Goal: Information Seeking & Learning: Learn about a topic

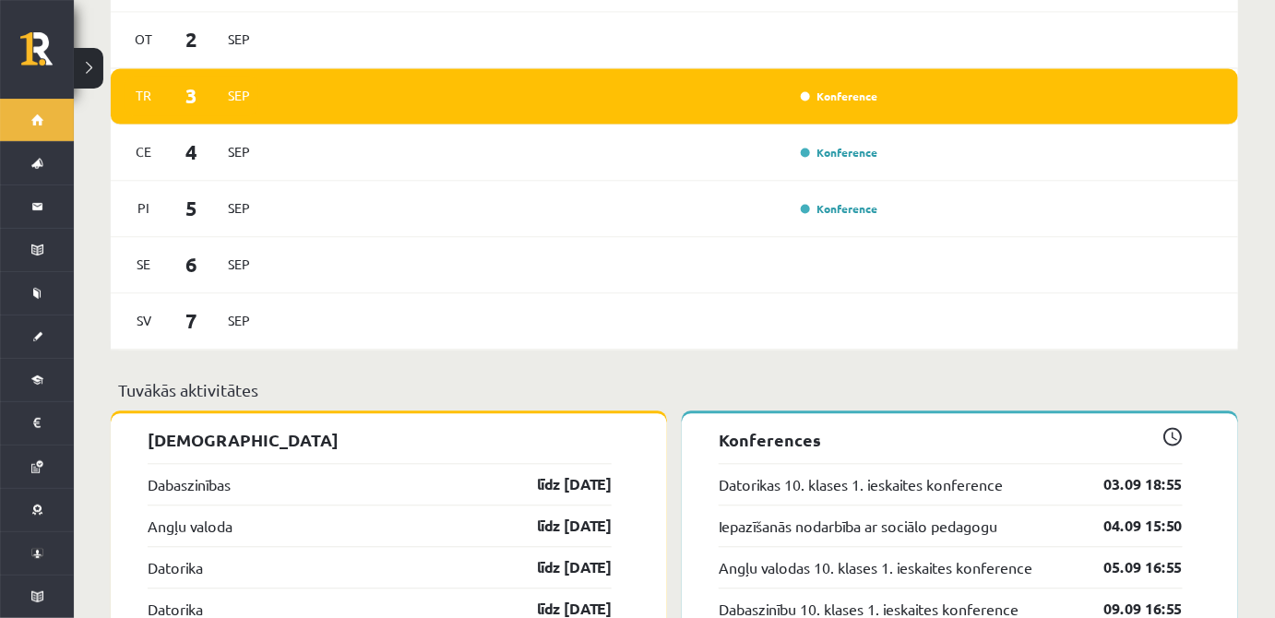
scroll to position [1347, 0]
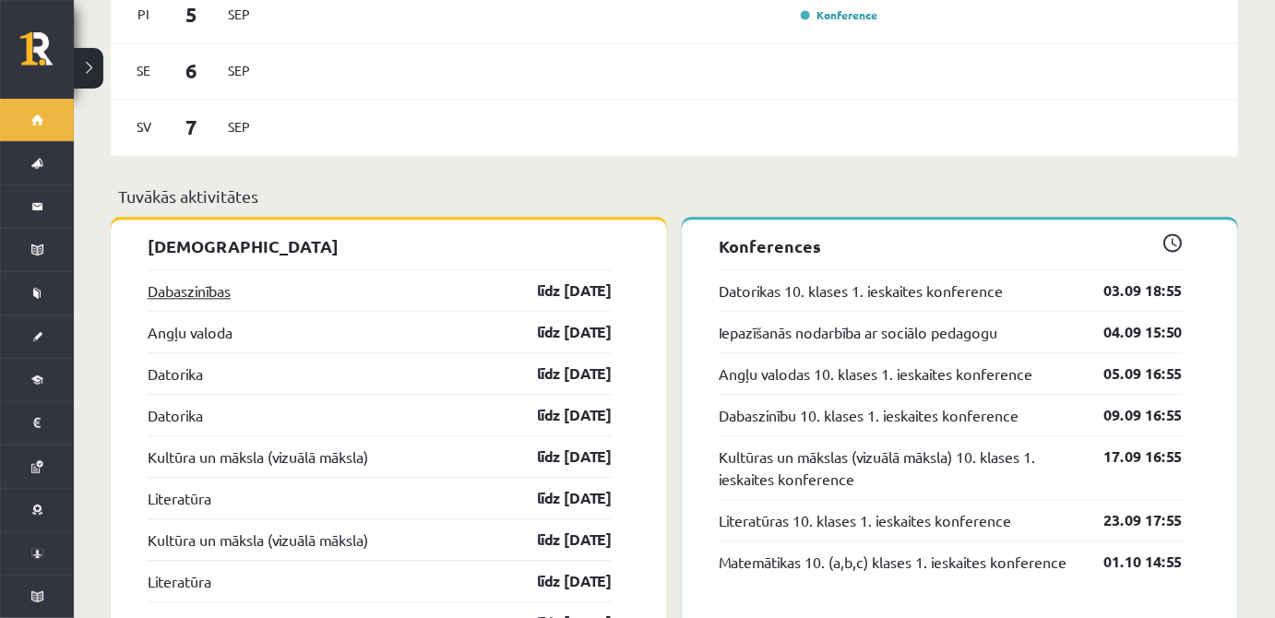
click at [211, 280] on link "Dabaszinības" at bounding box center [189, 291] width 83 height 22
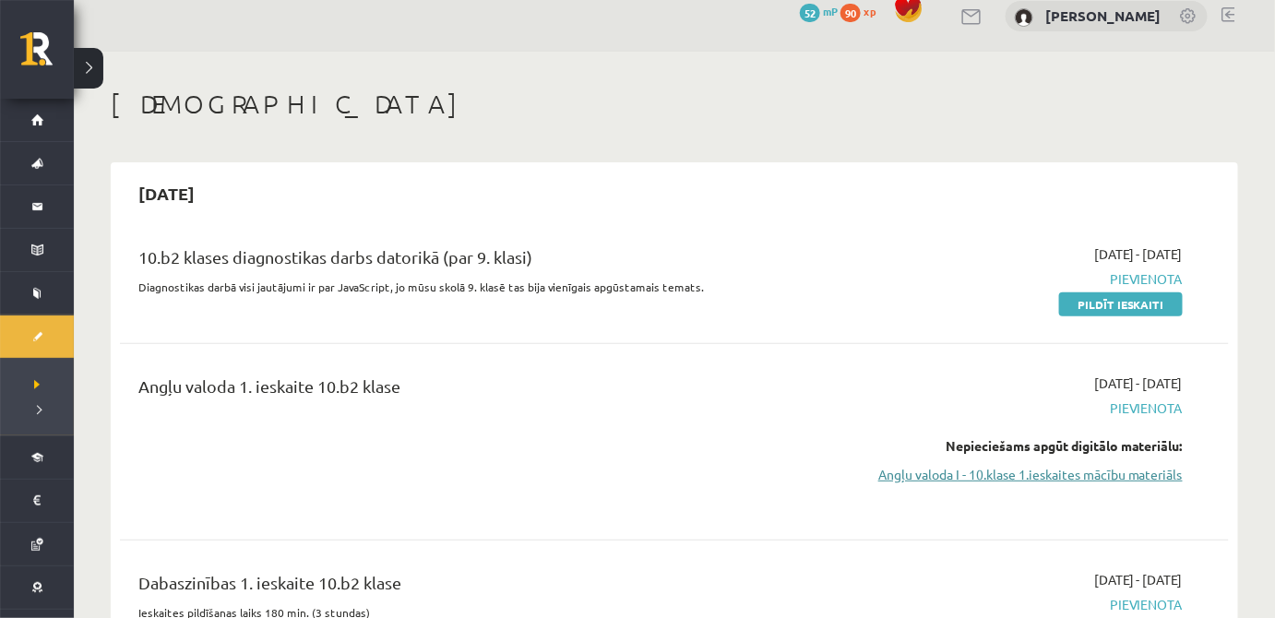
scroll to position [167, 0]
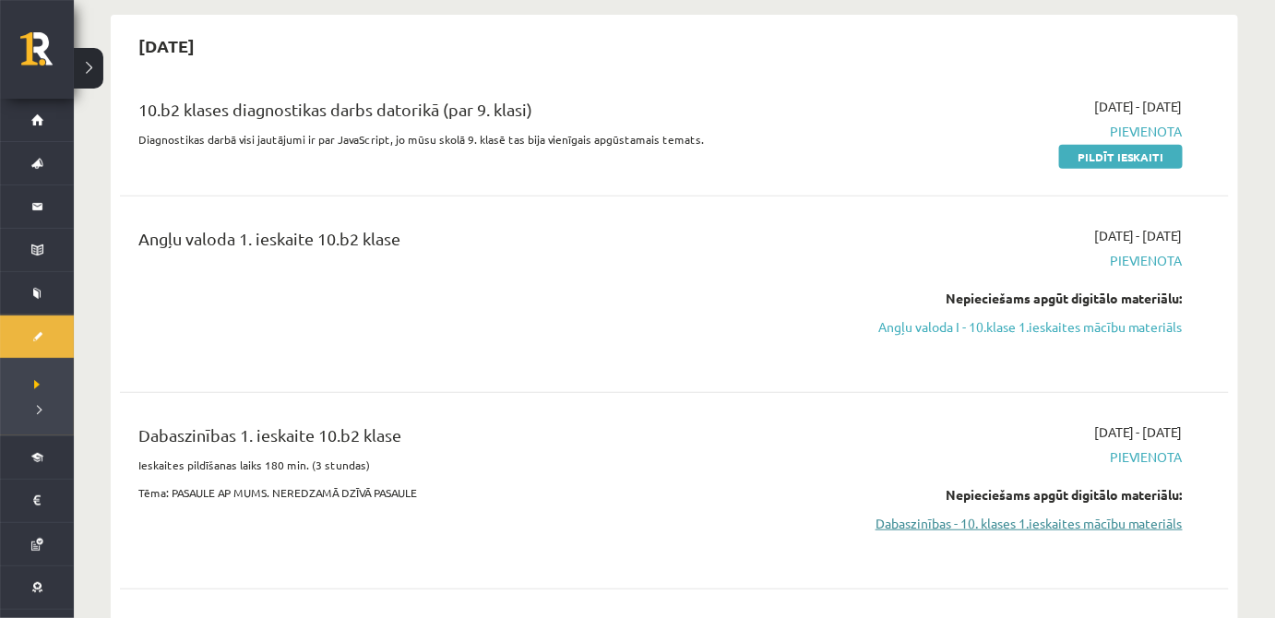
click at [1099, 514] on link "Dabaszinības - 10. klases 1.ieskaites mācību materiāls" at bounding box center [1018, 523] width 329 height 19
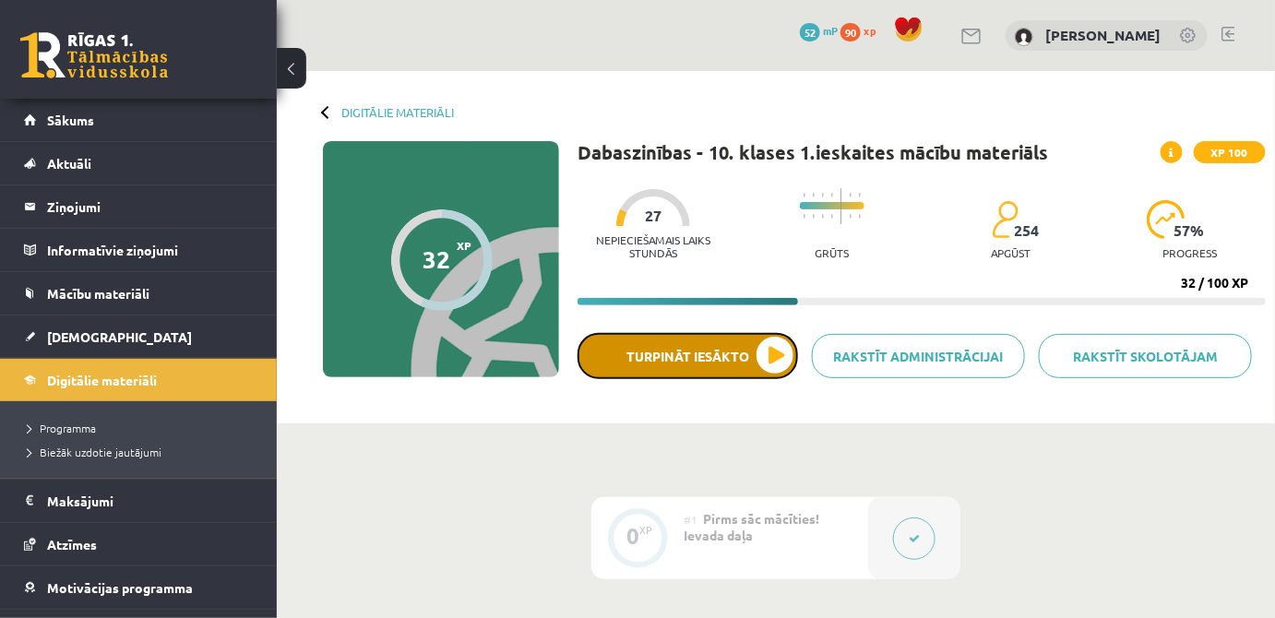
click at [732, 347] on button "Turpināt iesākto" at bounding box center [688, 356] width 221 height 46
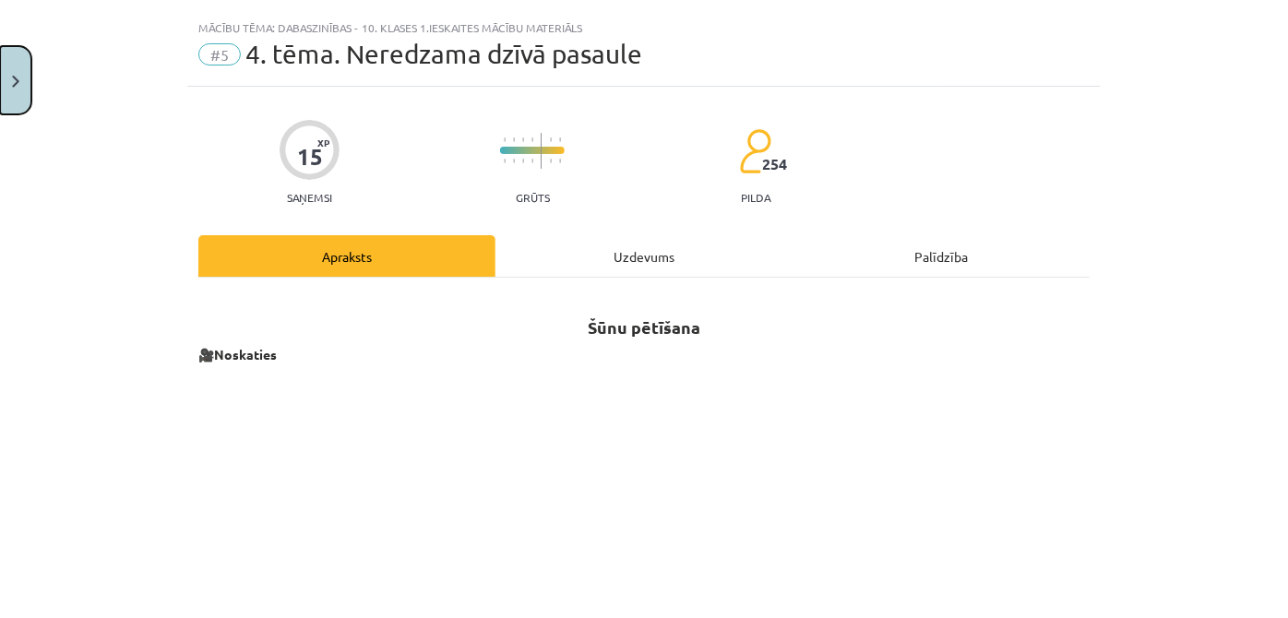
scroll to position [55, 0]
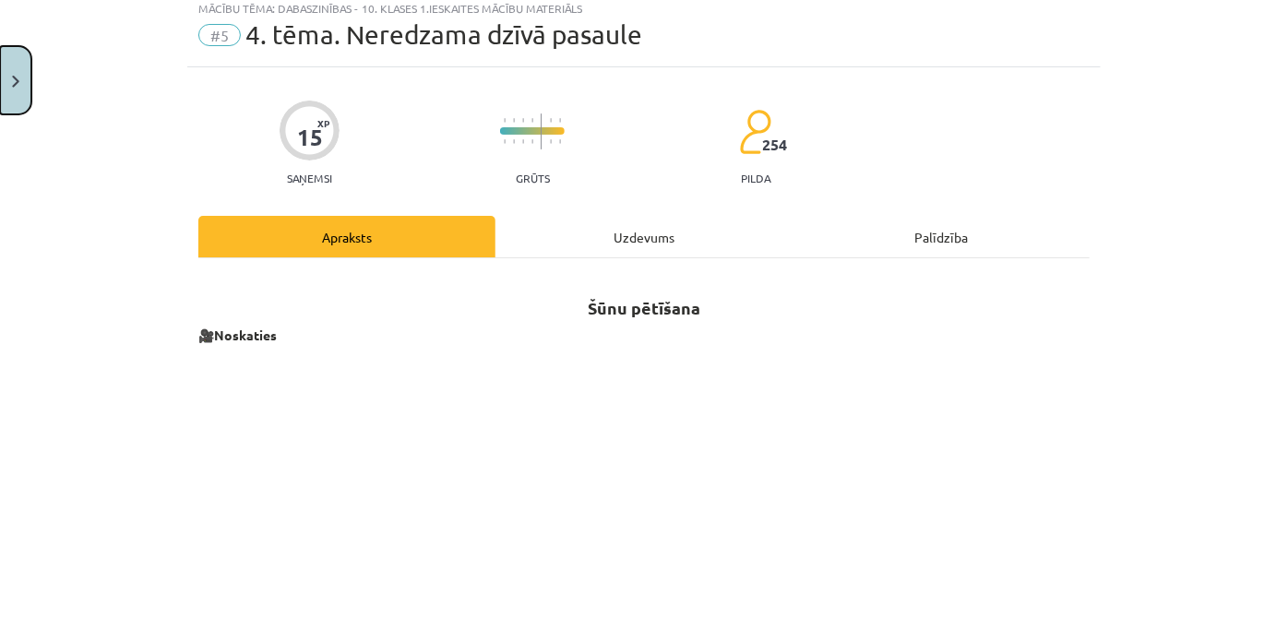
click at [21, 78] on button "Close" at bounding box center [15, 80] width 31 height 68
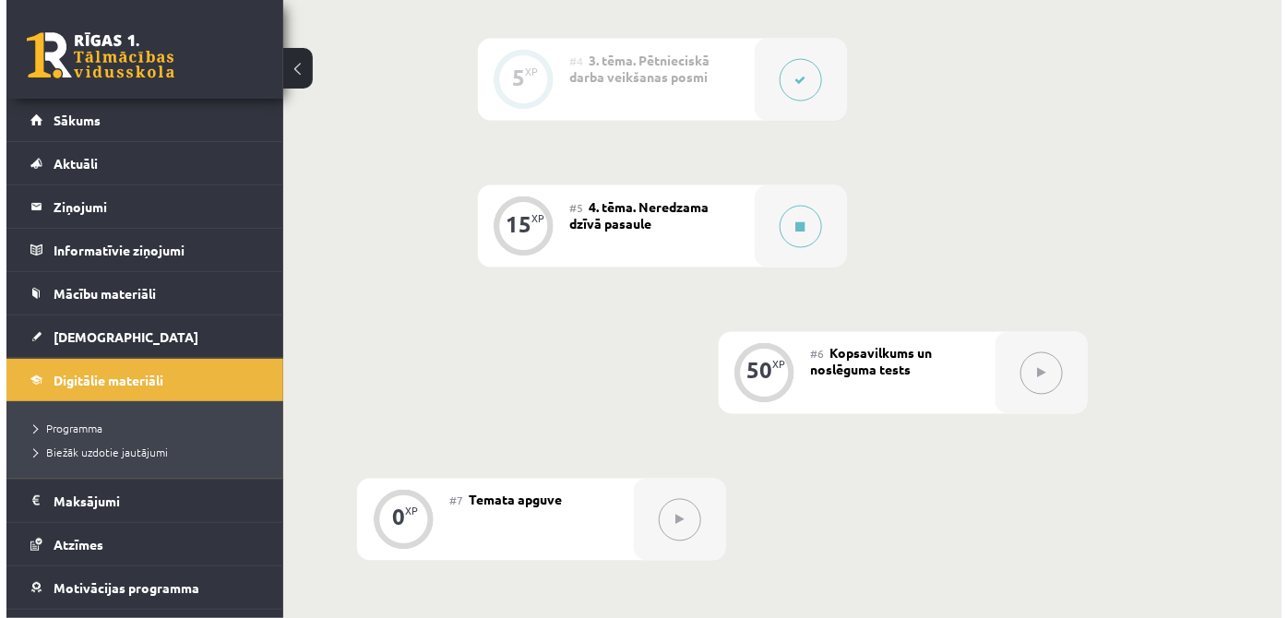
scroll to position [894, 0]
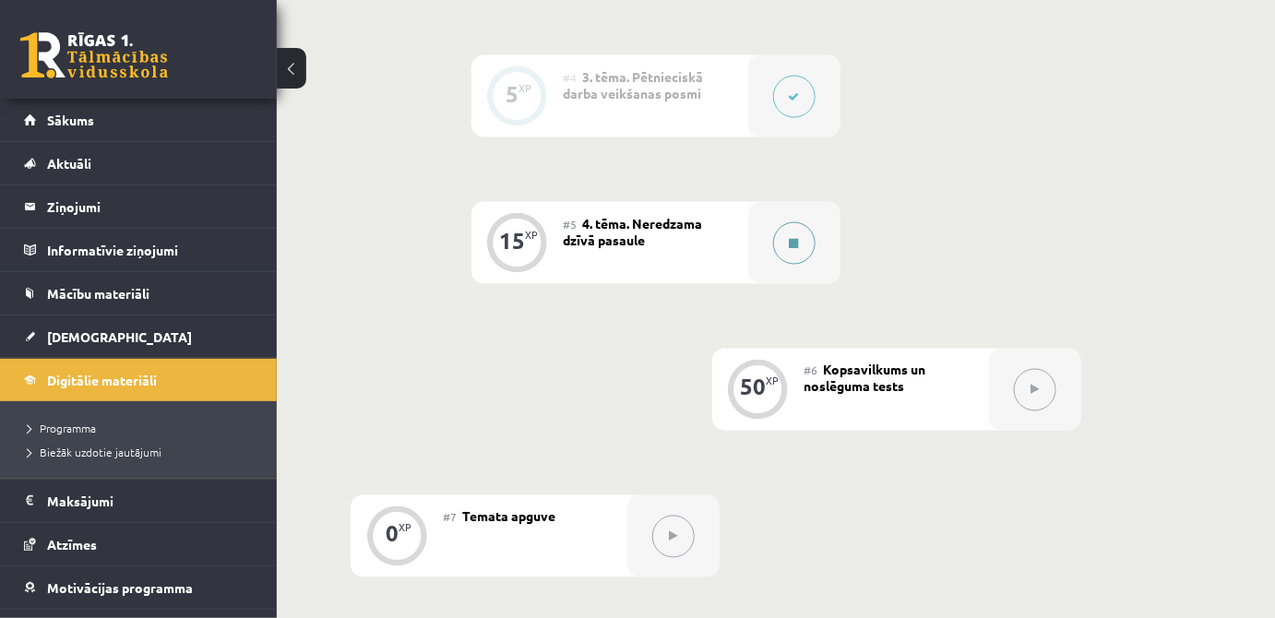
click at [799, 241] on button at bounding box center [794, 243] width 42 height 42
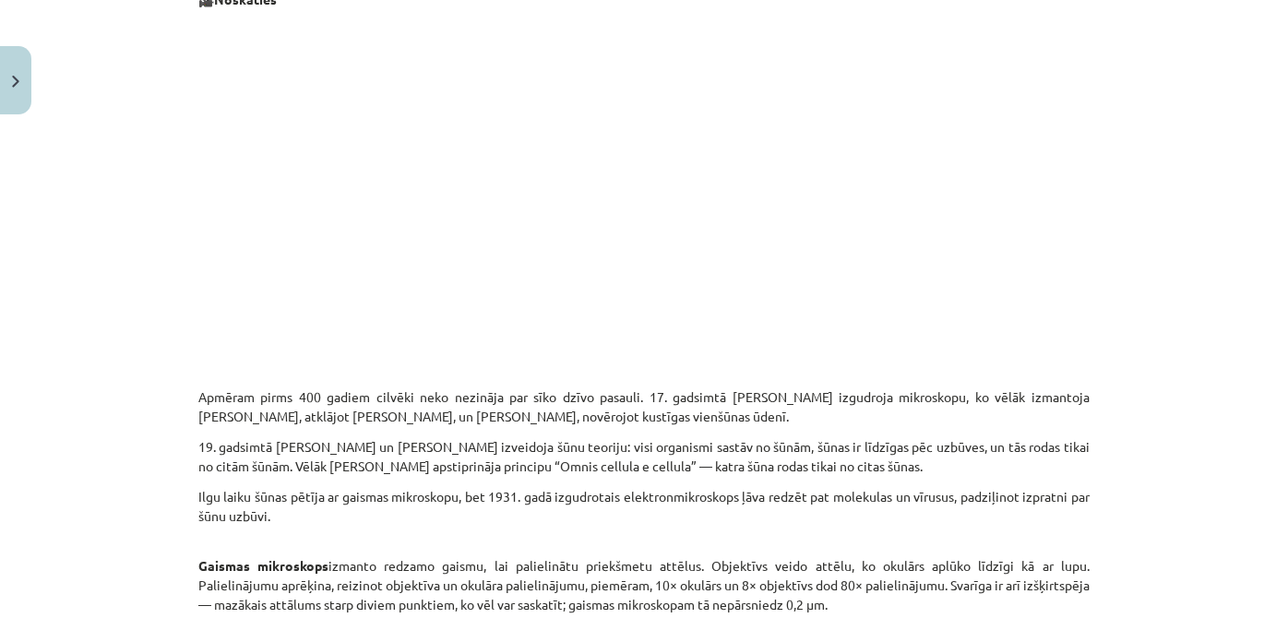
scroll to position [112, 0]
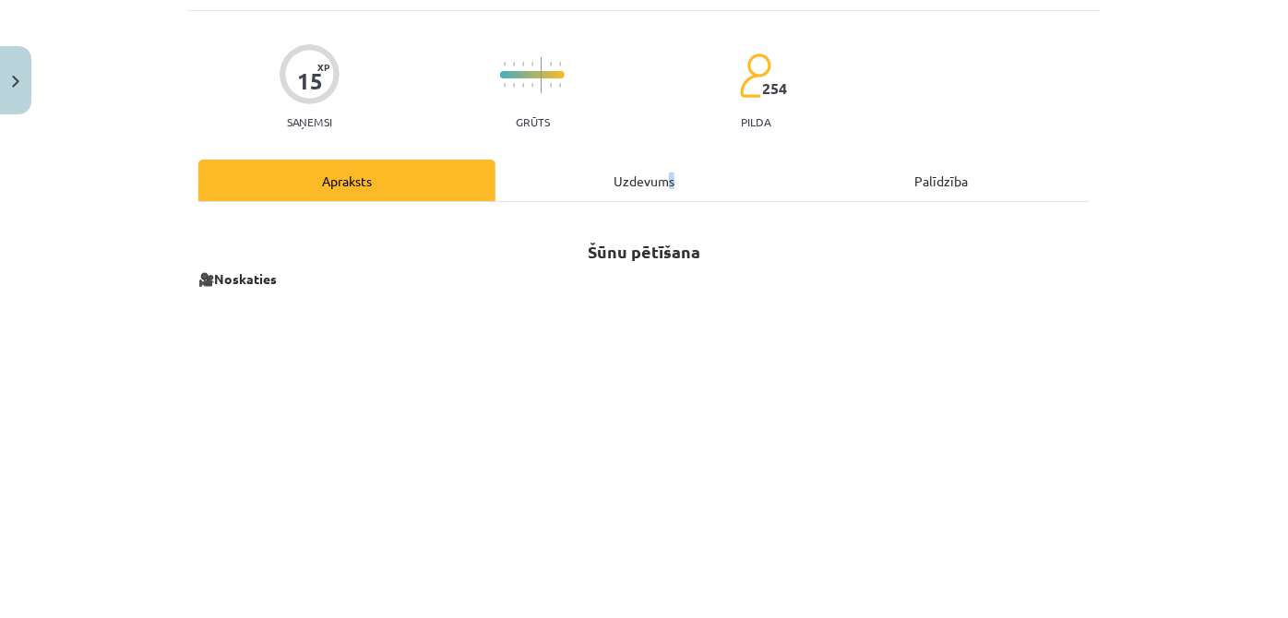
drag, startPoint x: 661, startPoint y: 196, endPoint x: 673, endPoint y: 196, distance: 12.0
click at [673, 196] on div "Uzdevums" at bounding box center [644, 181] width 297 height 42
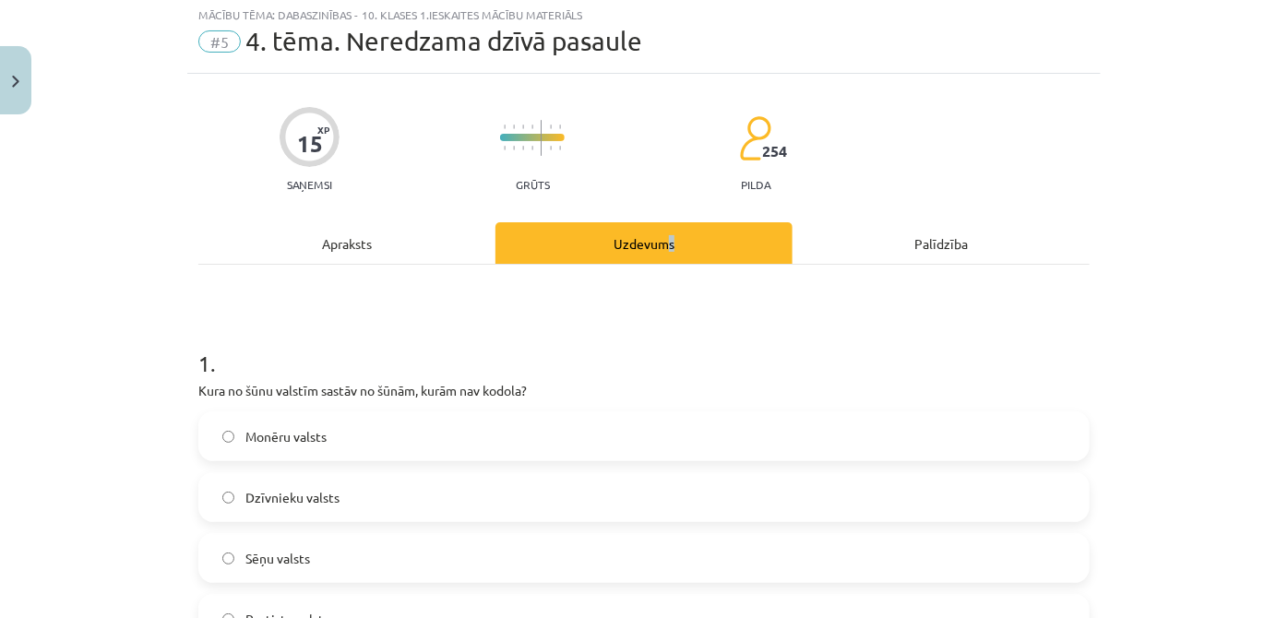
scroll to position [46, 0]
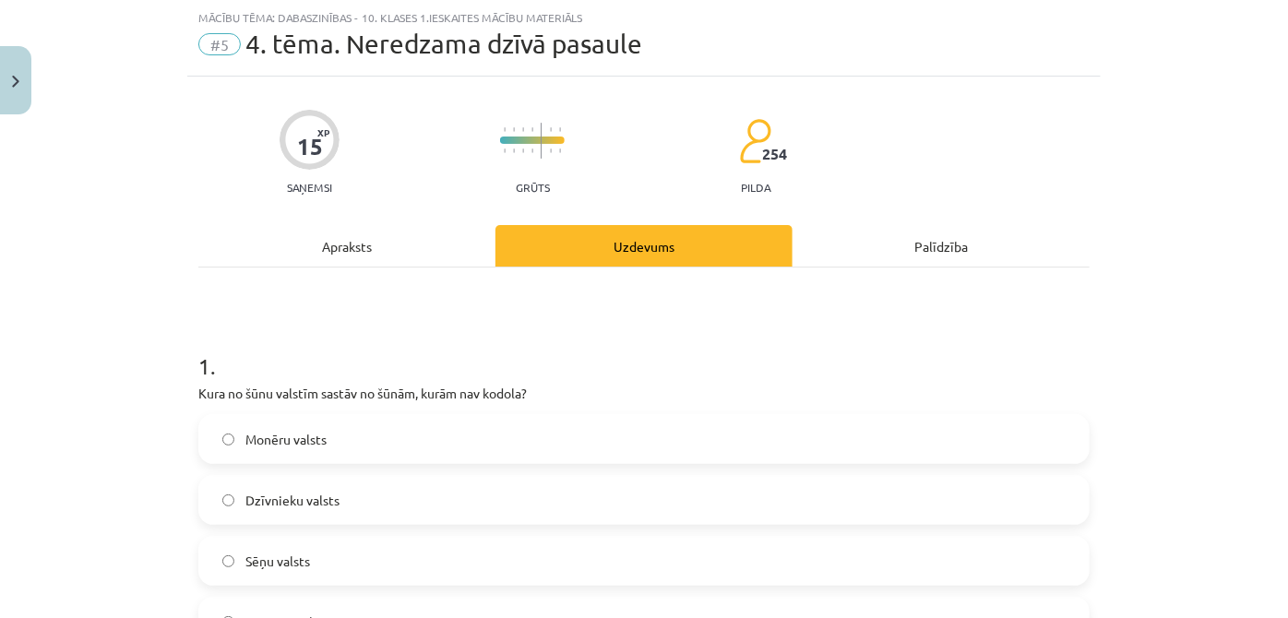
click at [374, 258] on div "Apraksts" at bounding box center [346, 246] width 297 height 42
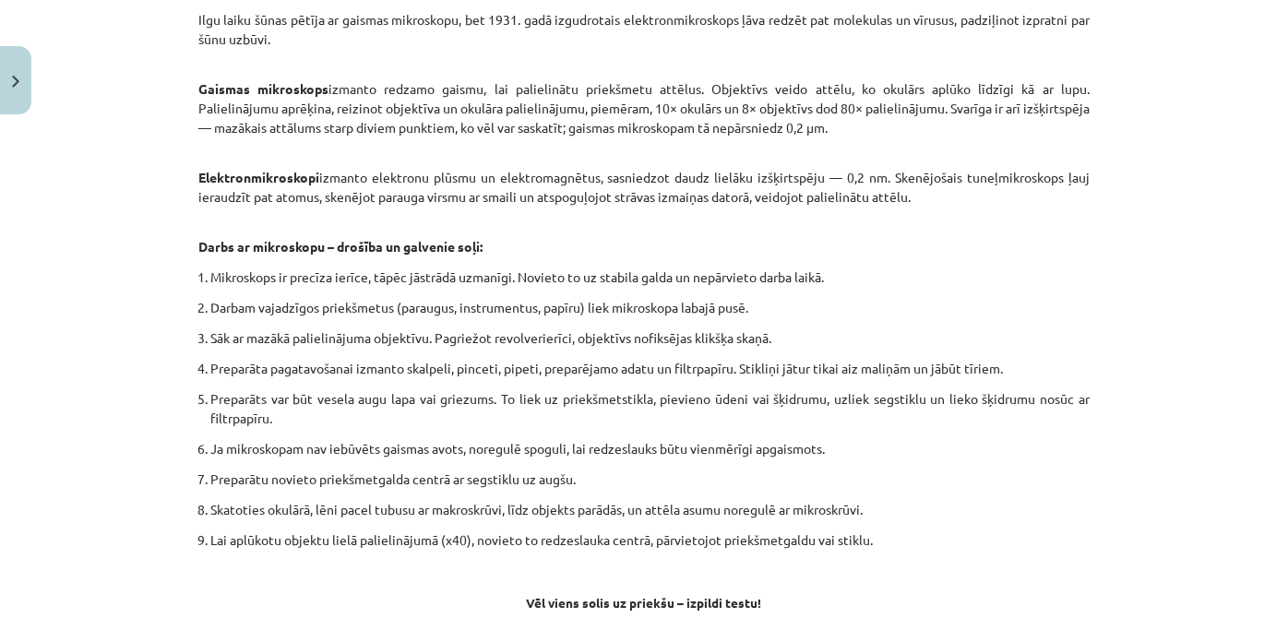
scroll to position [940, 0]
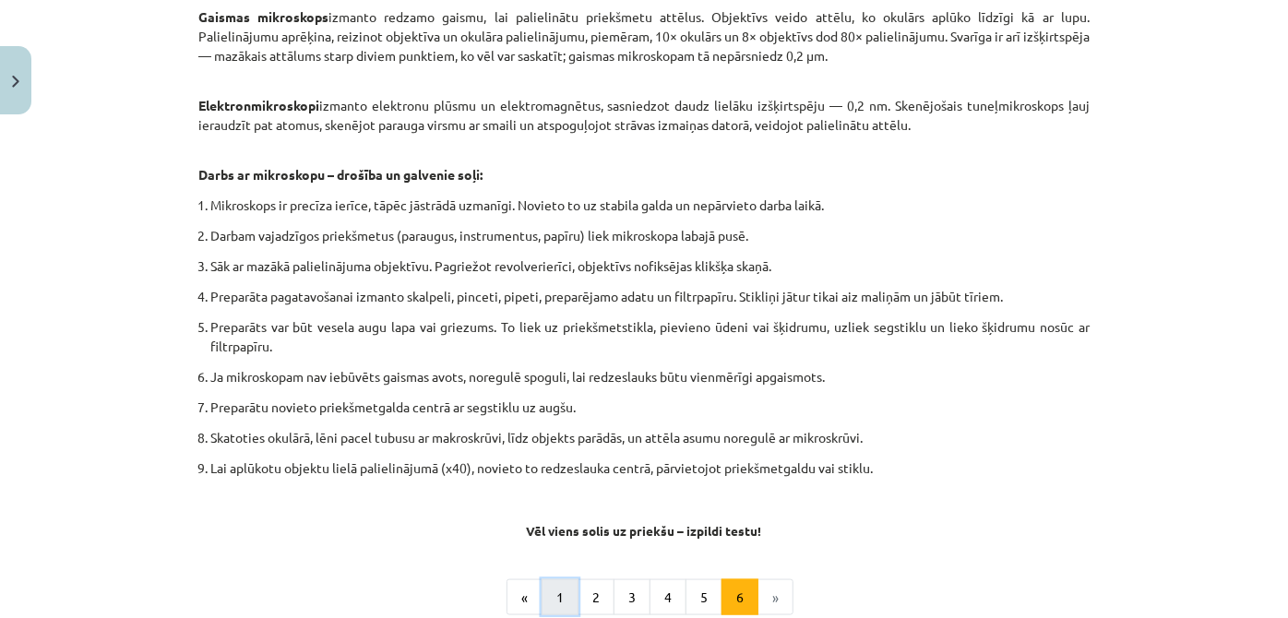
click at [547, 603] on button "1" at bounding box center [560, 598] width 37 height 37
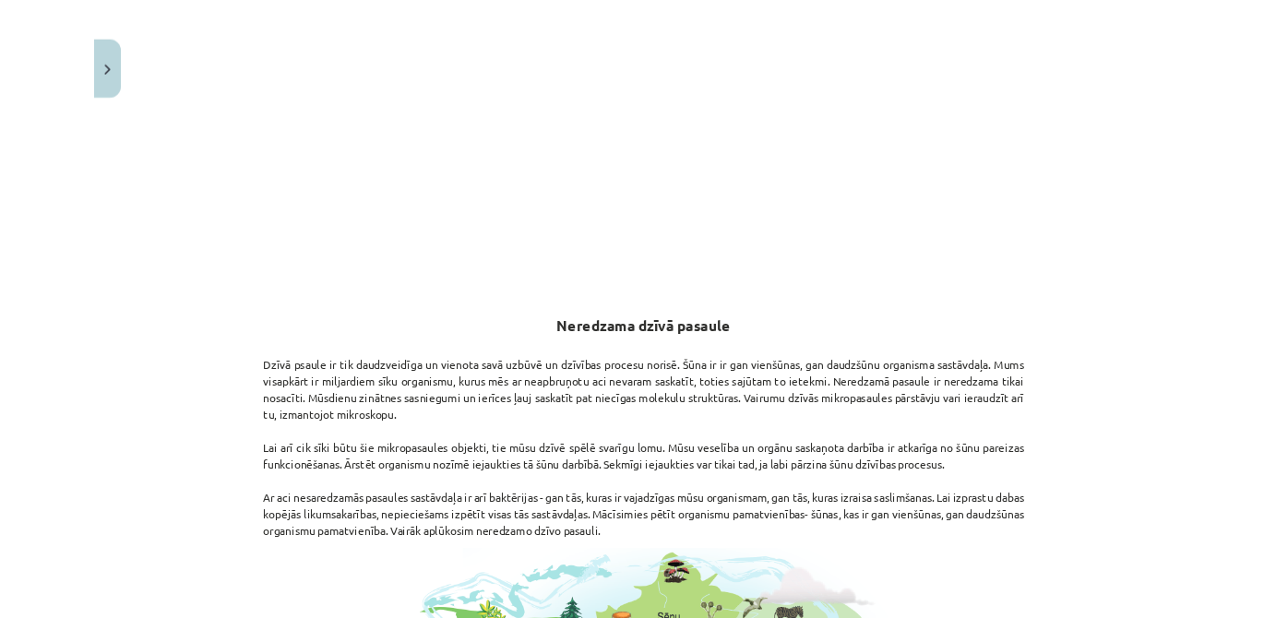
scroll to position [894, 0]
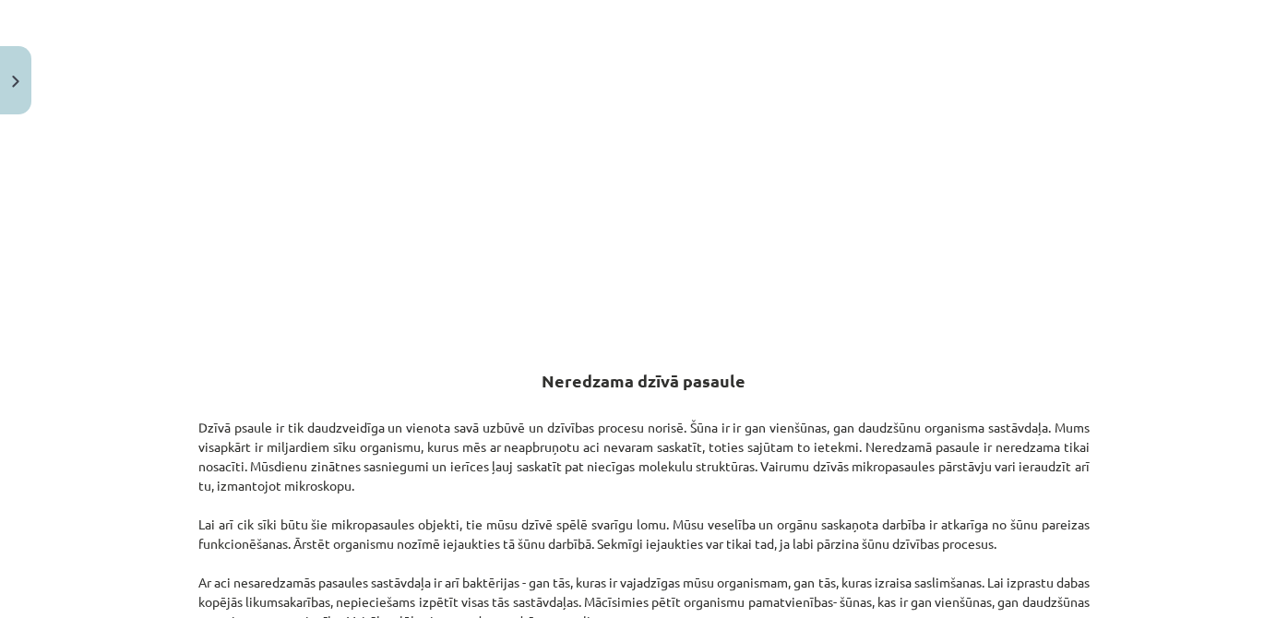
click at [776, 391] on div "Neredzama dzīvā pasaule Kas Tevi sagaida? 🔸 Pilnveidot zināšanas par šūnas uzbū…" at bounding box center [644, 560] width 892 height 1790
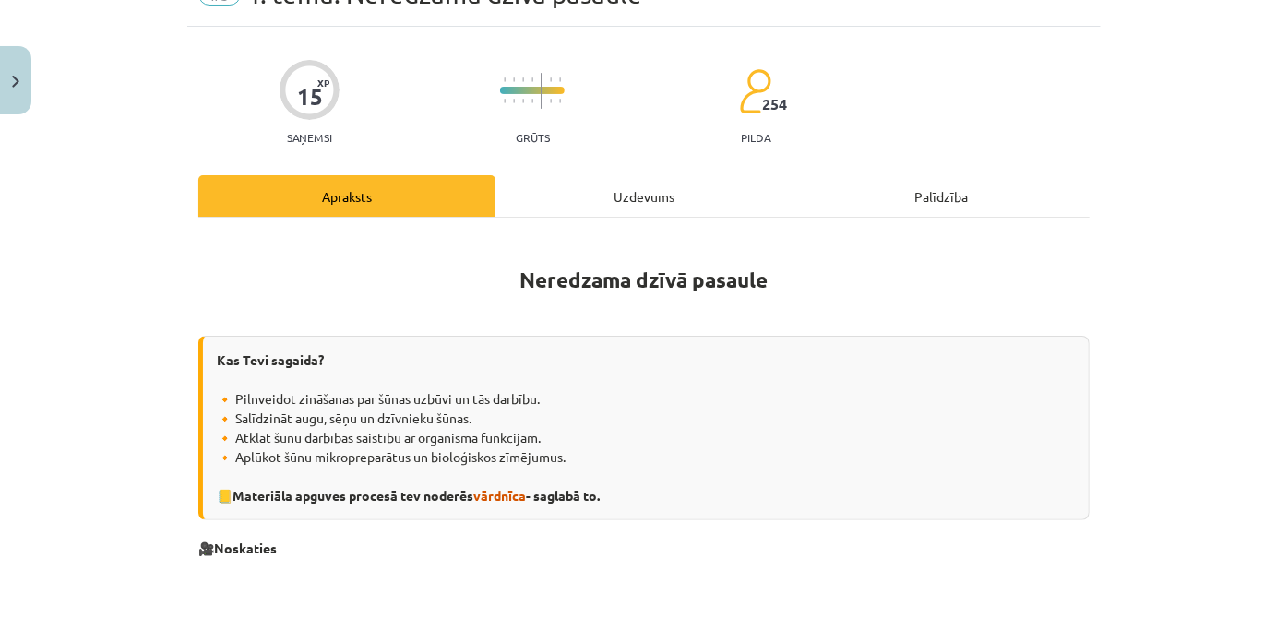
scroll to position [0, 0]
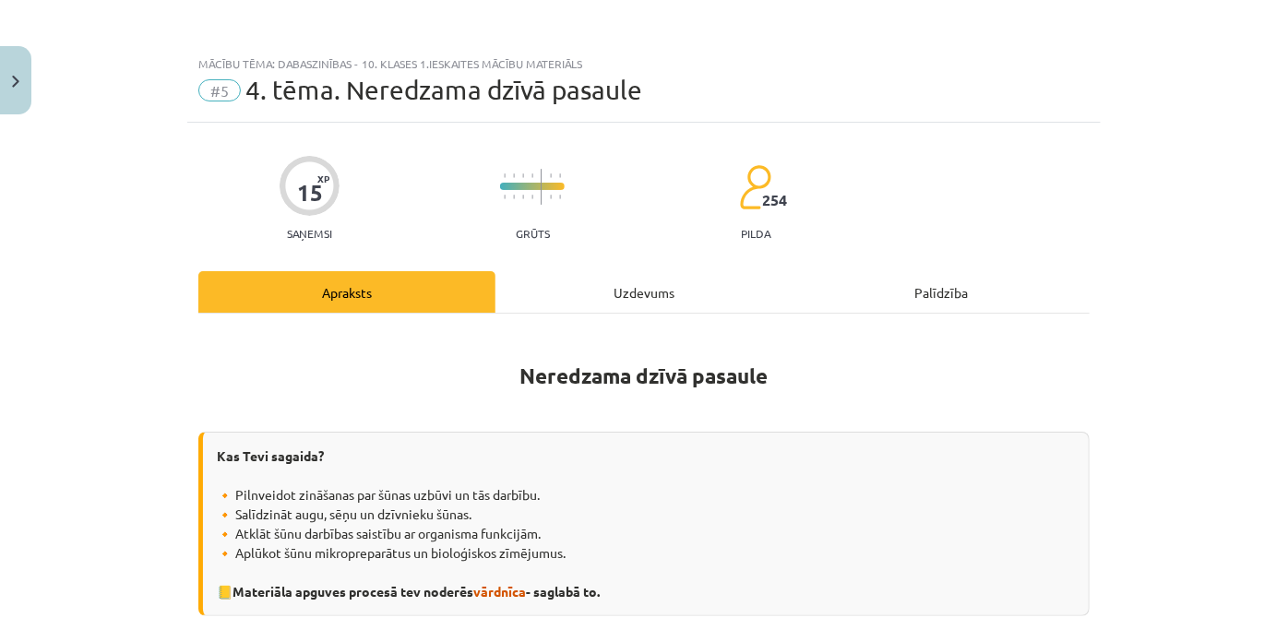
click at [561, 290] on div "Uzdevums" at bounding box center [644, 292] width 297 height 42
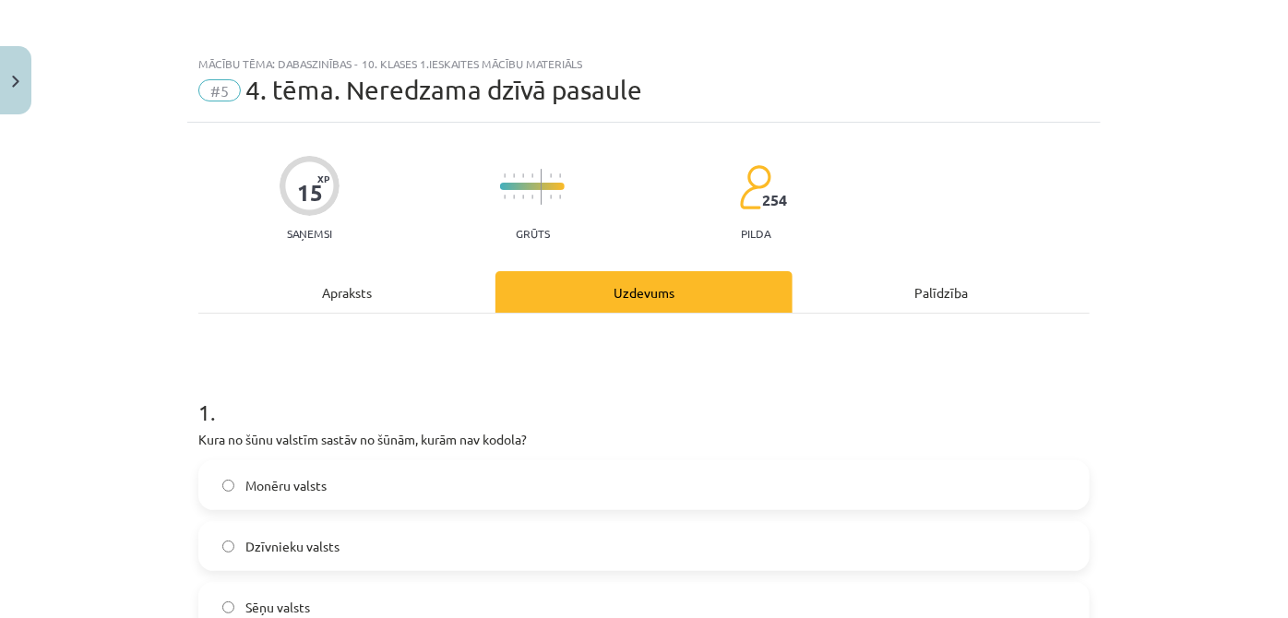
scroll to position [46, 0]
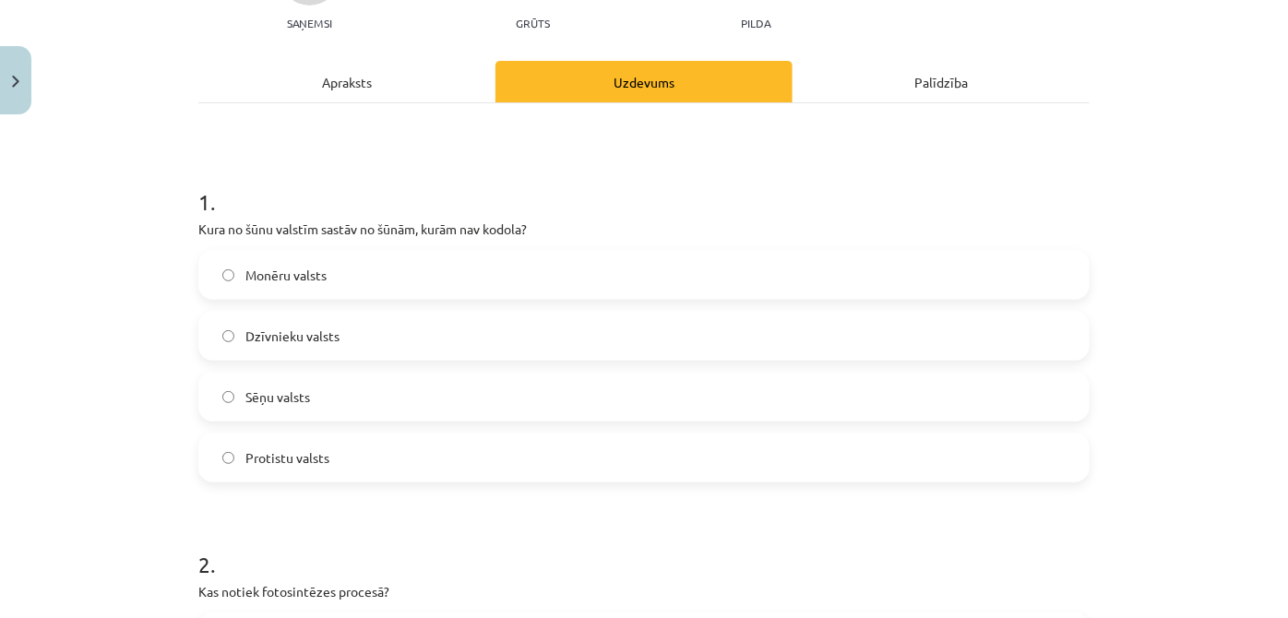
scroll to position [214, 0]
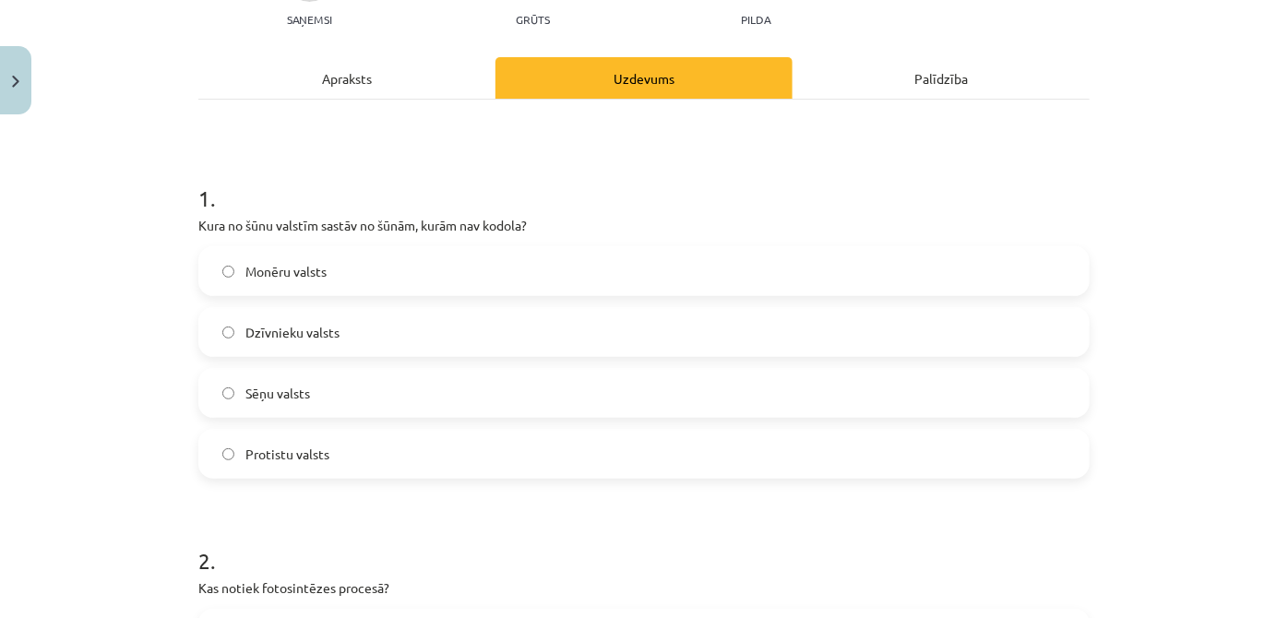
click at [436, 286] on label "Monēru valsts" at bounding box center [644, 271] width 888 height 46
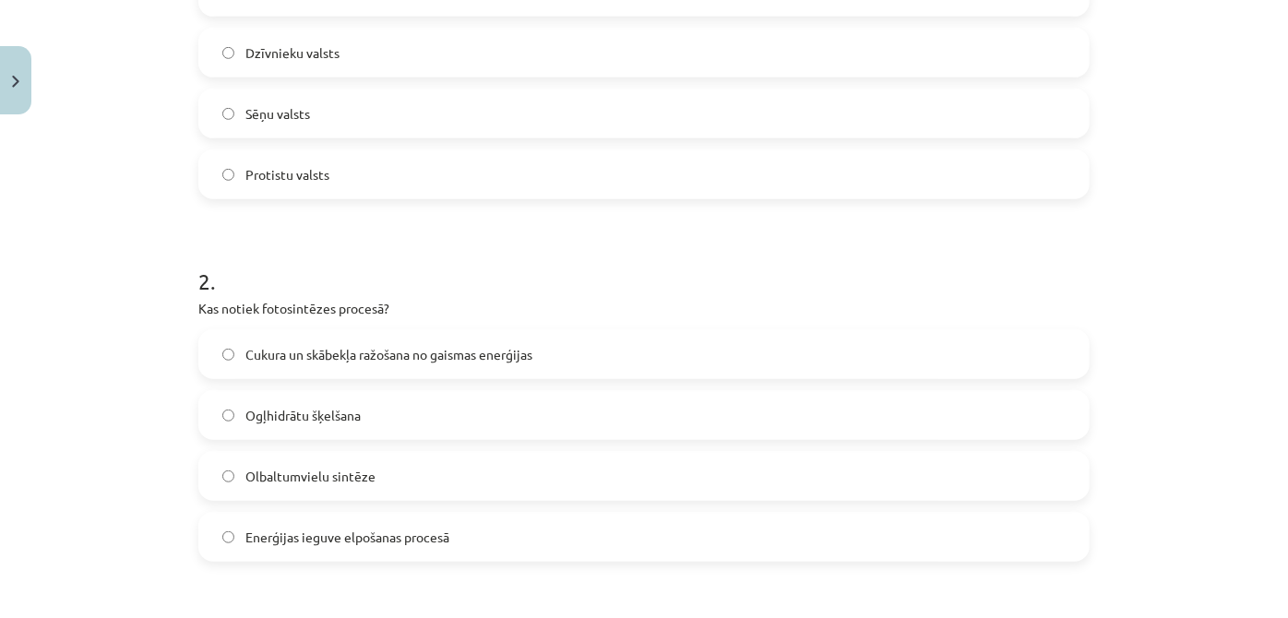
scroll to position [46, 0]
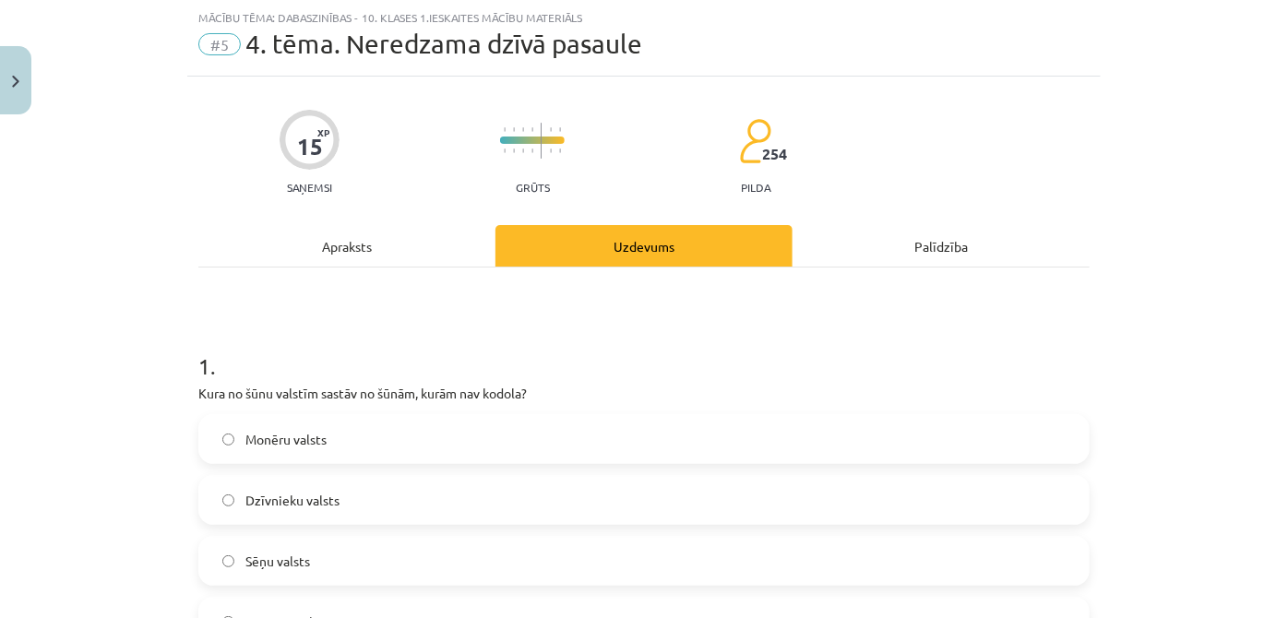
click at [433, 252] on div "Apraksts" at bounding box center [346, 246] width 297 height 42
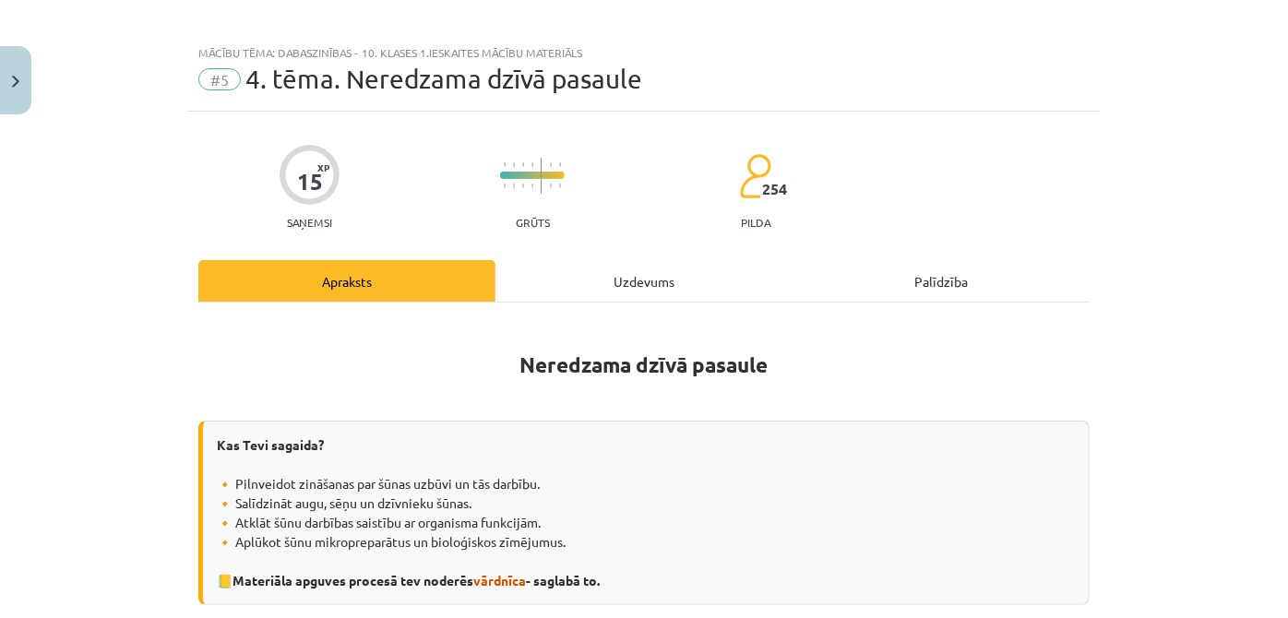
scroll to position [0, 0]
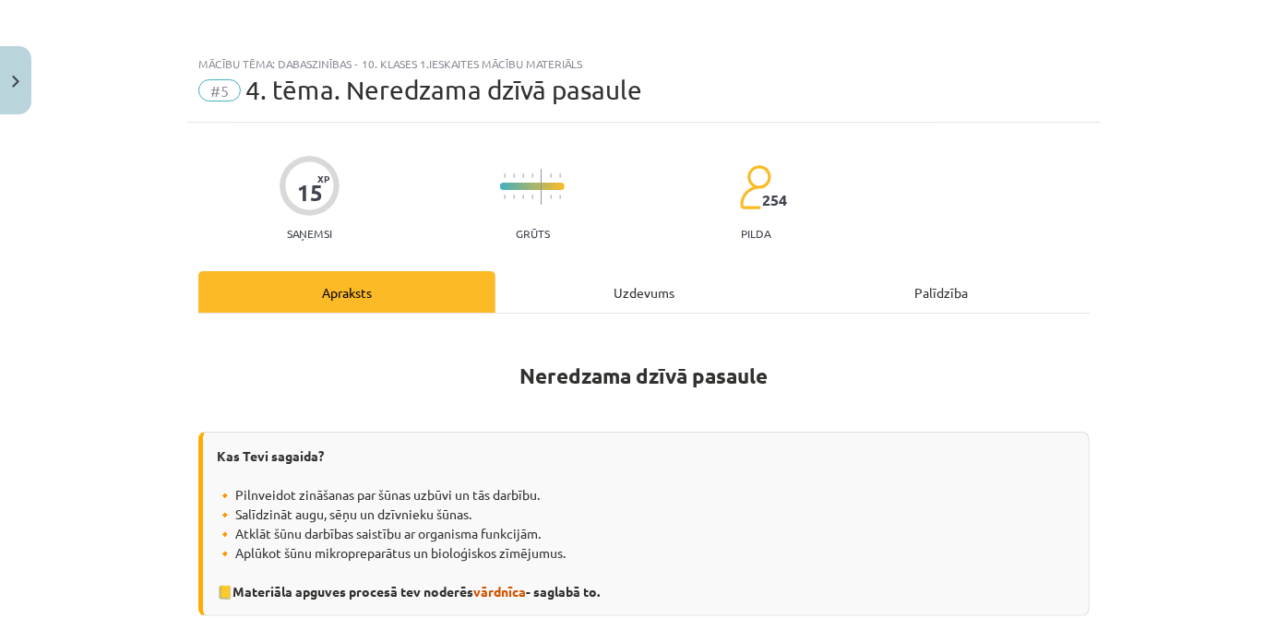
click at [601, 308] on div "Uzdevums" at bounding box center [644, 292] width 297 height 42
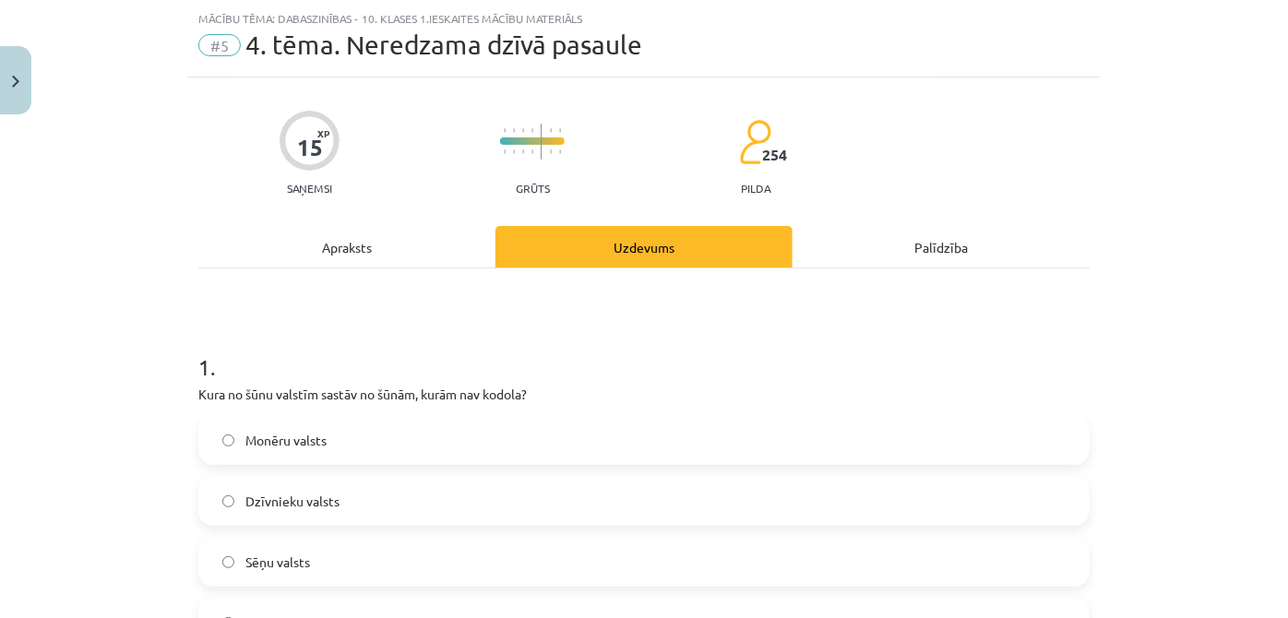
scroll to position [46, 0]
click at [387, 249] on div "Apraksts" at bounding box center [346, 246] width 297 height 42
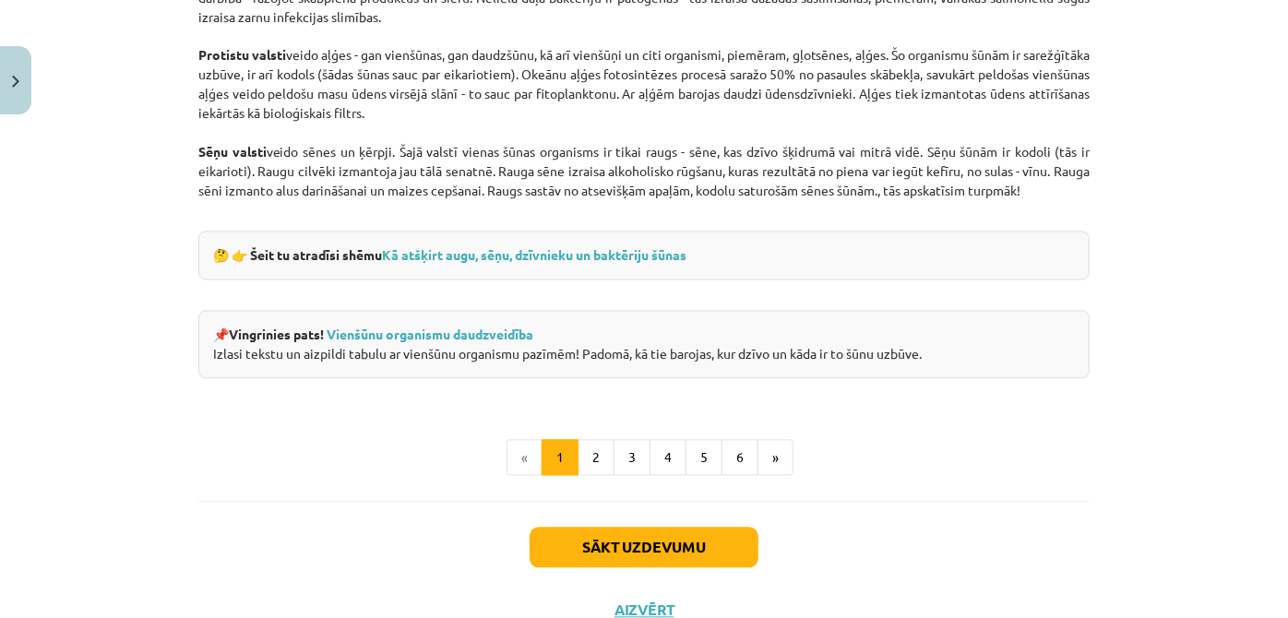
scroll to position [1789, 0]
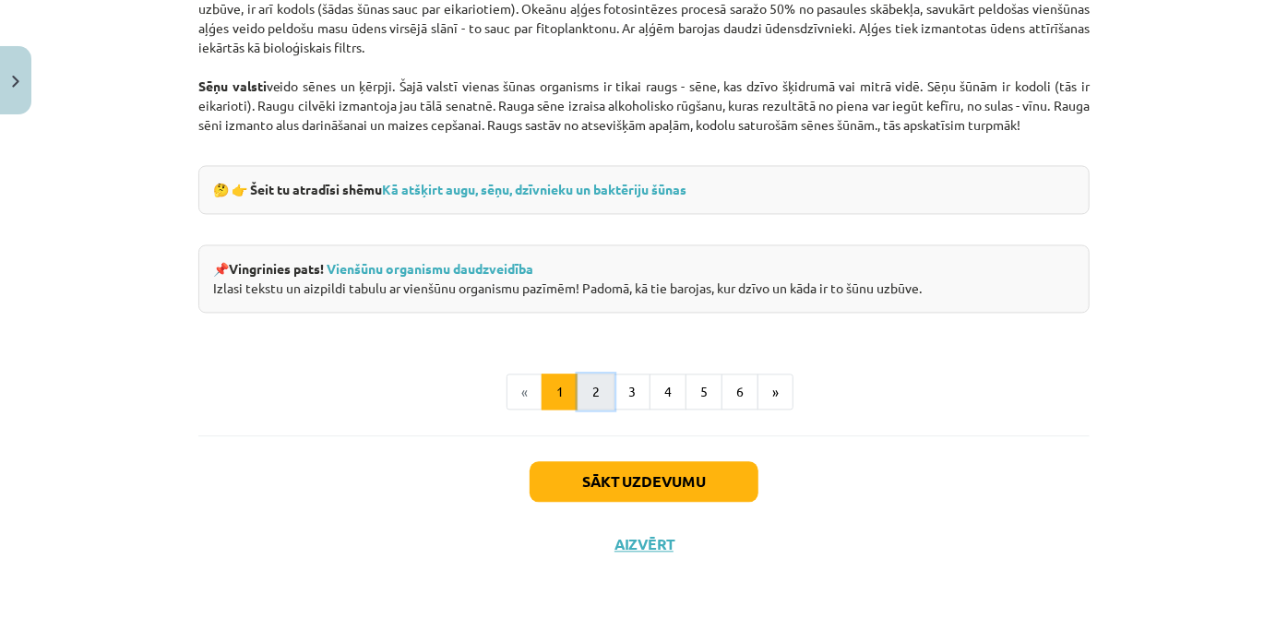
click at [598, 394] on button "2" at bounding box center [596, 392] width 37 height 37
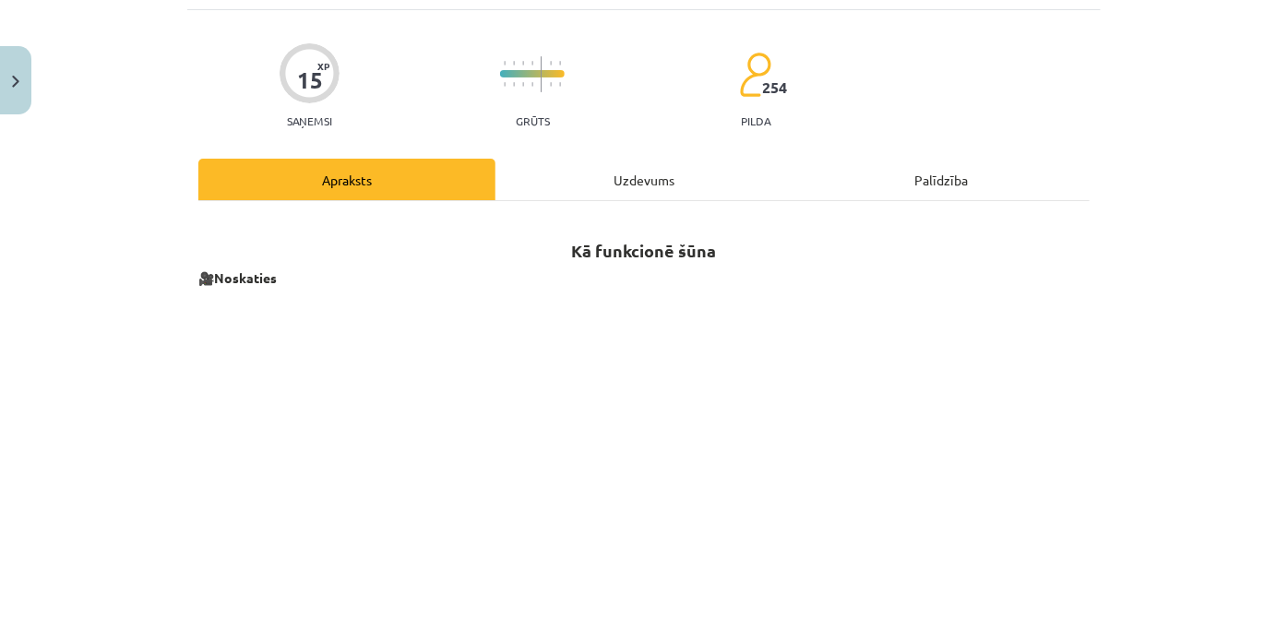
scroll to position [0, 0]
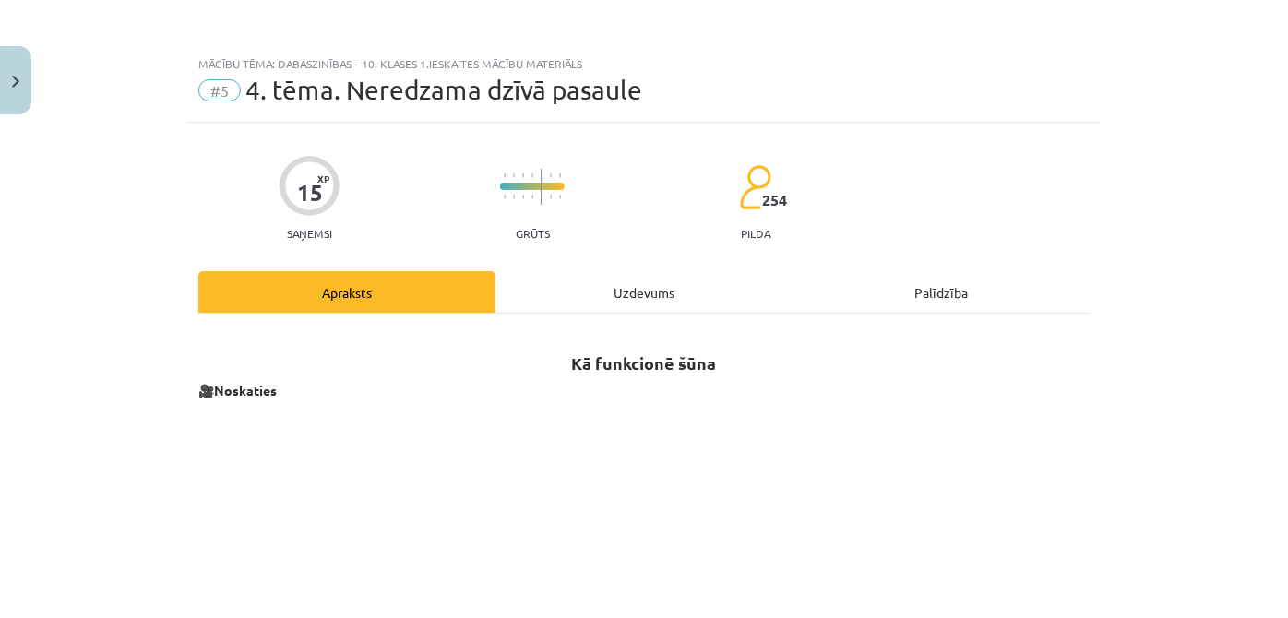
click at [615, 286] on div "Uzdevums" at bounding box center [644, 292] width 297 height 42
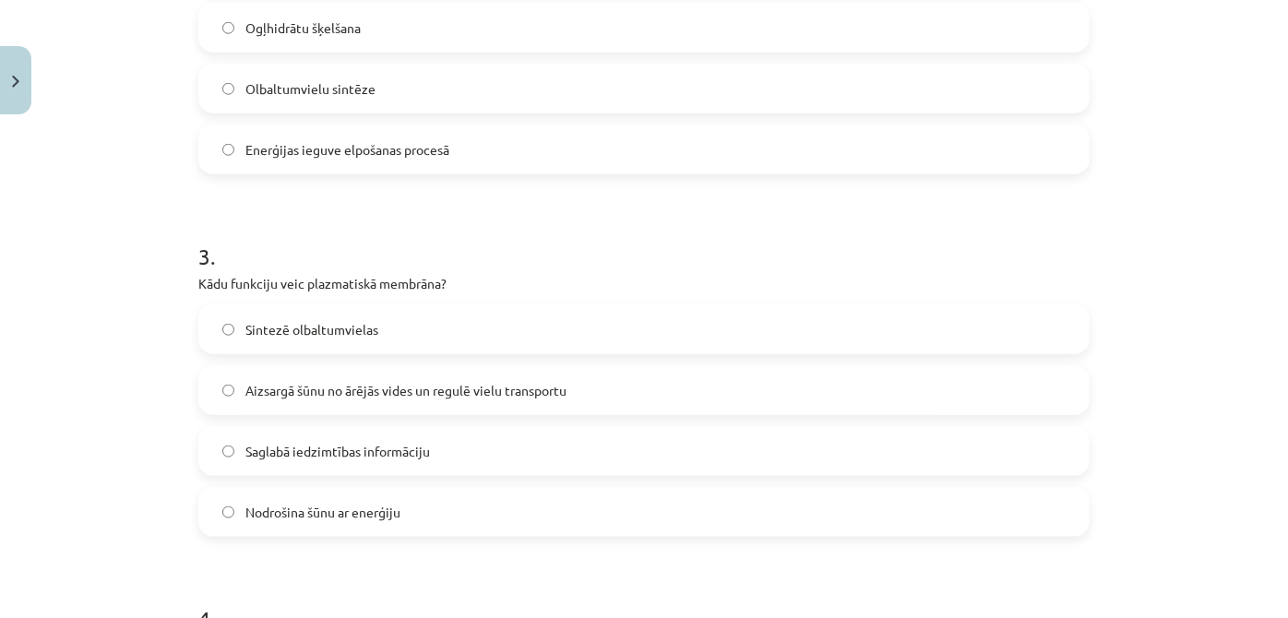
scroll to position [885, 0]
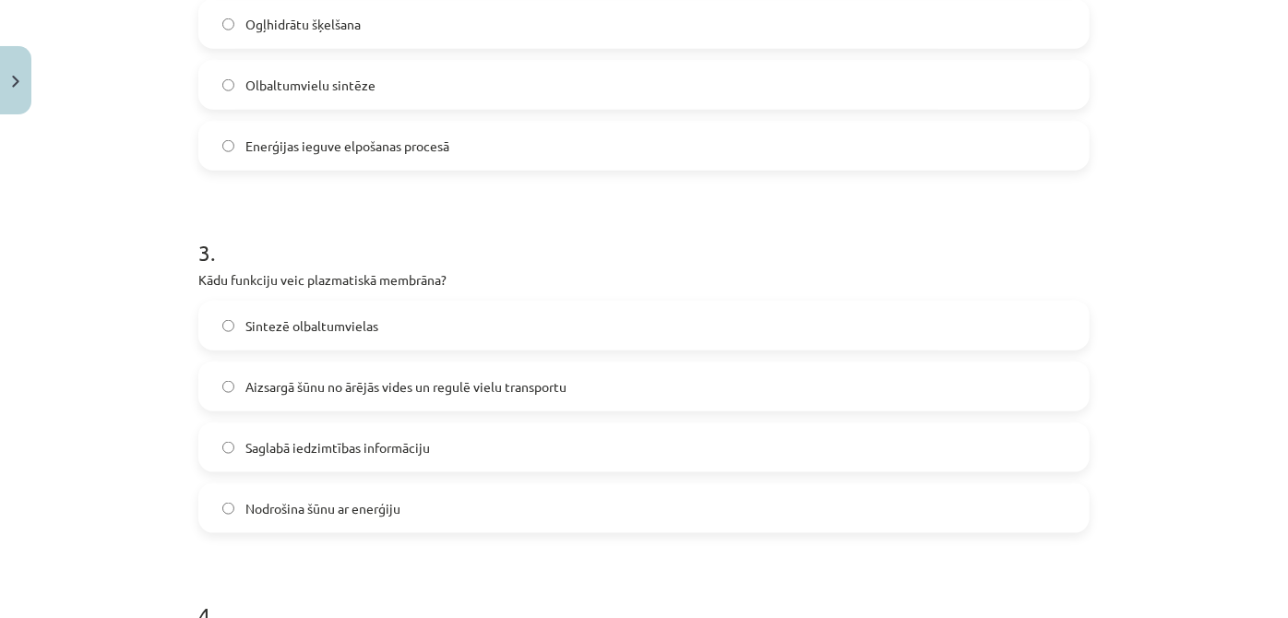
click at [494, 399] on label "Aizsargā šūnu no ārējās vides un regulē vielu transportu" at bounding box center [644, 387] width 888 height 46
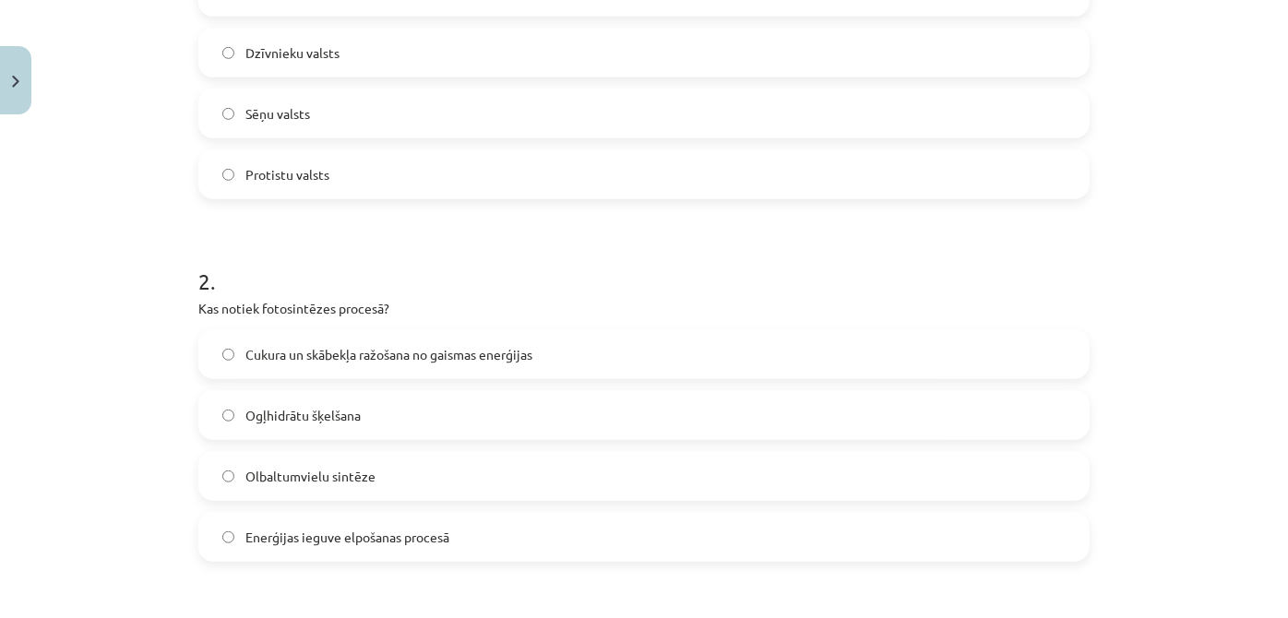
scroll to position [269, 0]
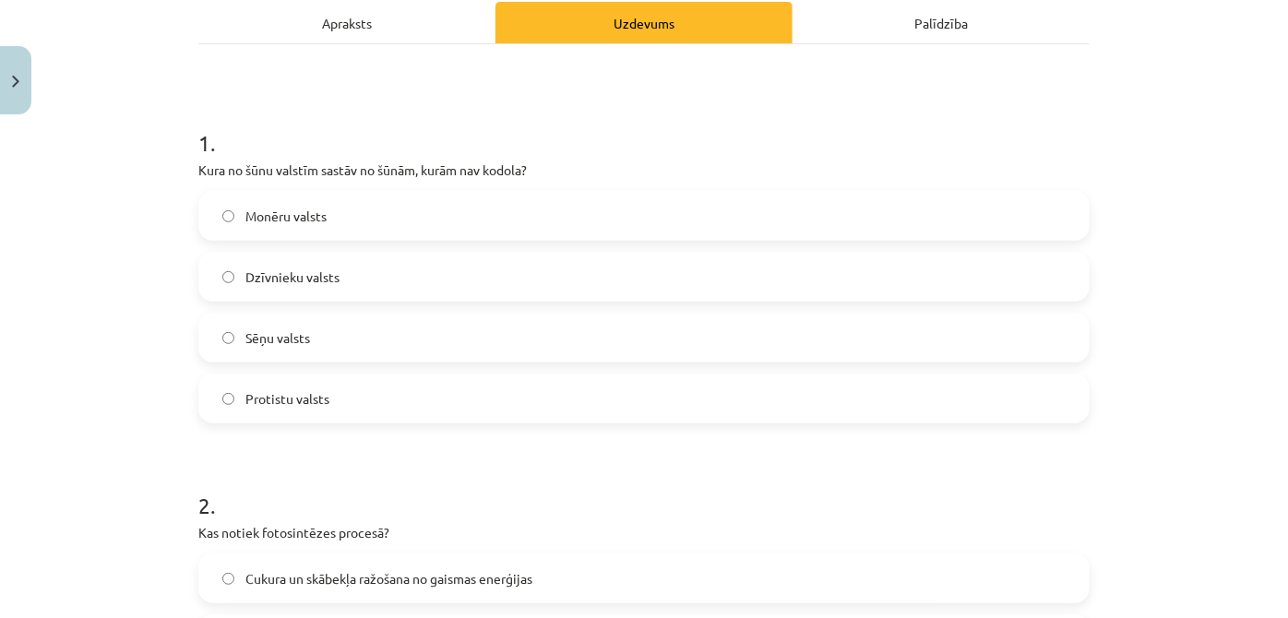
click at [385, 37] on div "Apraksts" at bounding box center [346, 23] width 297 height 42
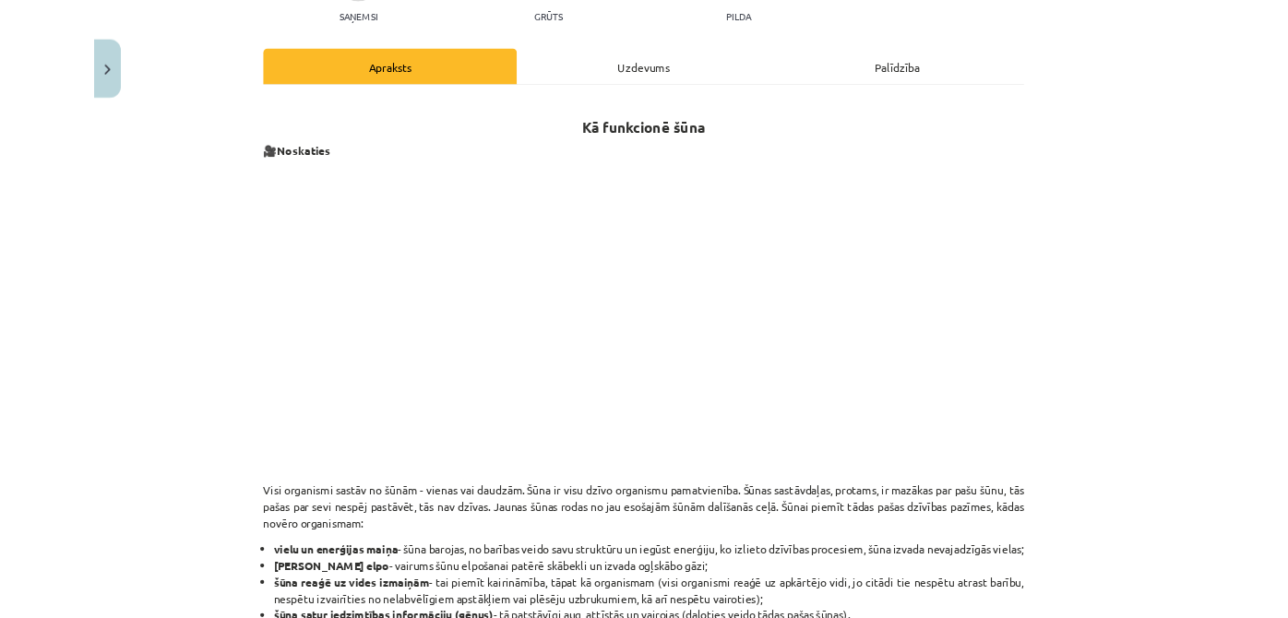
scroll to position [894, 0]
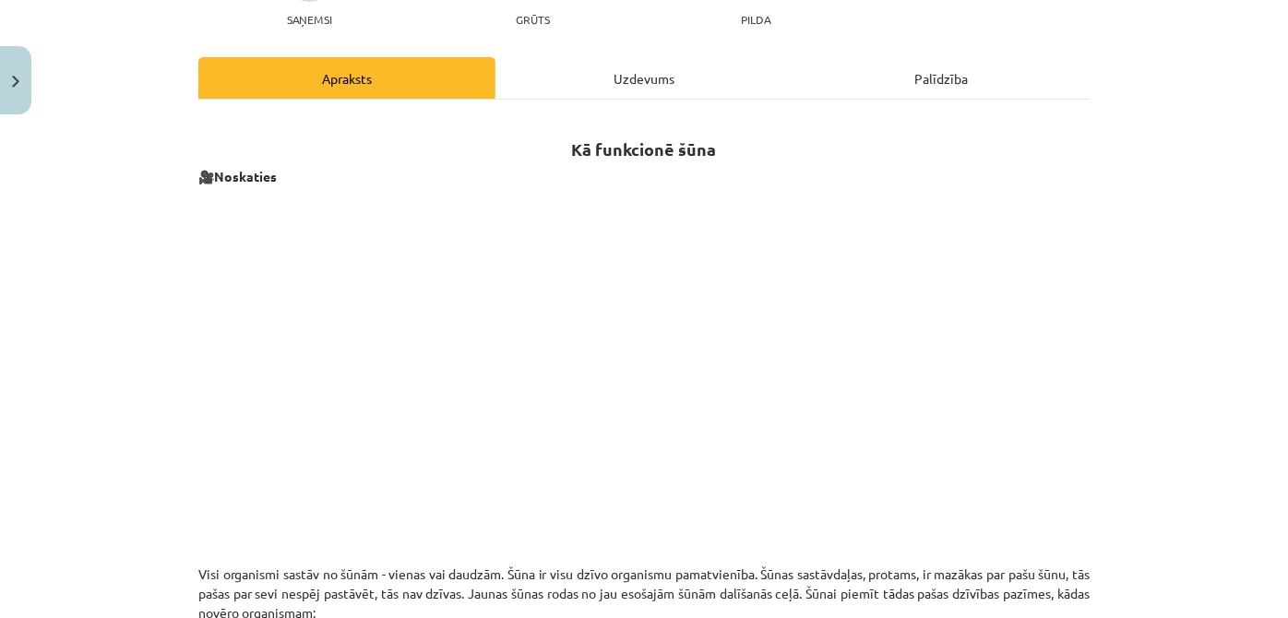
click at [608, 64] on div "Uzdevums" at bounding box center [644, 78] width 297 height 42
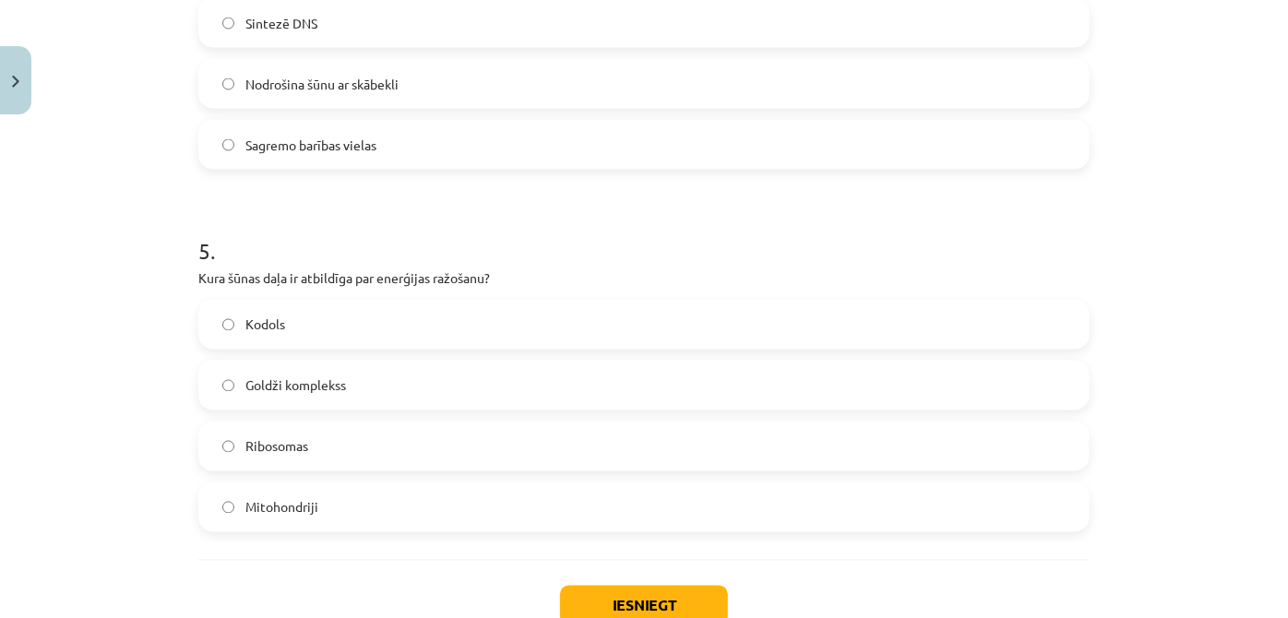
scroll to position [1611, 0]
click at [303, 499] on span "Mitohondriji" at bounding box center [281, 507] width 73 height 19
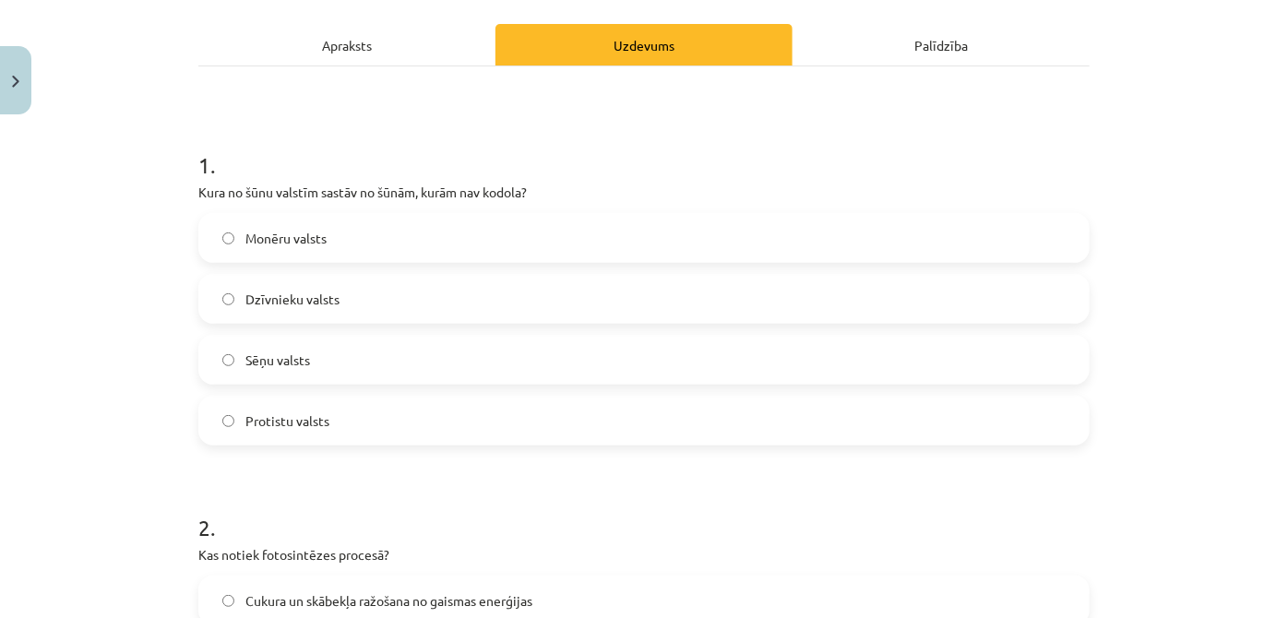
scroll to position [0, 0]
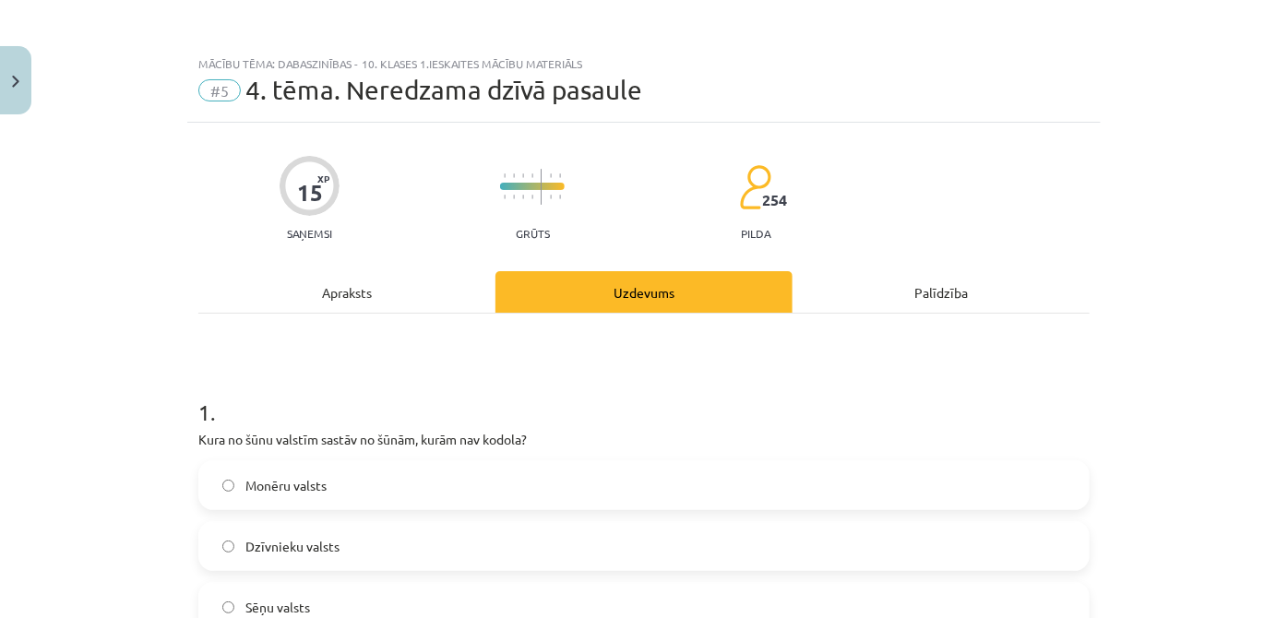
click at [401, 281] on div "Apraksts" at bounding box center [346, 292] width 297 height 42
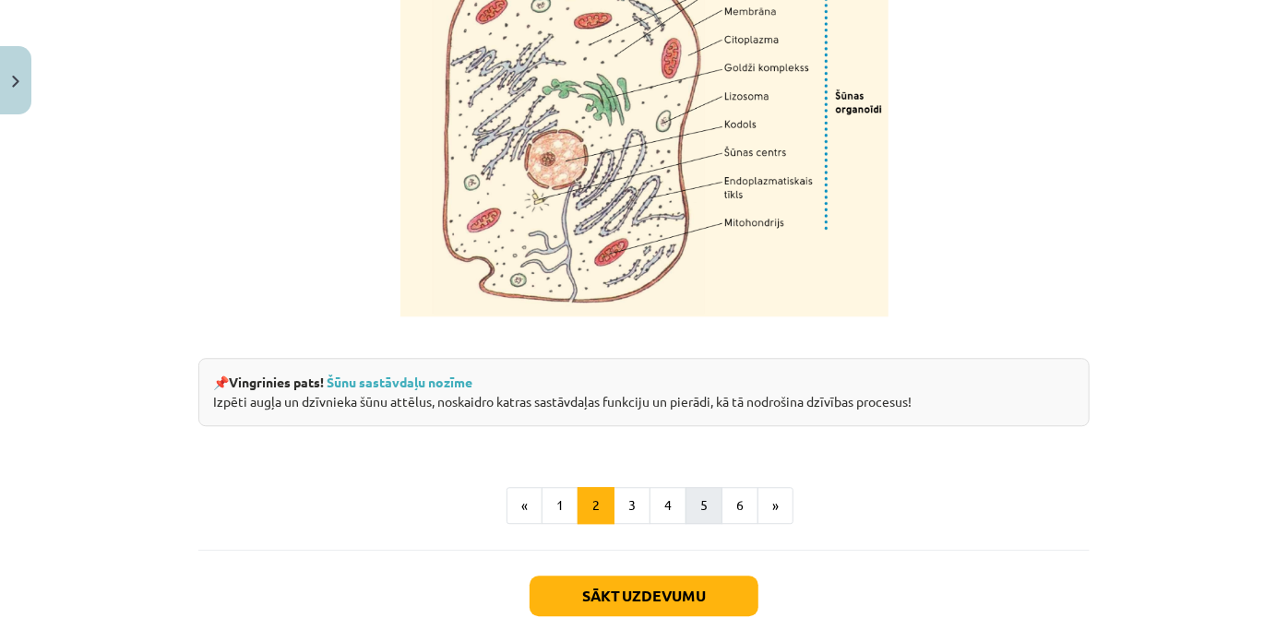
scroll to position [2371, 0]
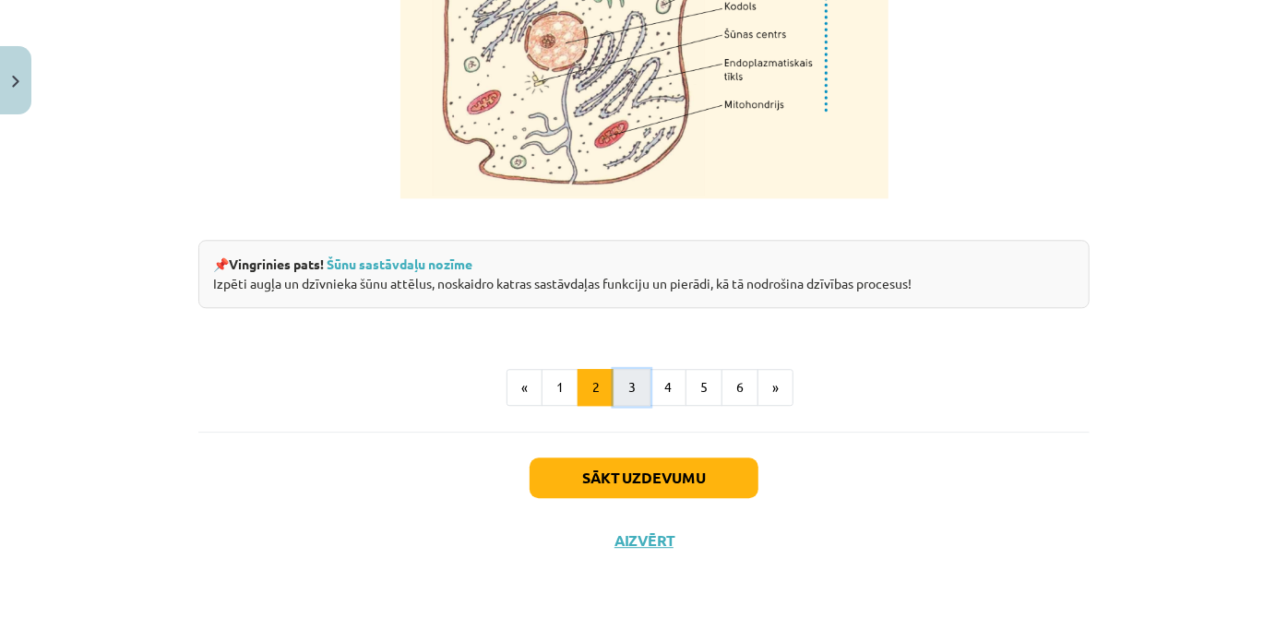
click at [618, 378] on button "3" at bounding box center [632, 387] width 37 height 37
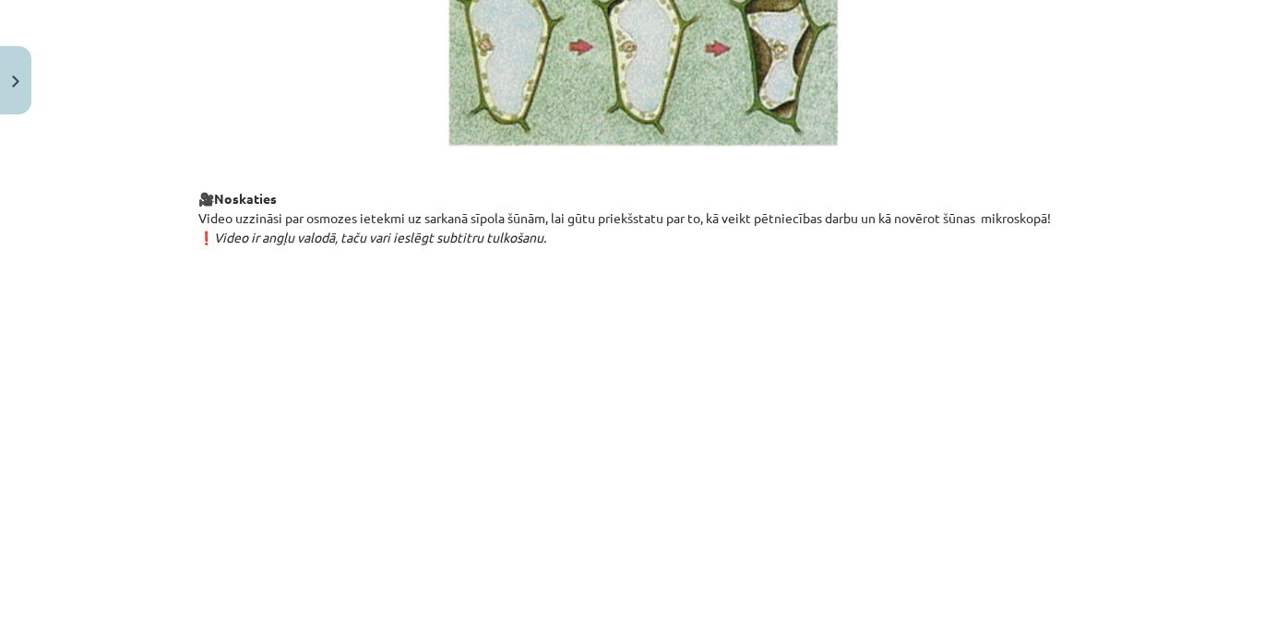
scroll to position [2064, 0]
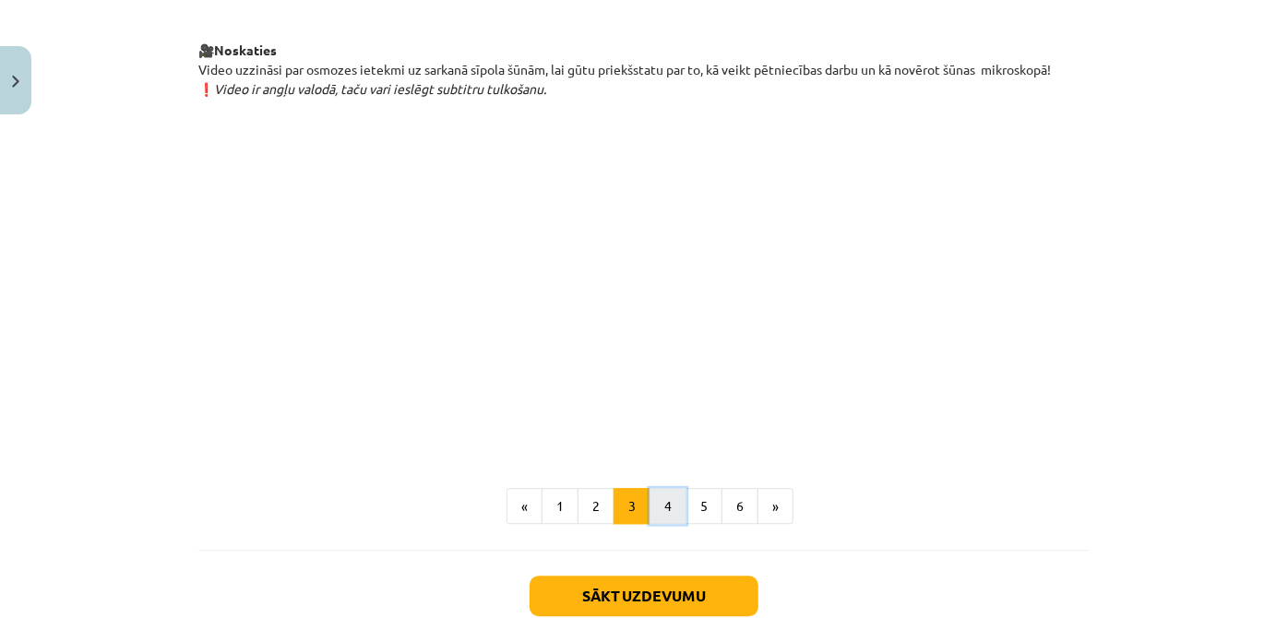
click at [672, 525] on button "4" at bounding box center [668, 506] width 37 height 37
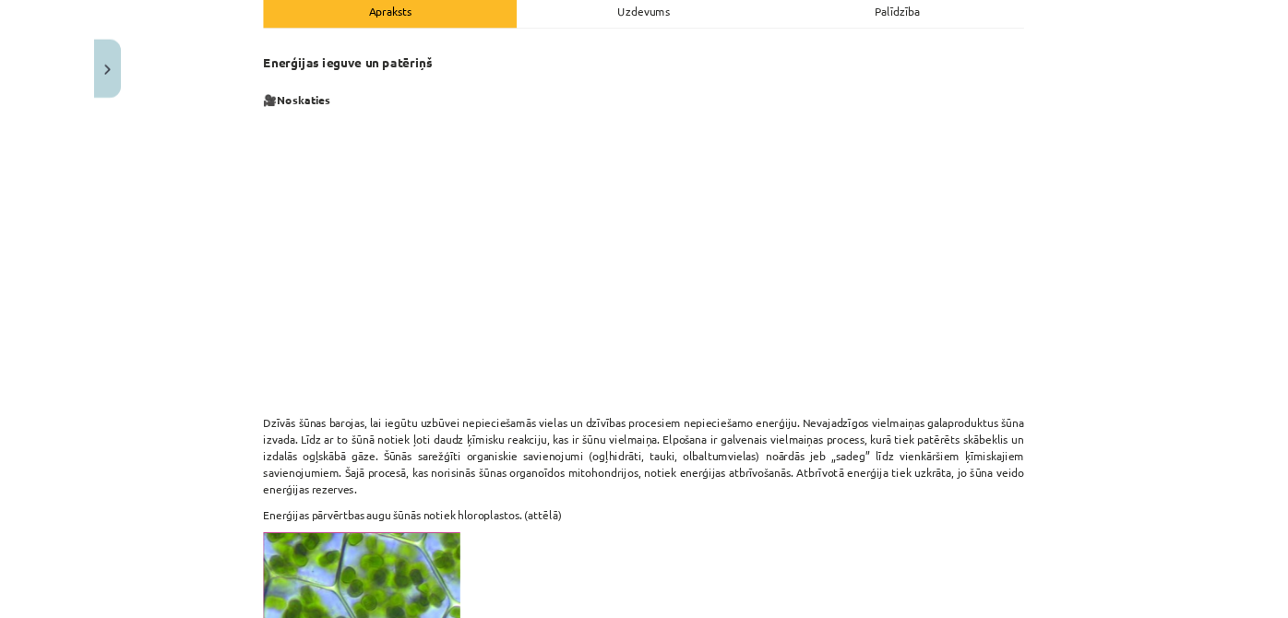
scroll to position [894, 0]
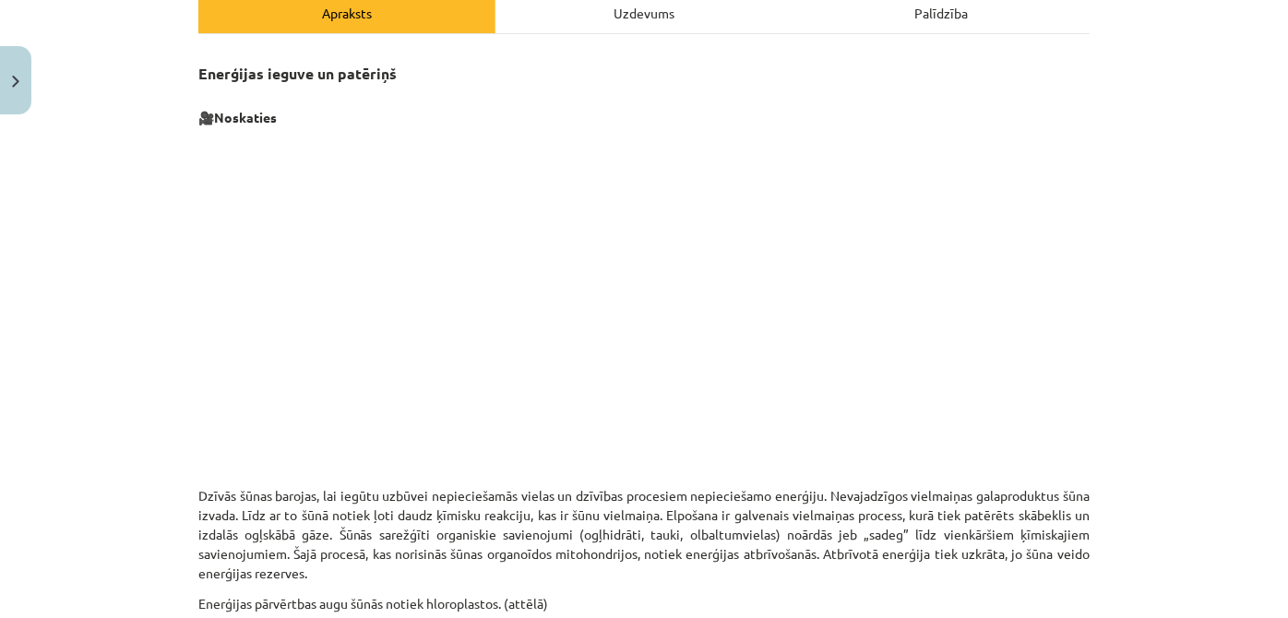
click at [641, 12] on div "Uzdevums" at bounding box center [644, 13] width 297 height 42
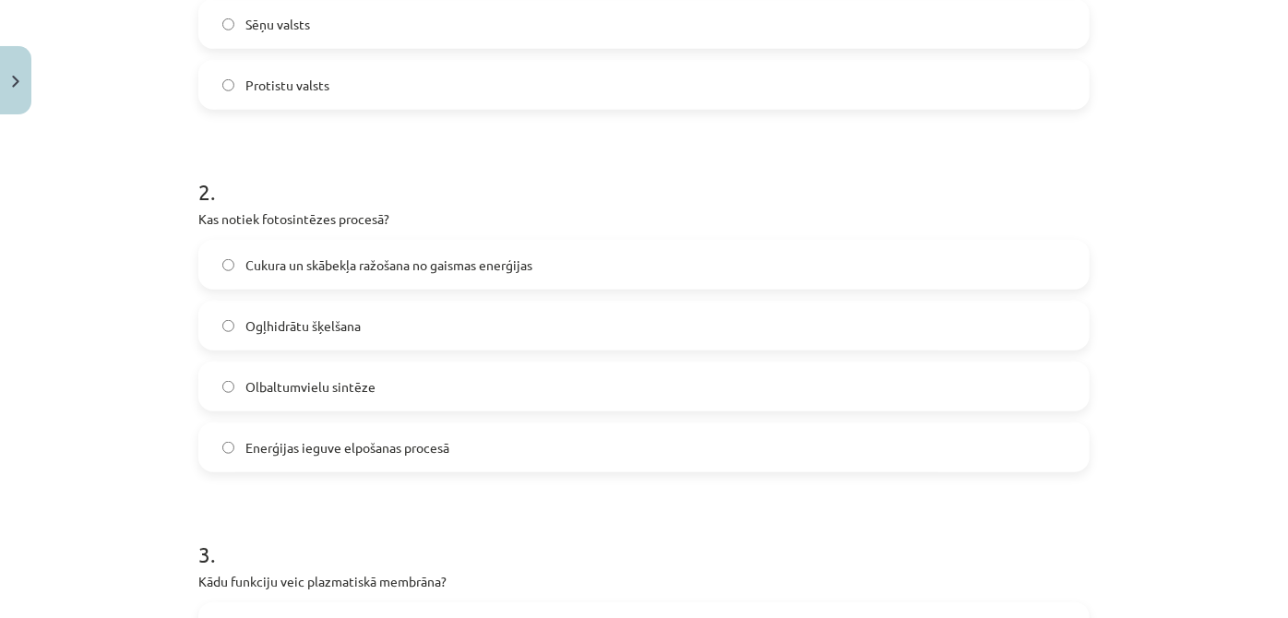
scroll to position [605, 0]
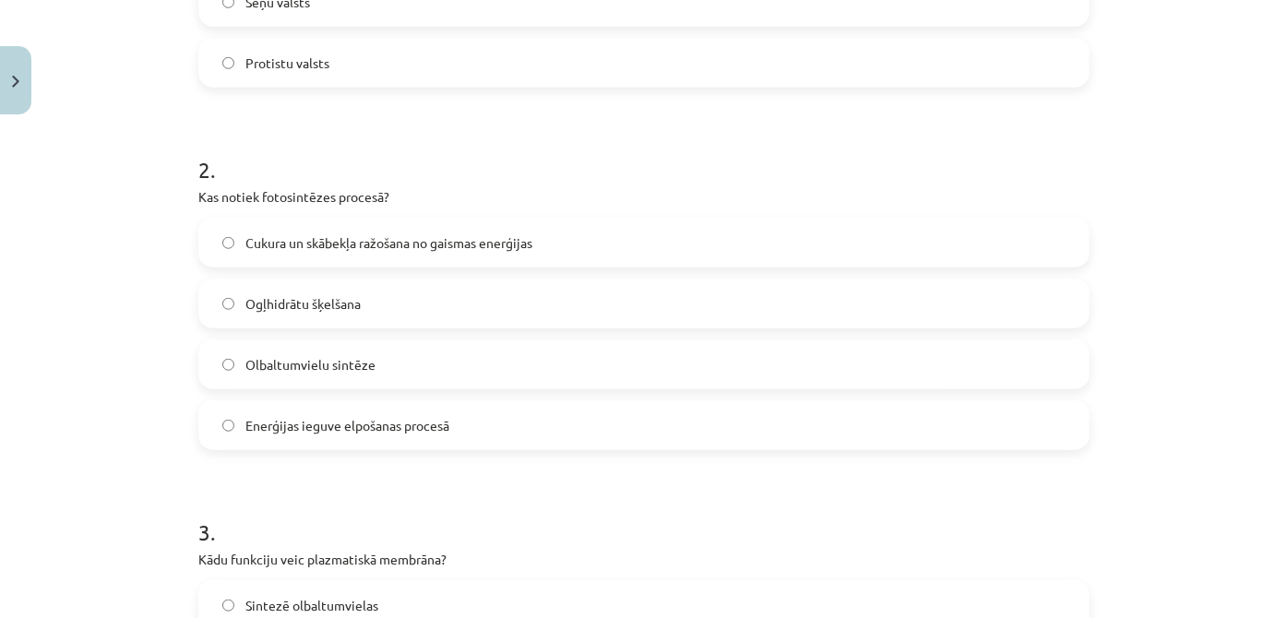
click at [403, 305] on label "Ogļhidrātu šķelšana" at bounding box center [644, 304] width 888 height 46
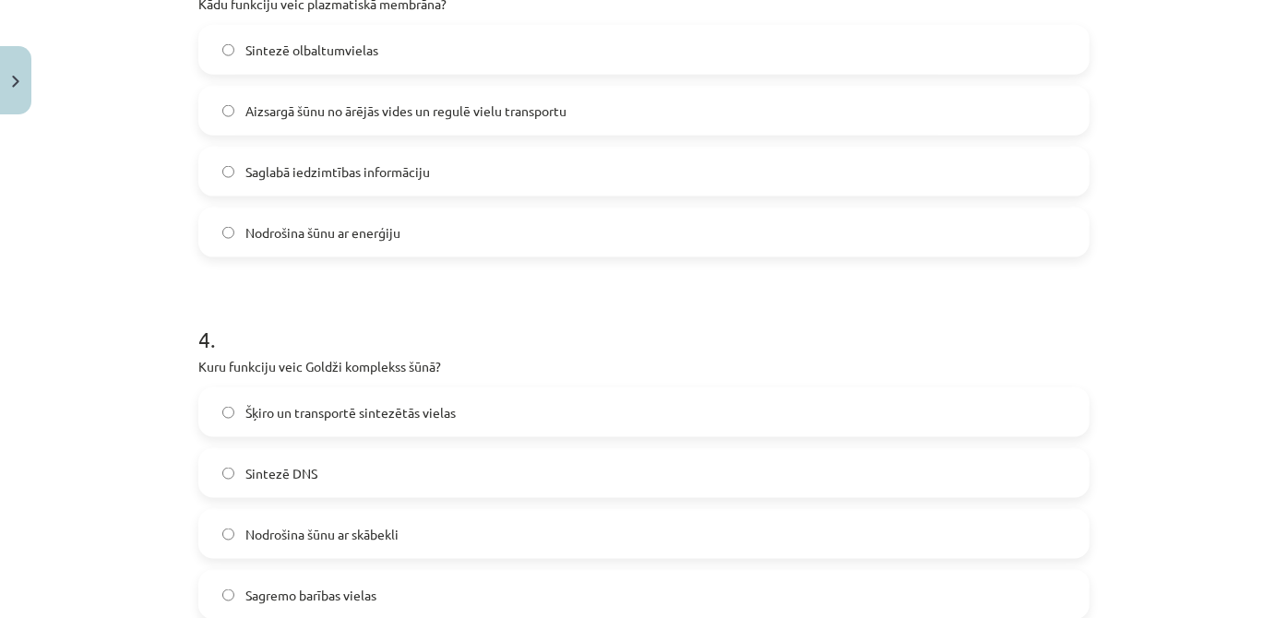
scroll to position [1165, 0]
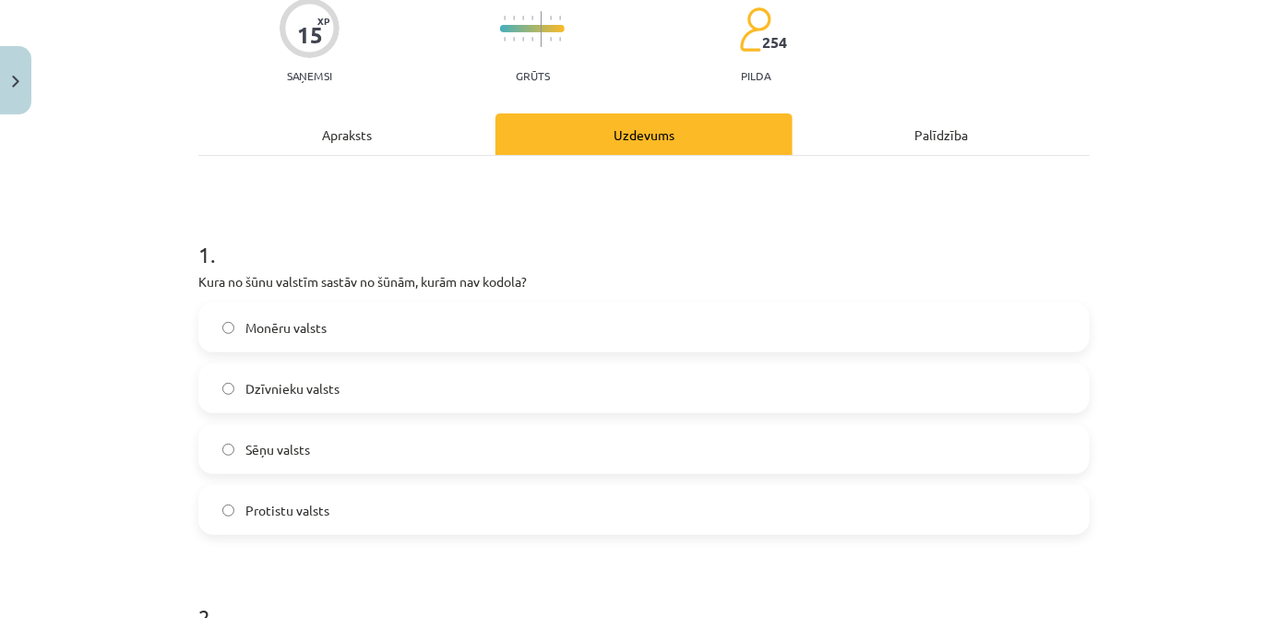
click at [425, 142] on div "Apraksts" at bounding box center [346, 135] width 297 height 42
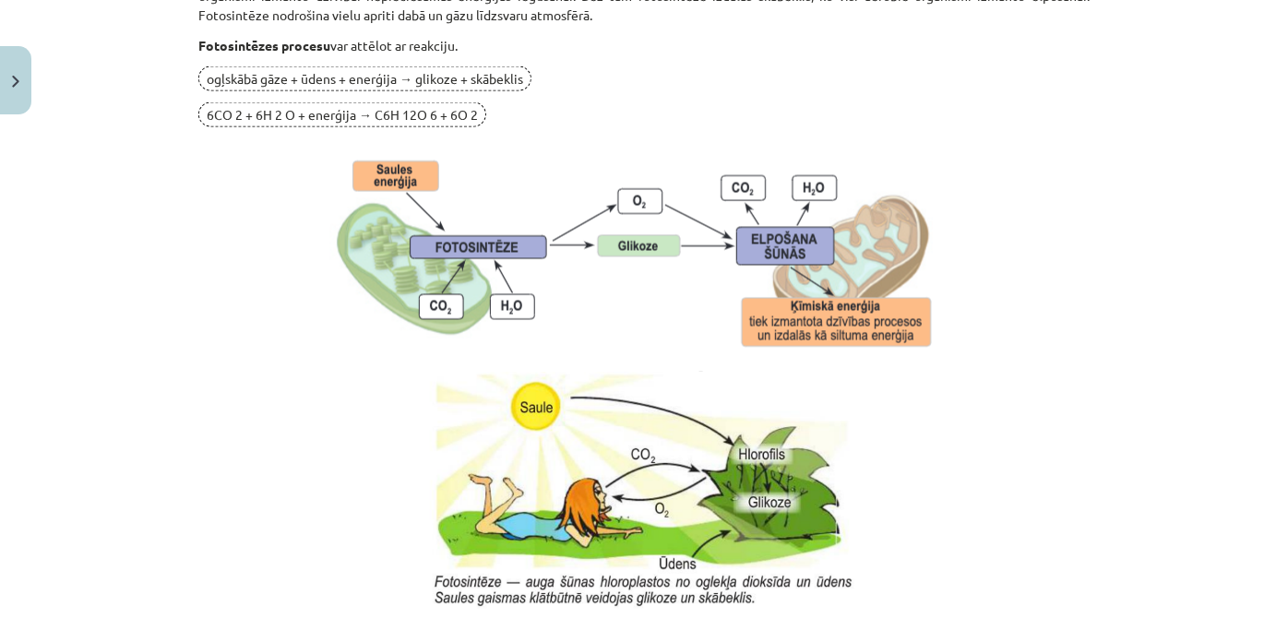
scroll to position [1836, 0]
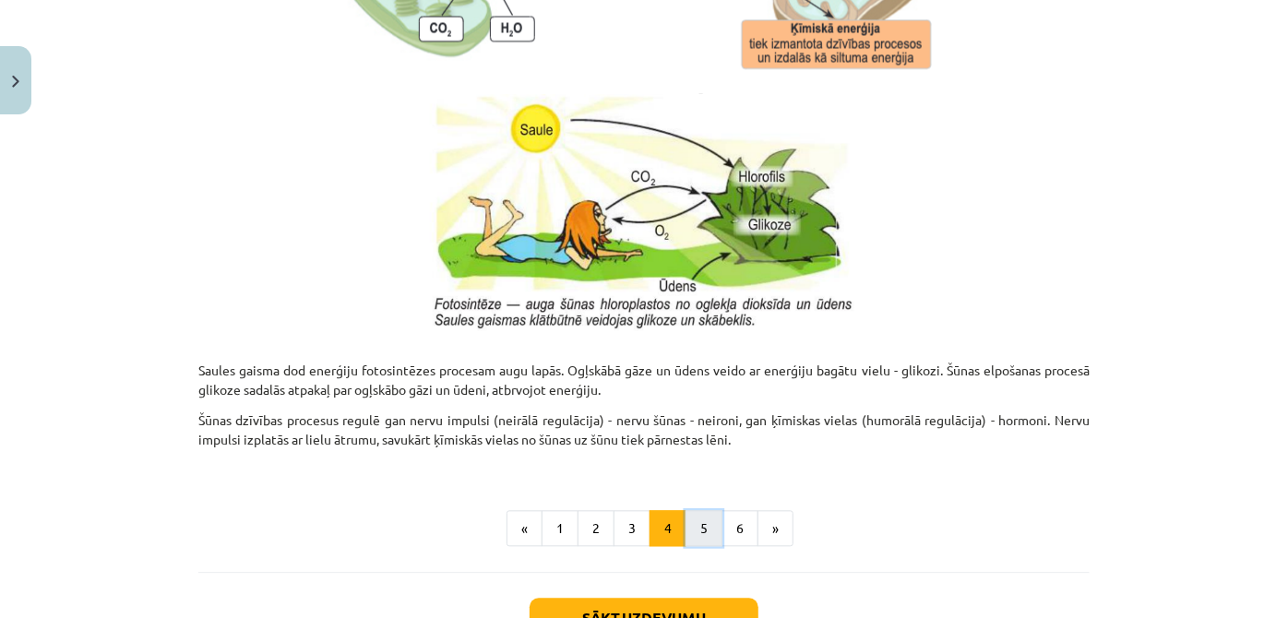
click at [696, 520] on button "5" at bounding box center [704, 528] width 37 height 37
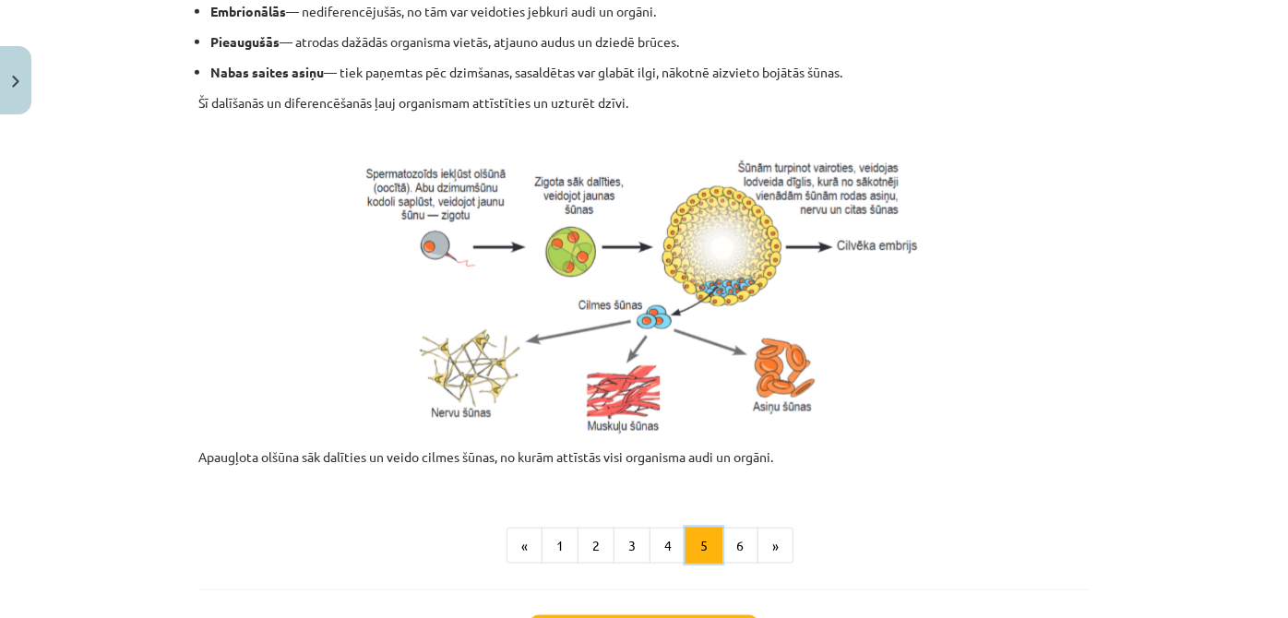
scroll to position [777, 0]
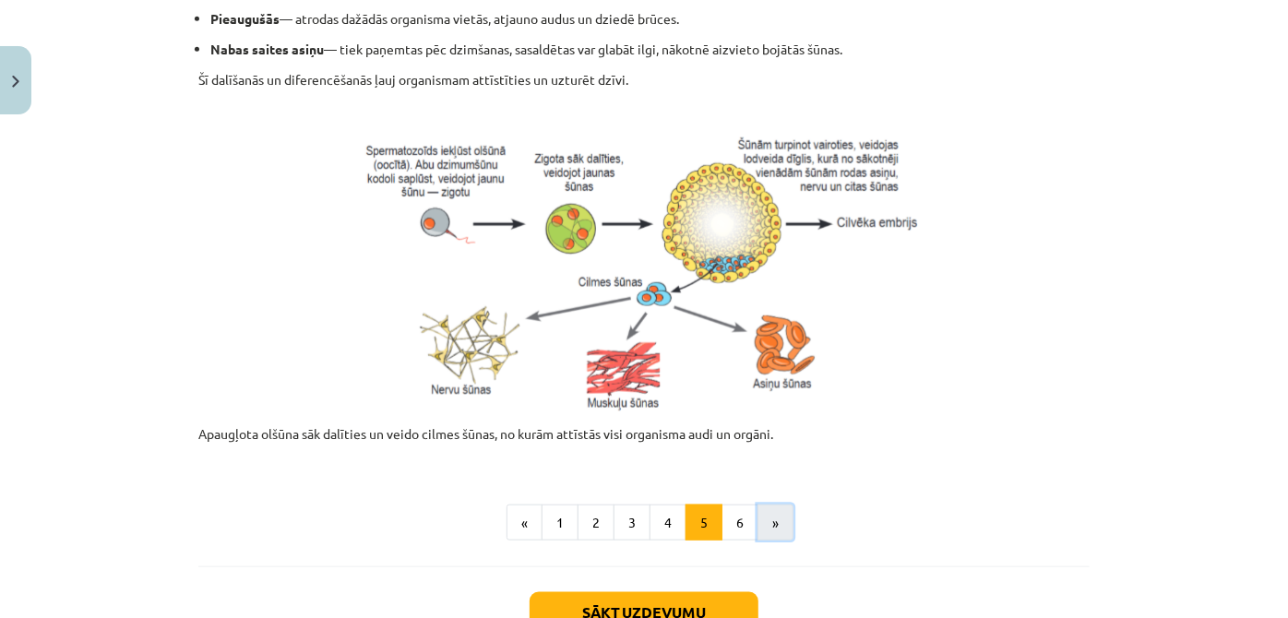
click at [758, 524] on button "»" at bounding box center [776, 523] width 36 height 37
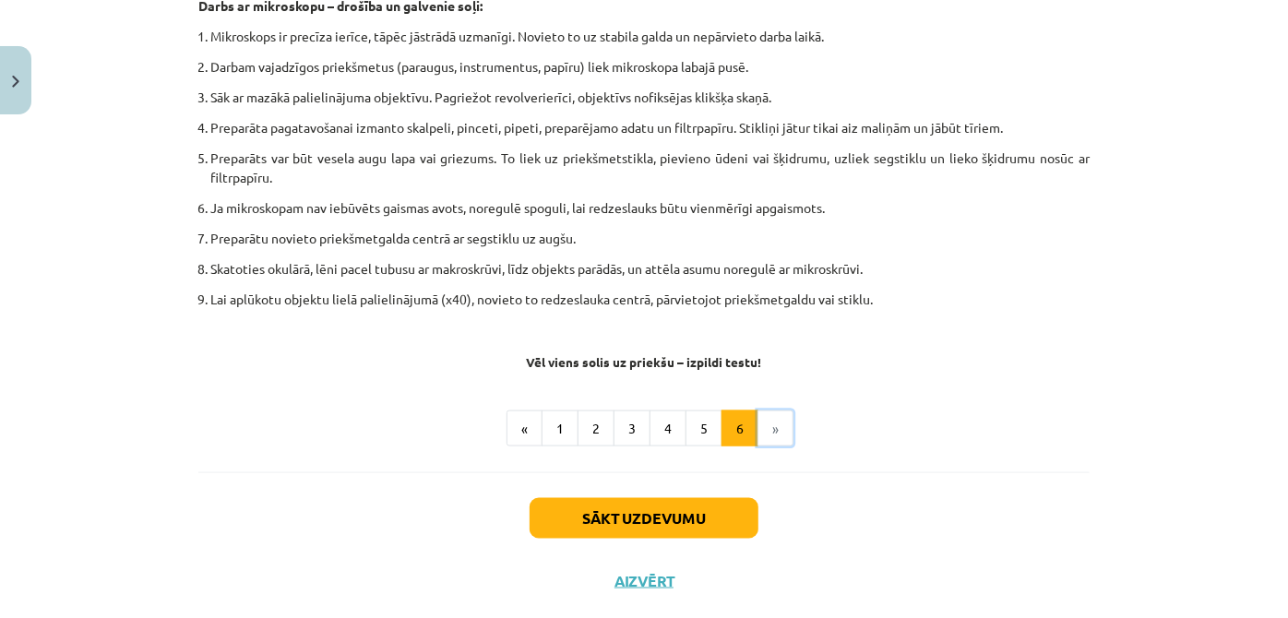
scroll to position [1113, 0]
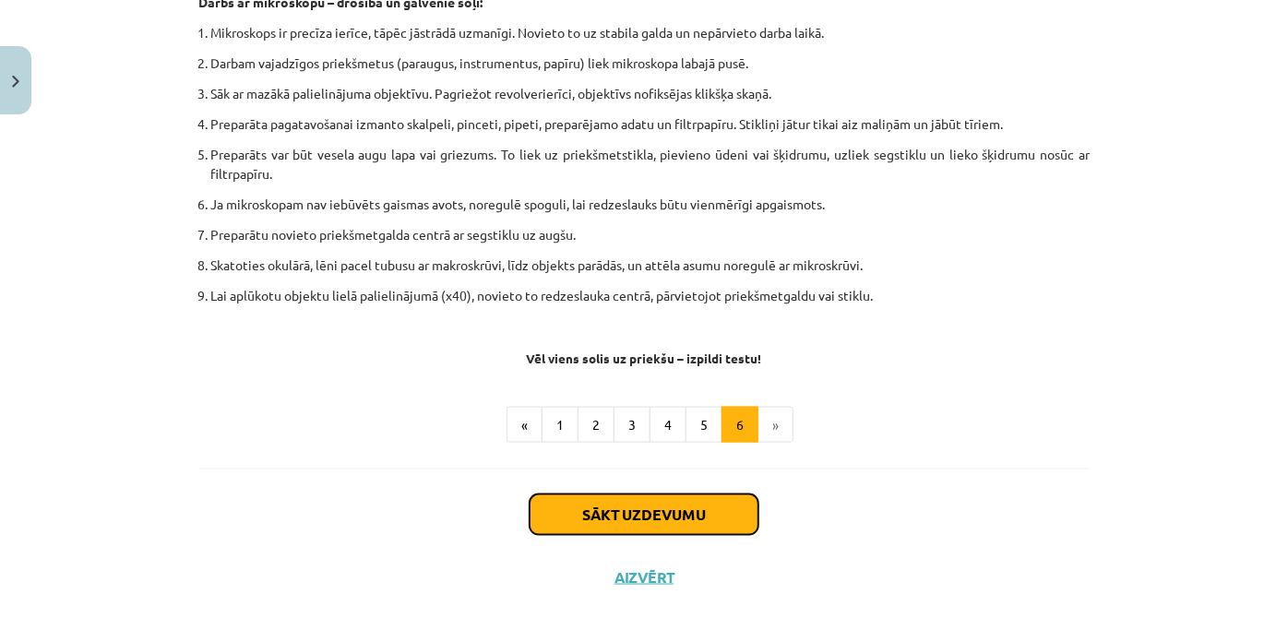
click at [629, 509] on button "Sākt uzdevumu" at bounding box center [644, 515] width 229 height 41
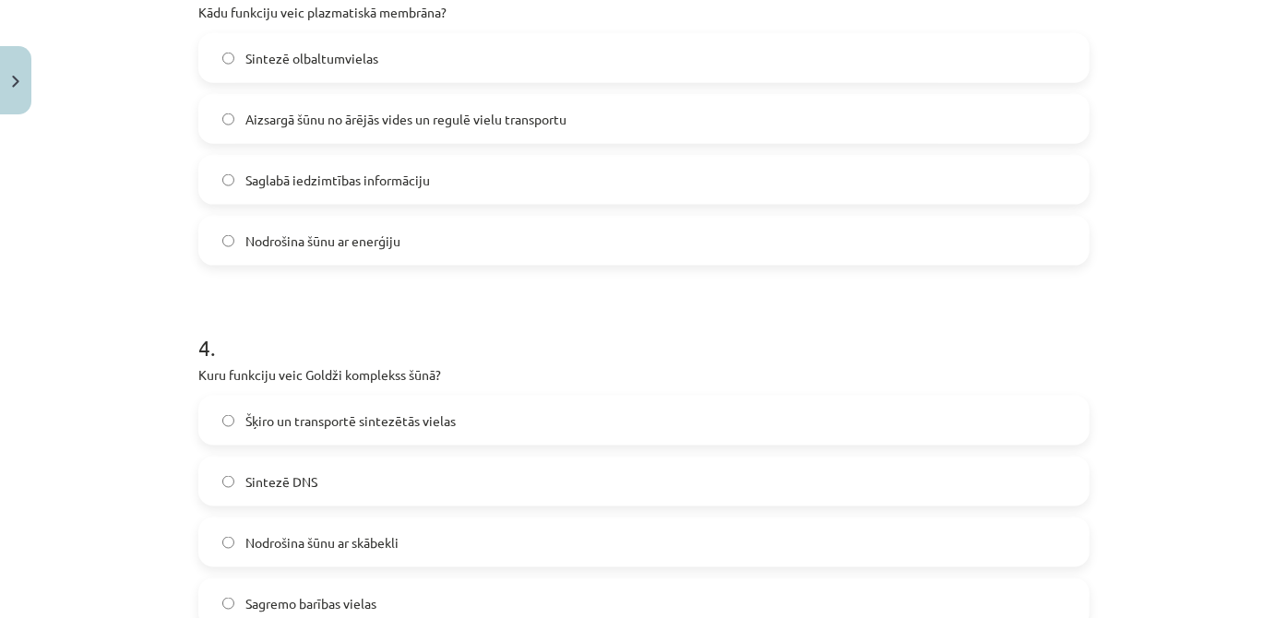
scroll to position [1333, 0]
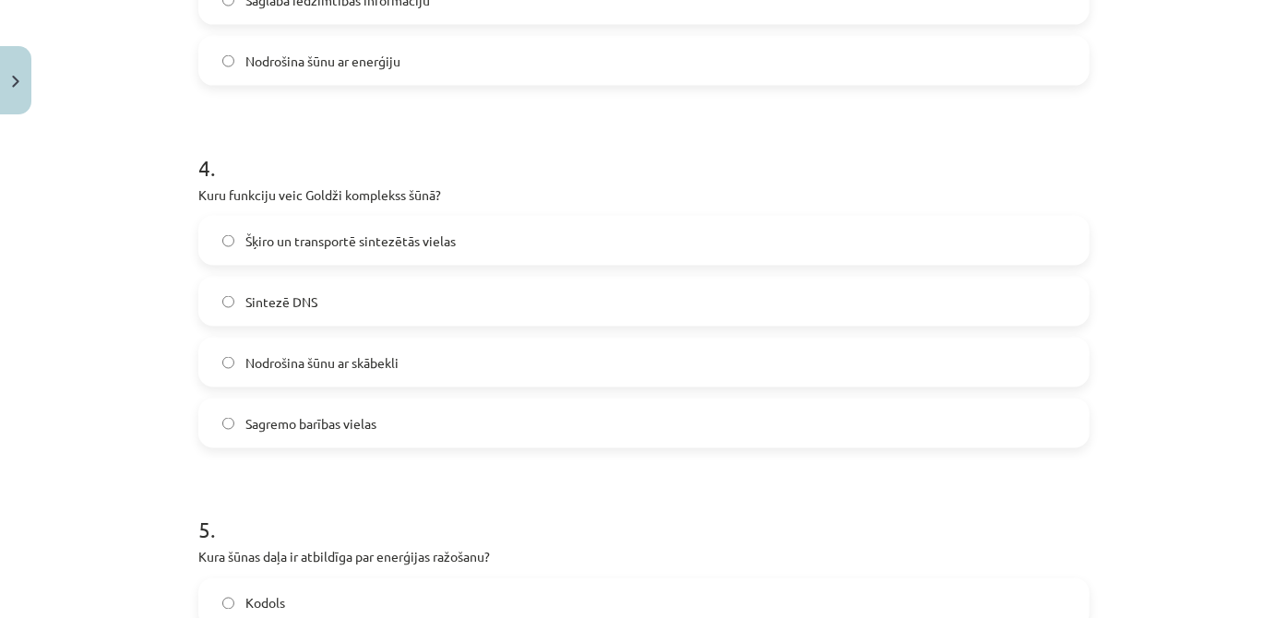
click at [437, 246] on span "Šķiro un transportē sintezētās vielas" at bounding box center [350, 241] width 210 height 19
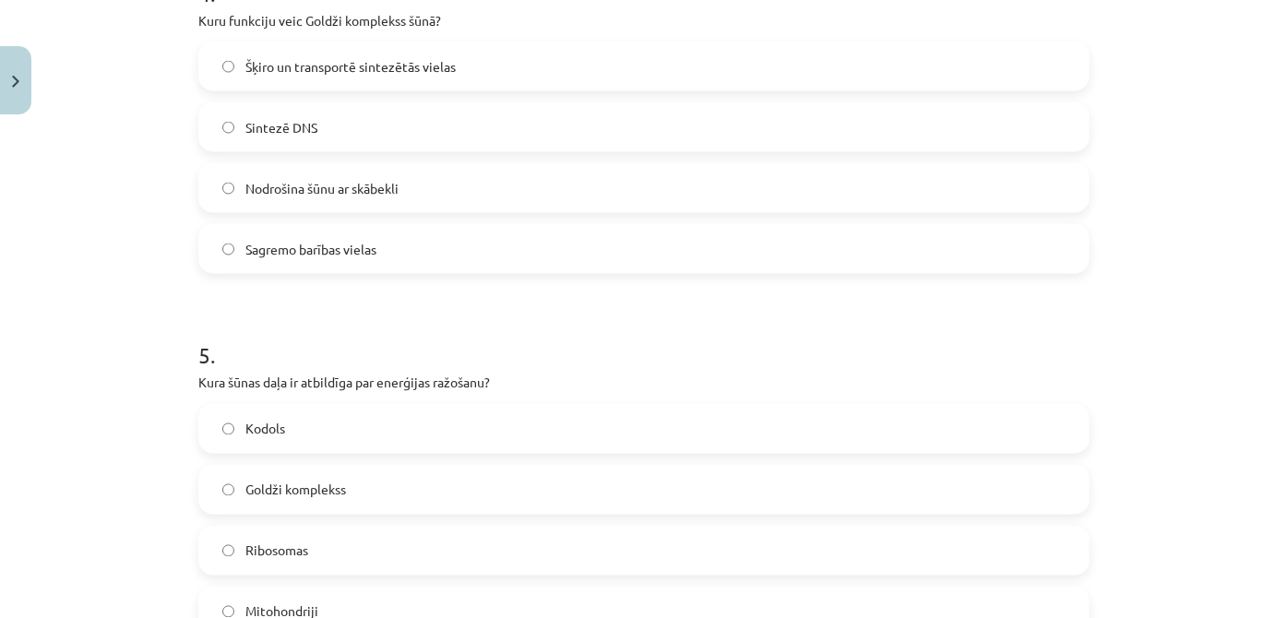
scroll to position [1669, 0]
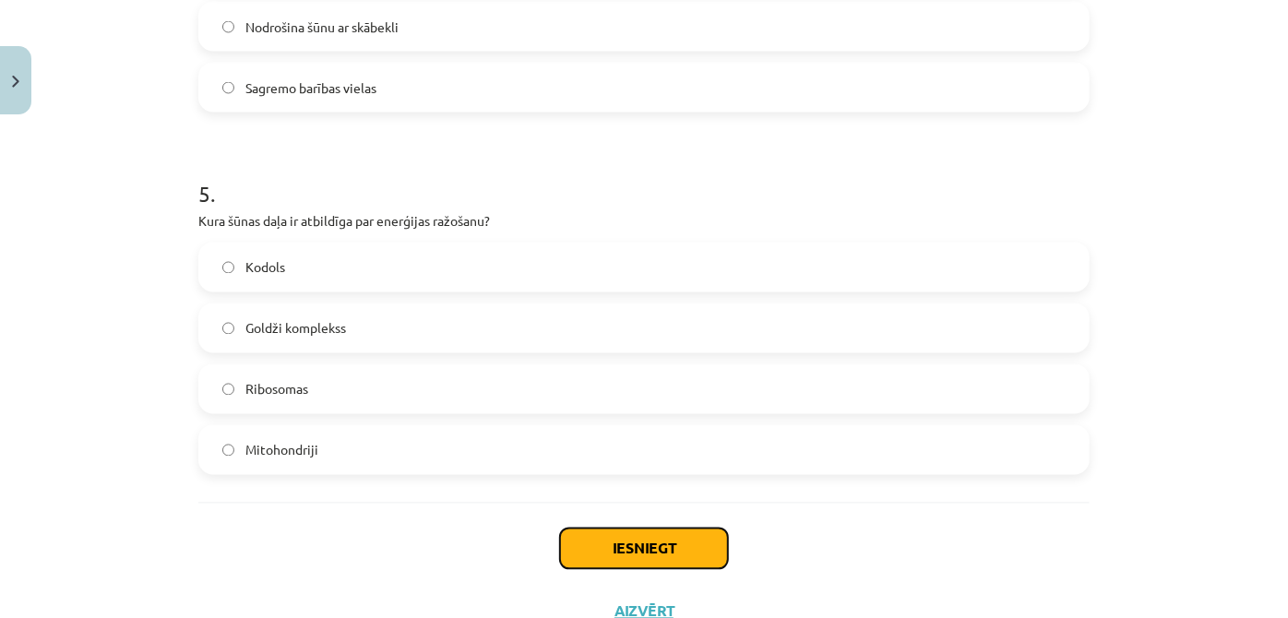
click at [629, 540] on button "Iesniegt" at bounding box center [644, 549] width 168 height 41
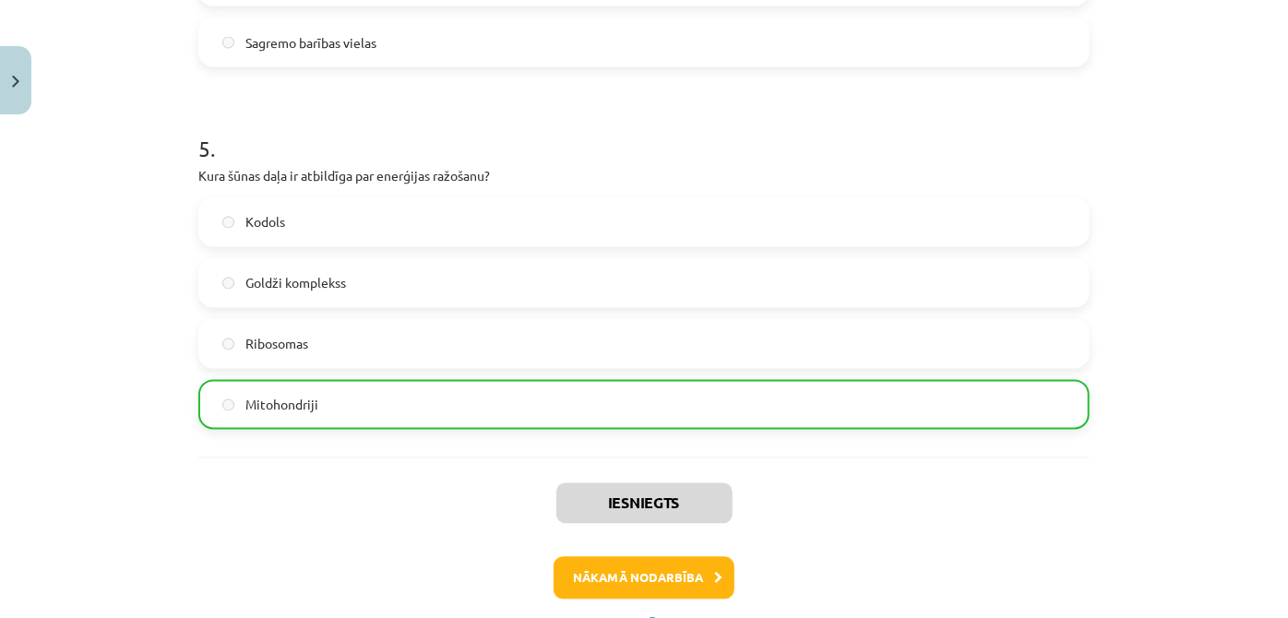
scroll to position [1796, 0]
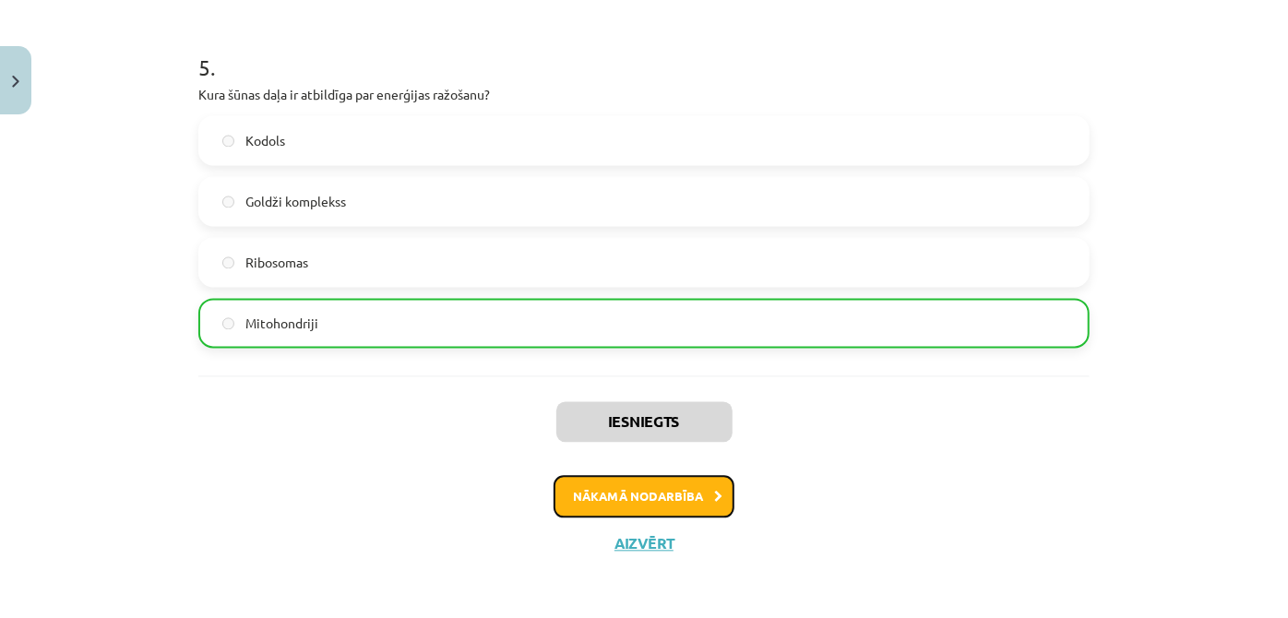
click at [637, 496] on button "Nākamā nodarbība" at bounding box center [644, 496] width 181 height 42
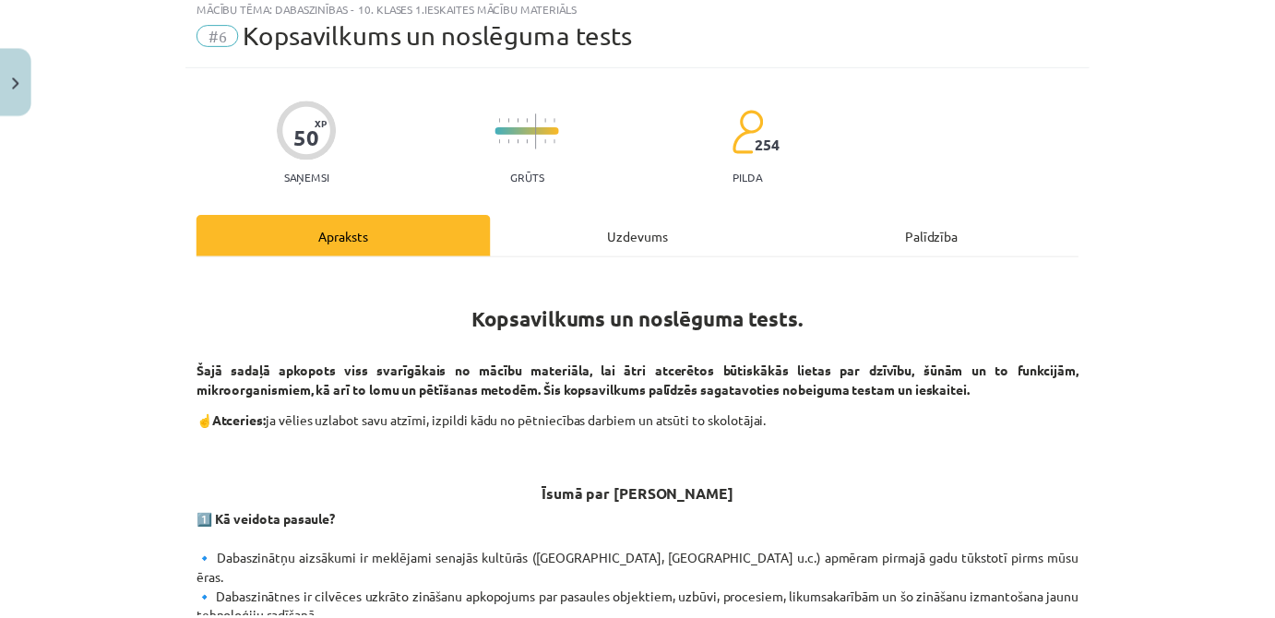
scroll to position [46, 0]
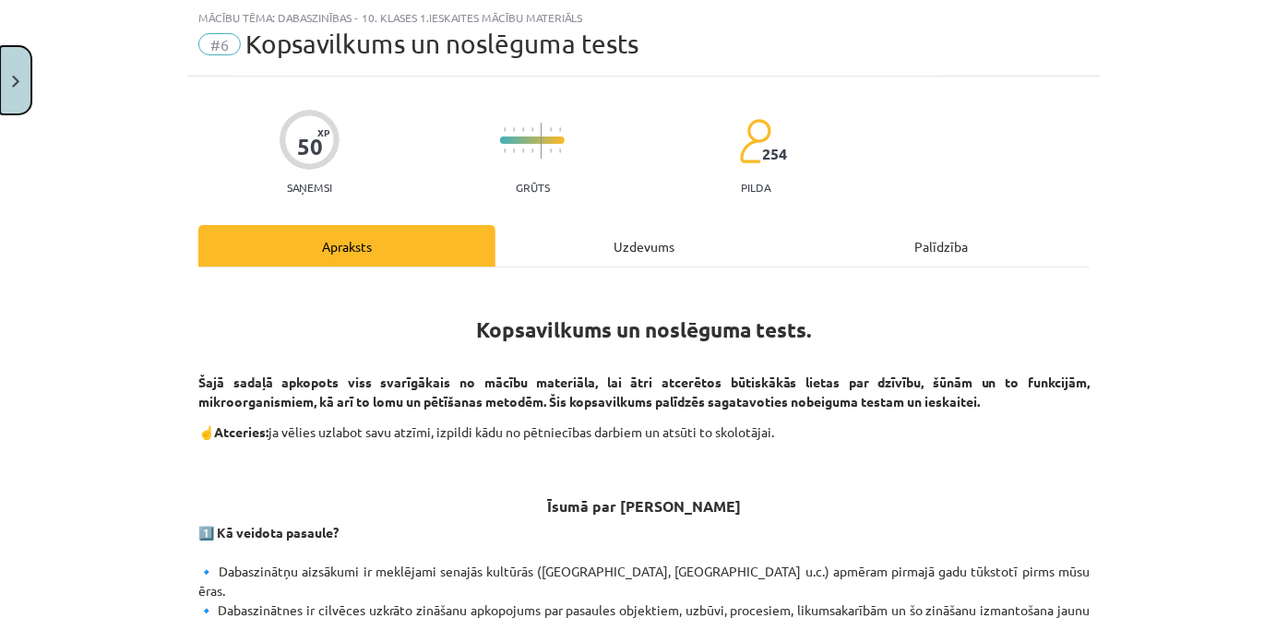
click at [0, 81] on button "Close" at bounding box center [15, 80] width 31 height 68
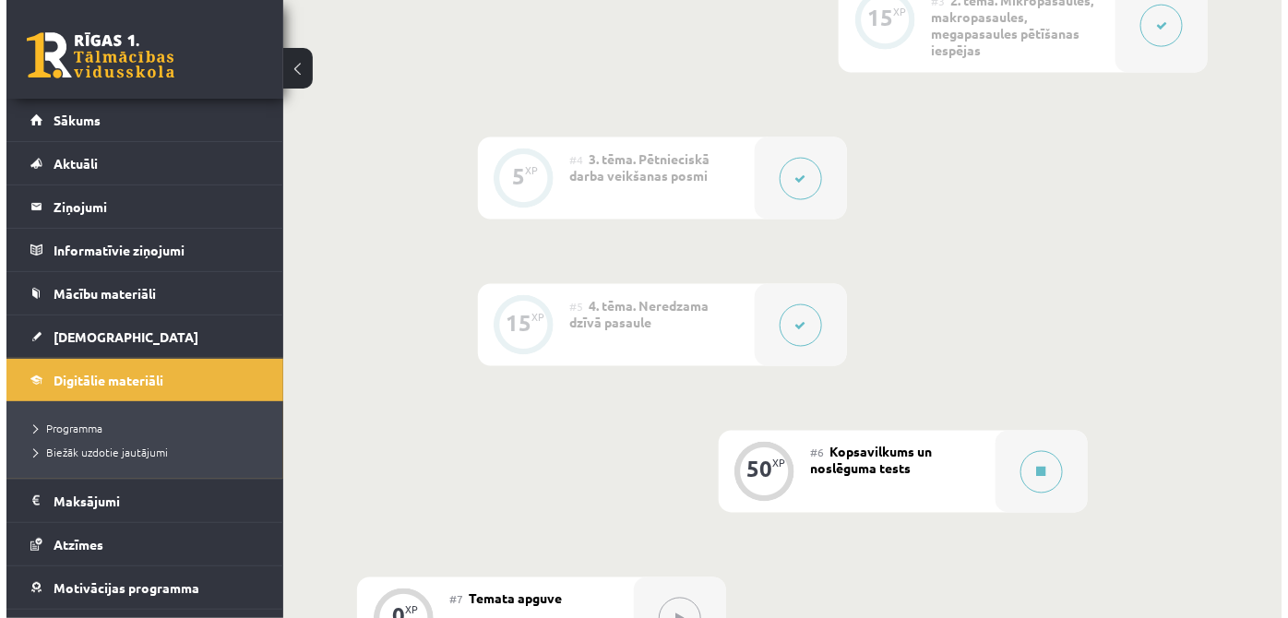
scroll to position [1006, 0]
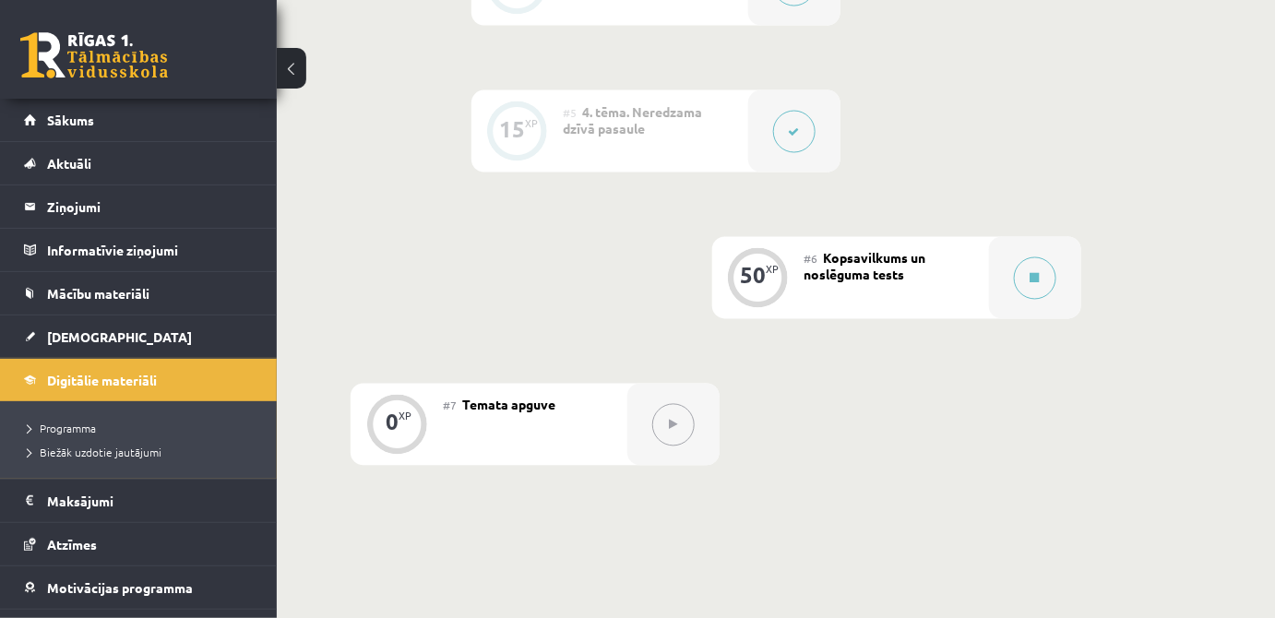
click at [964, 266] on div "#6 Kopsavilkums un noslēguma tests" at bounding box center [897, 278] width 185 height 82
click at [1031, 279] on icon at bounding box center [1035, 278] width 9 height 11
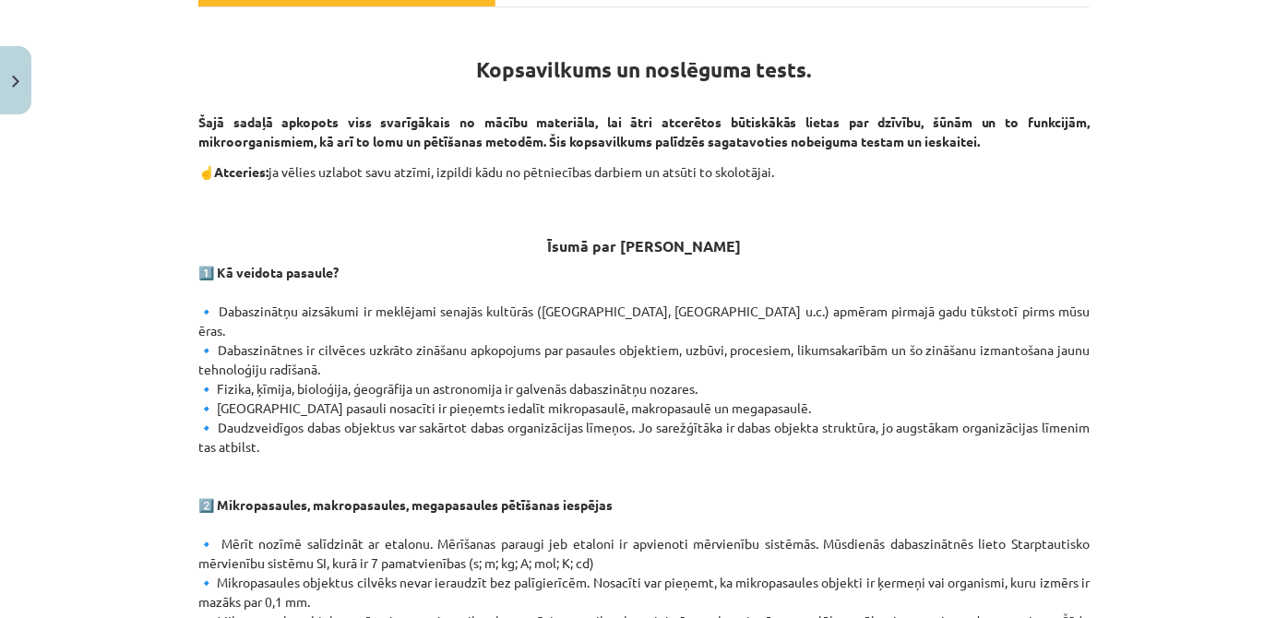
scroll to position [148, 0]
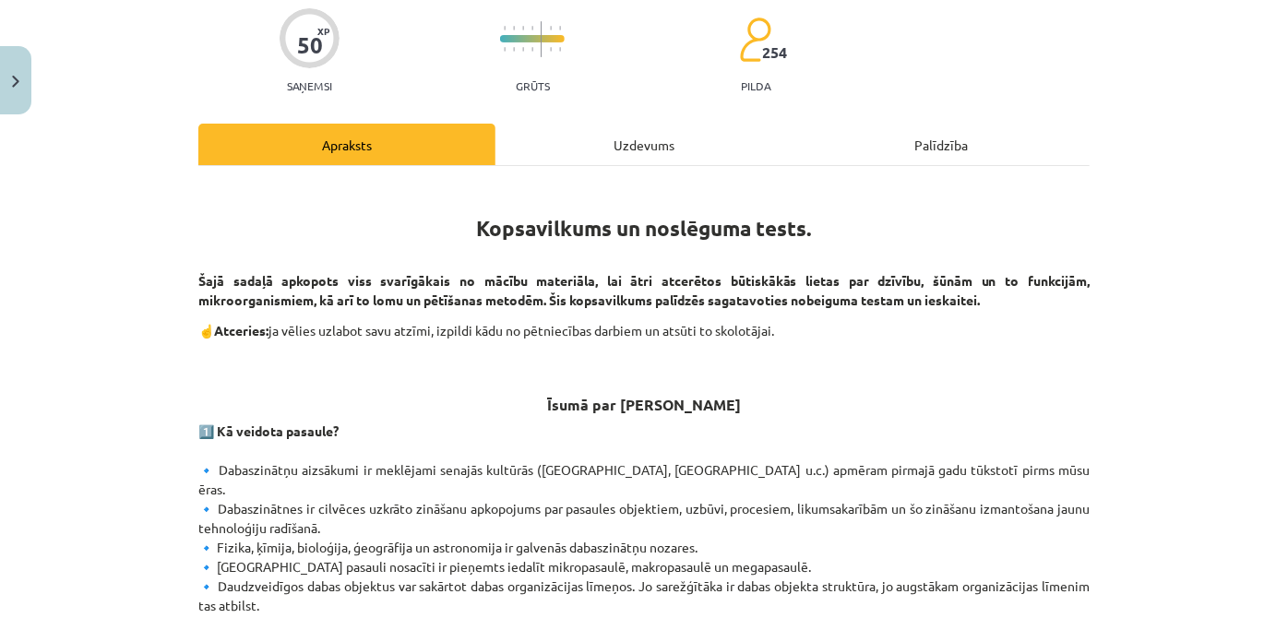
click at [621, 141] on div "Uzdevums" at bounding box center [644, 145] width 297 height 42
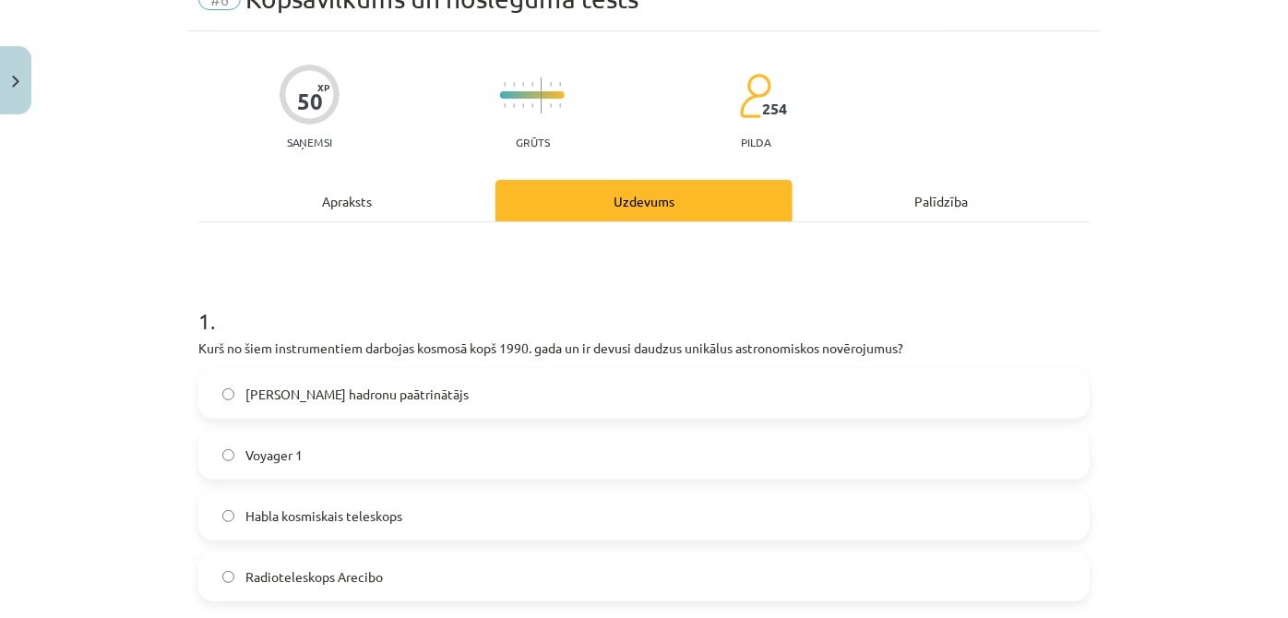
scroll to position [158, 0]
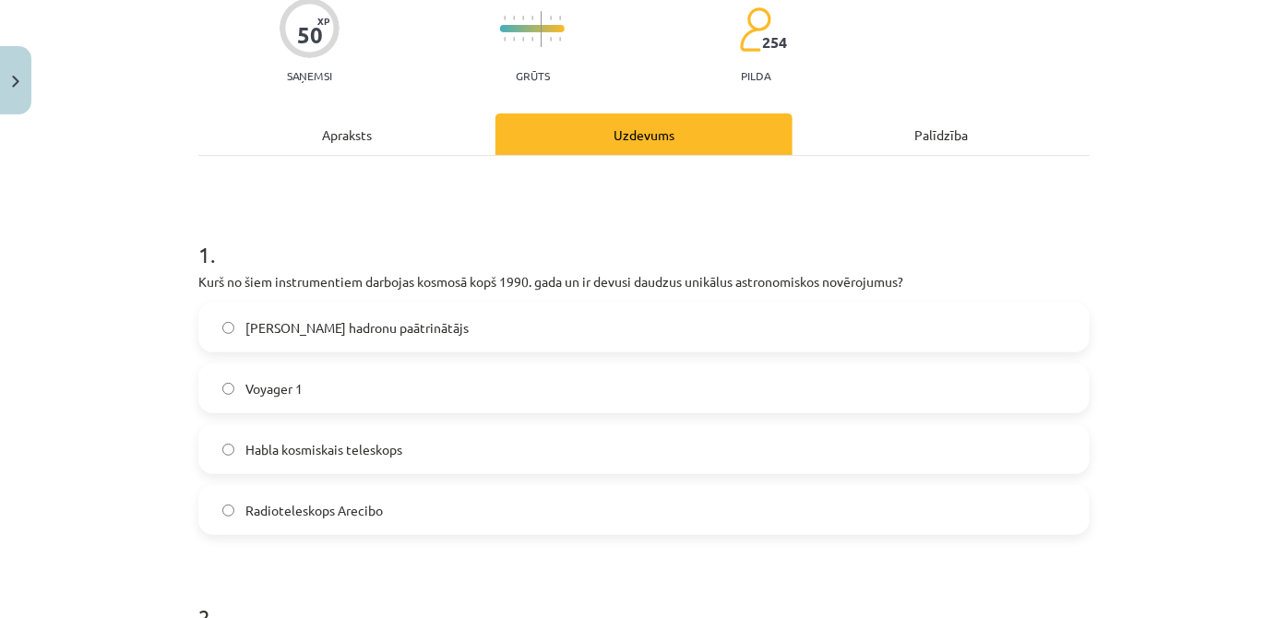
click at [422, 452] on label "Habla kosmiskais teleskops" at bounding box center [644, 449] width 888 height 46
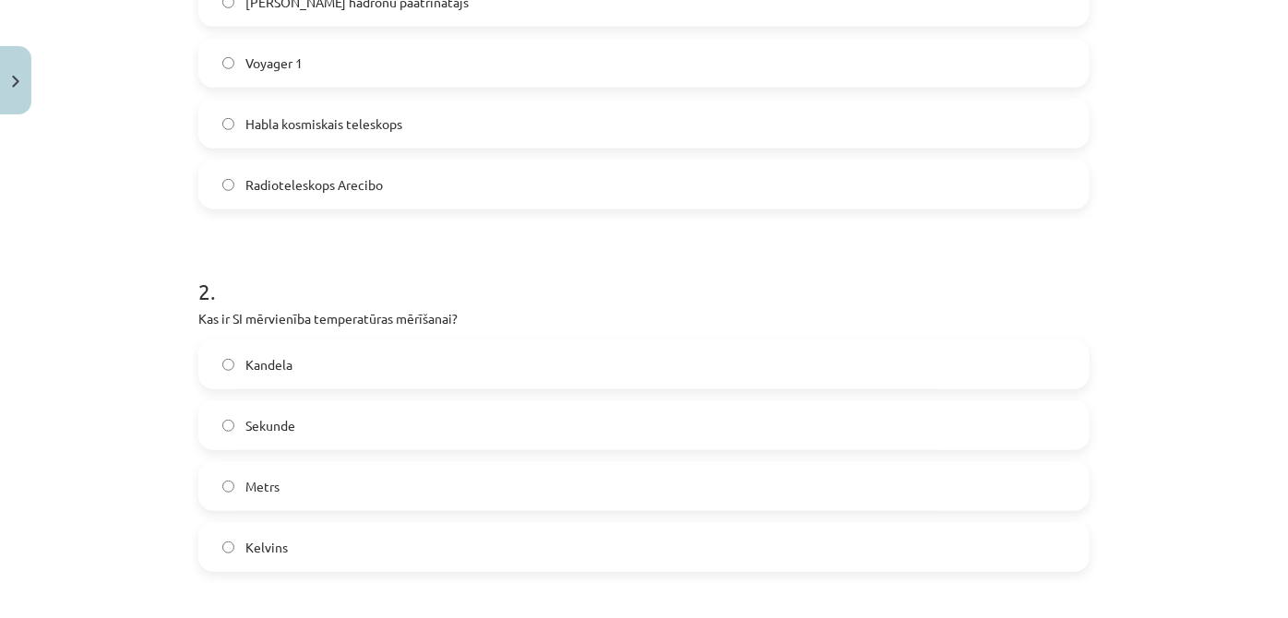
scroll to position [549, 0]
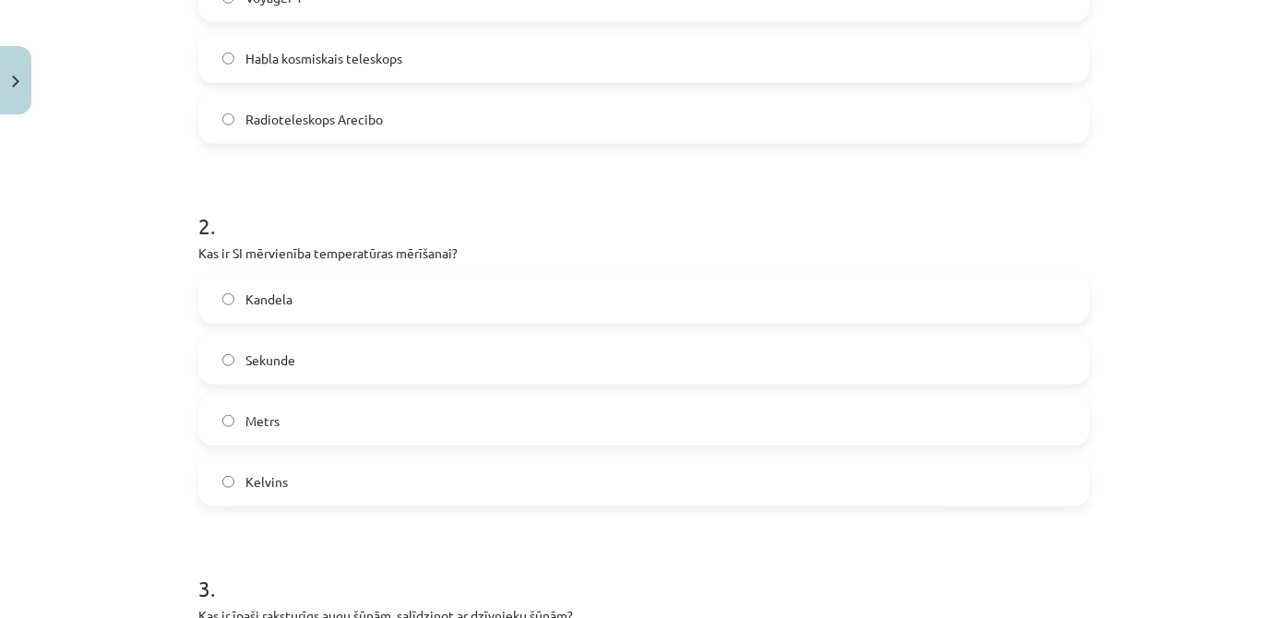
click at [295, 480] on label "Kelvins" at bounding box center [644, 482] width 888 height 46
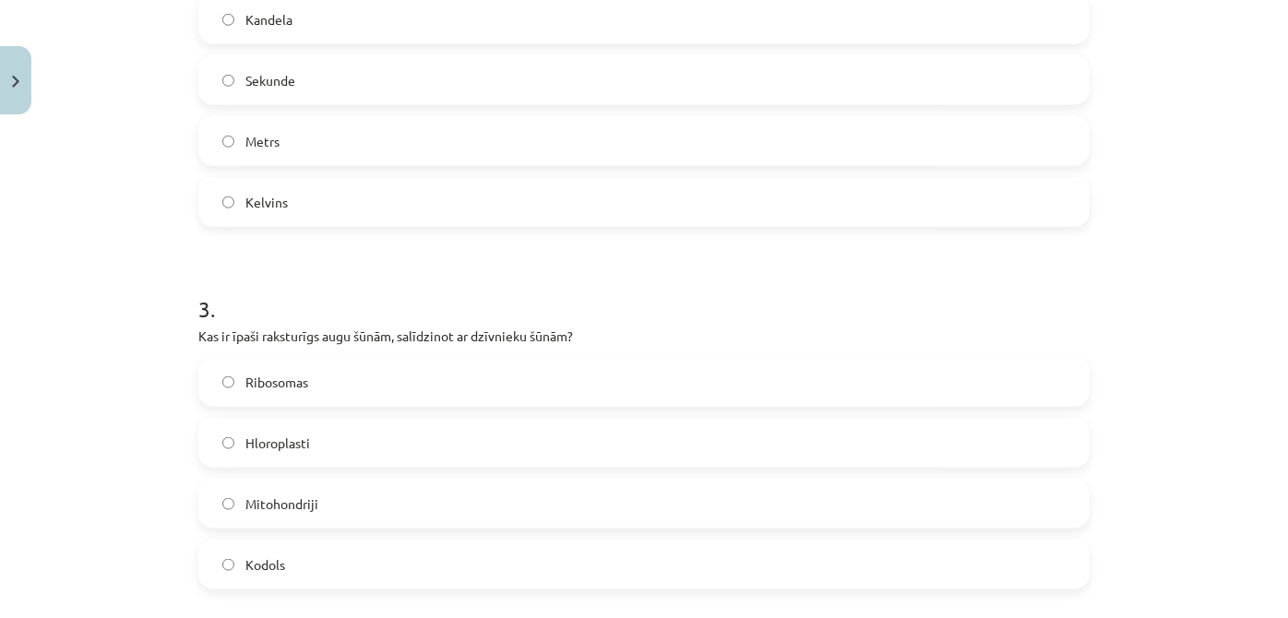
scroll to position [885, 0]
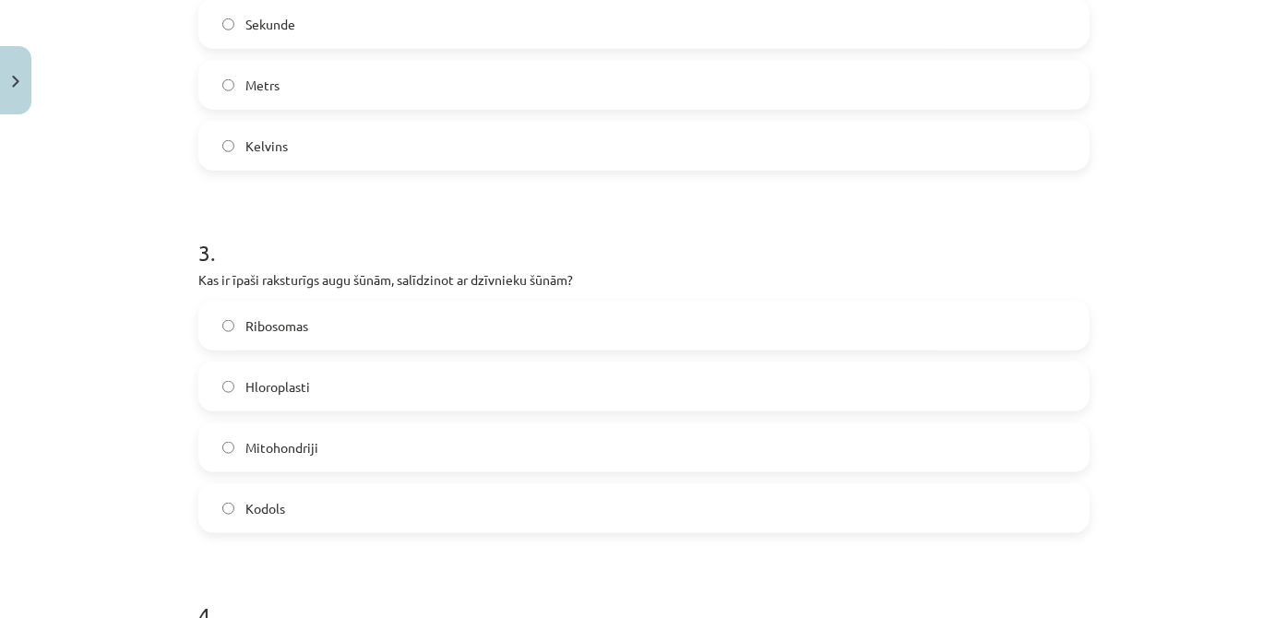
click at [388, 510] on label "Kodols" at bounding box center [644, 508] width 888 height 46
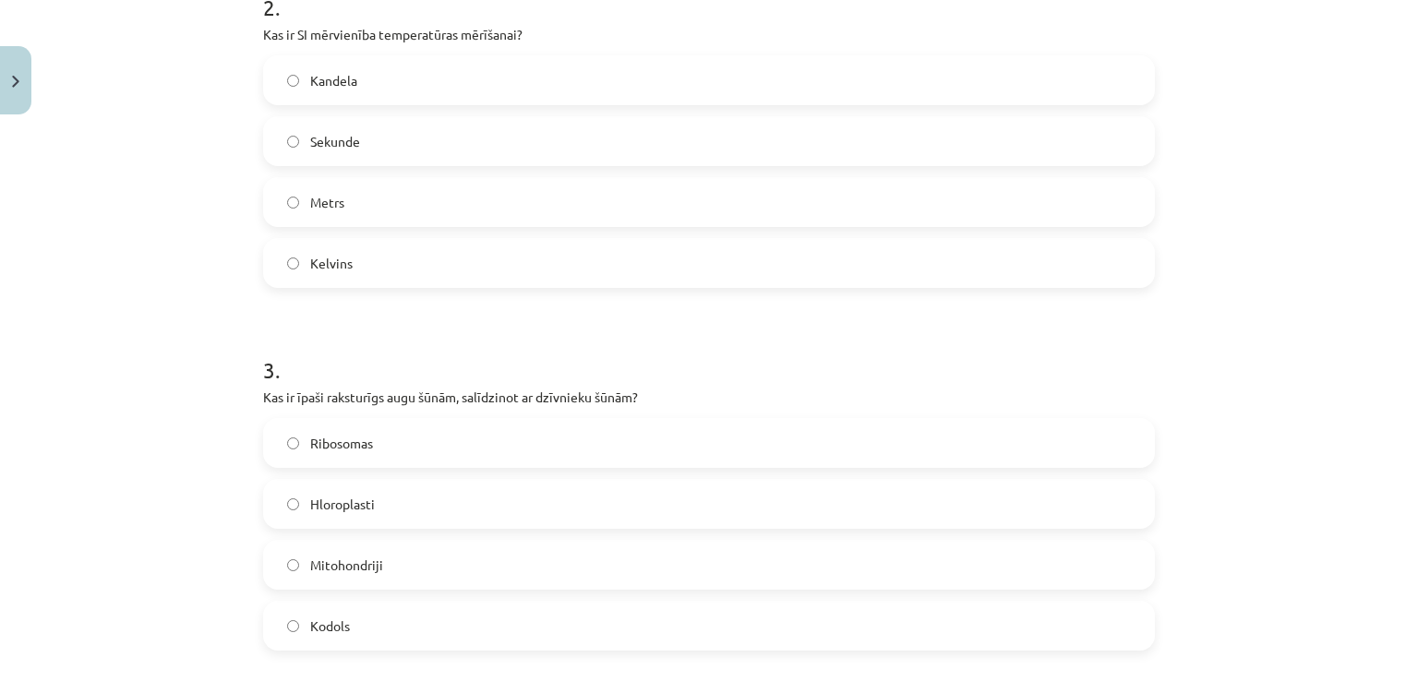
scroll to position [768, 0]
click at [443, 509] on label "Hloroplasti" at bounding box center [709, 504] width 888 height 46
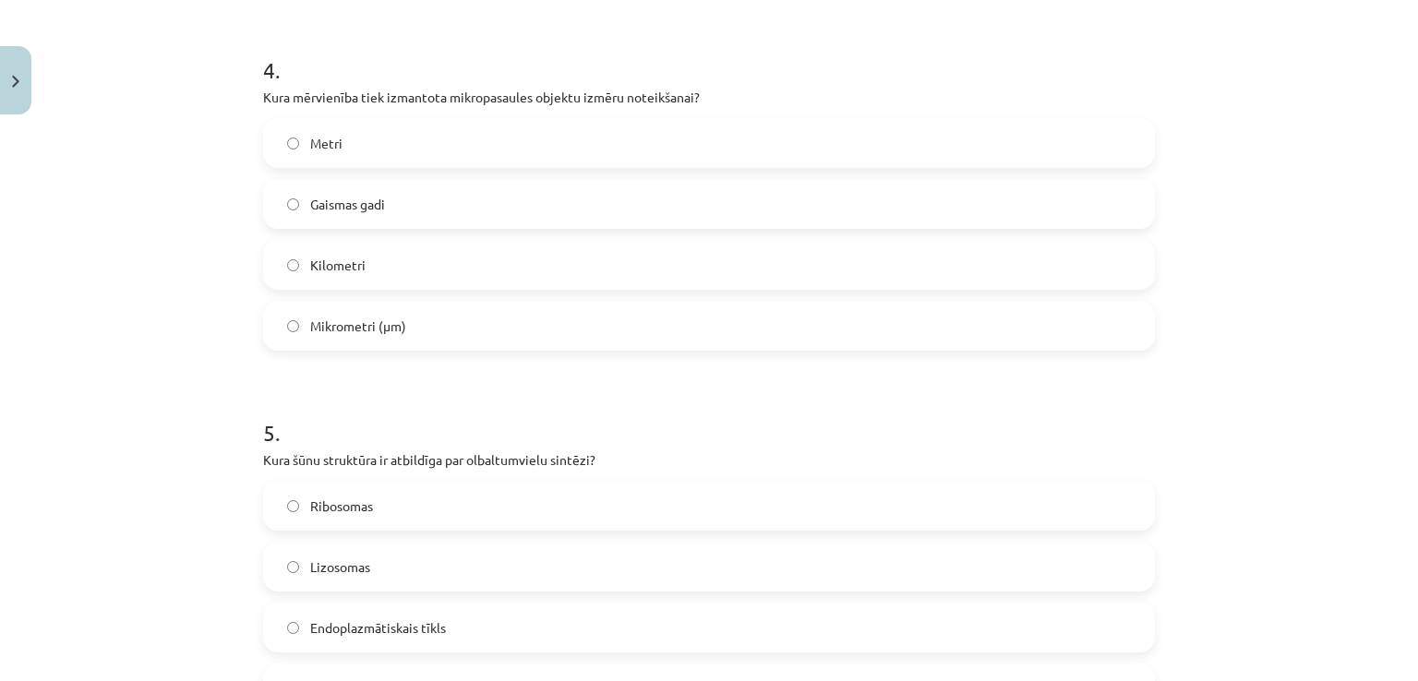
scroll to position [1444, 0]
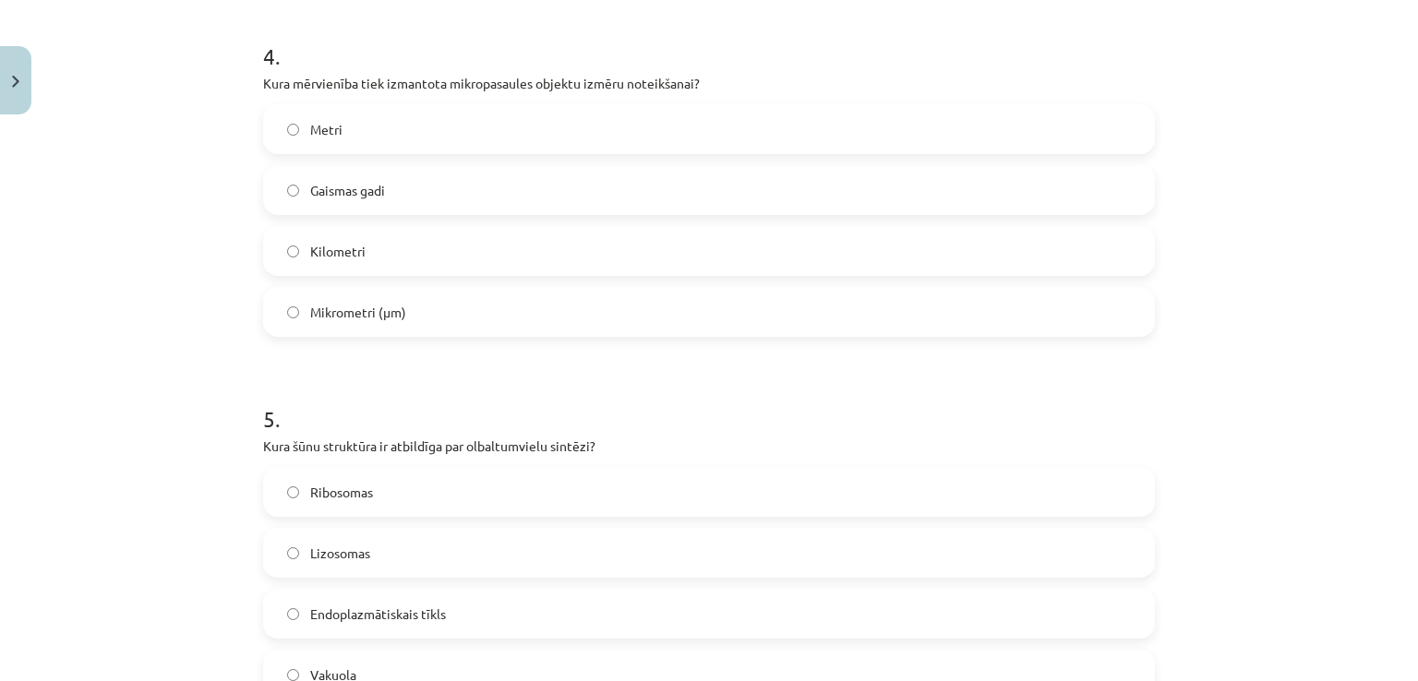
click at [426, 310] on label "Mikrometri (μm)" at bounding box center [709, 312] width 888 height 46
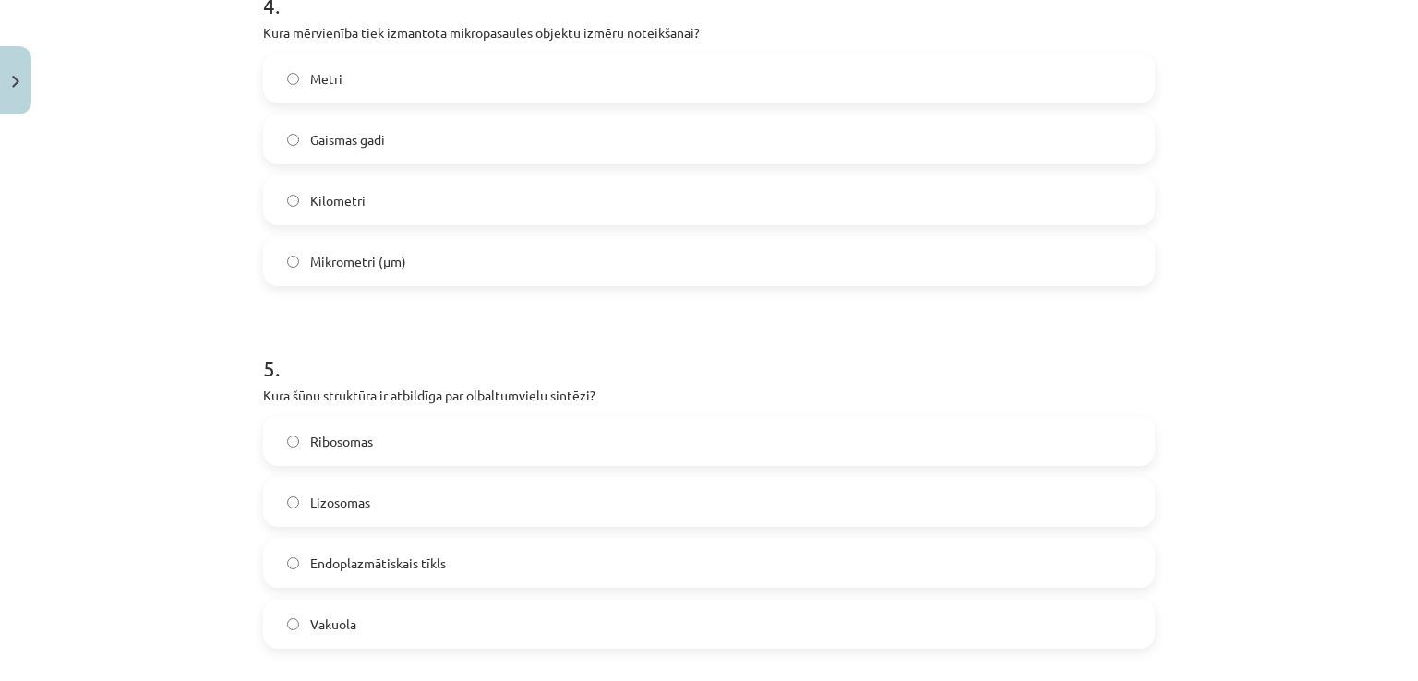
scroll to position [1568, 0]
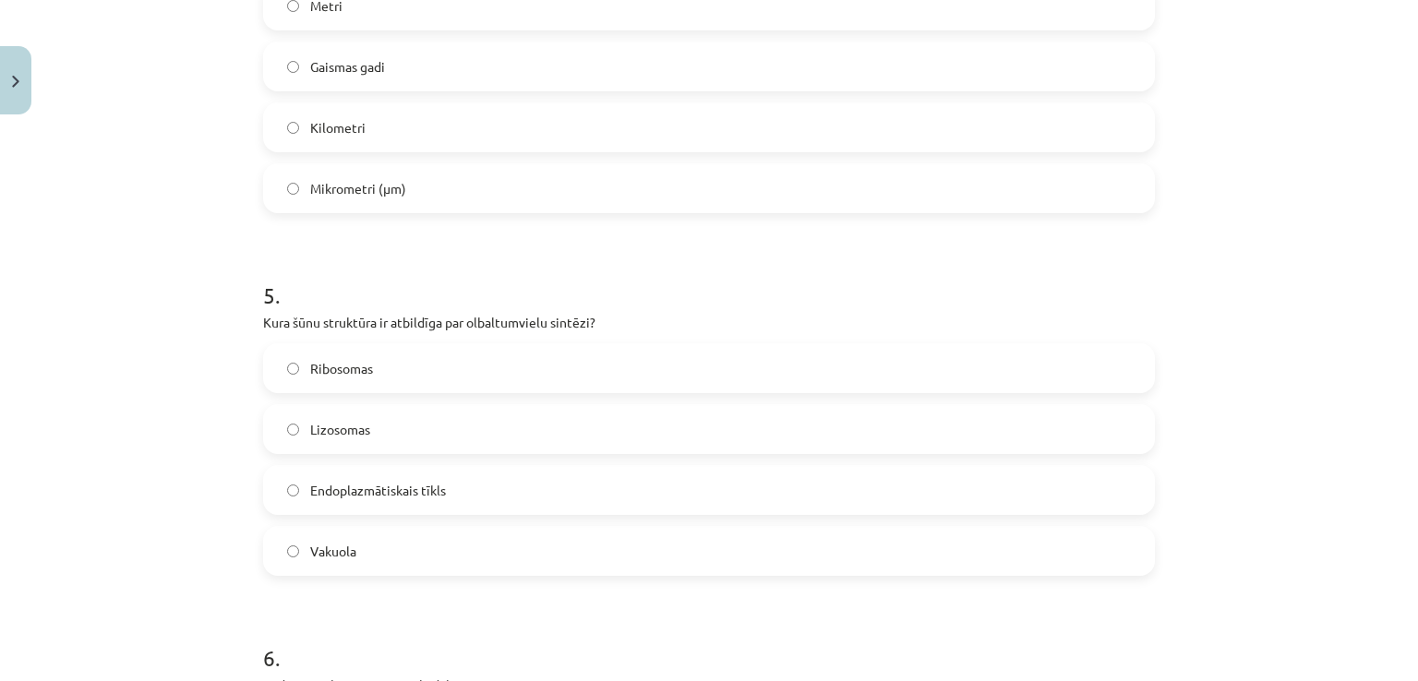
click at [389, 438] on label "Lizosomas" at bounding box center [709, 429] width 888 height 46
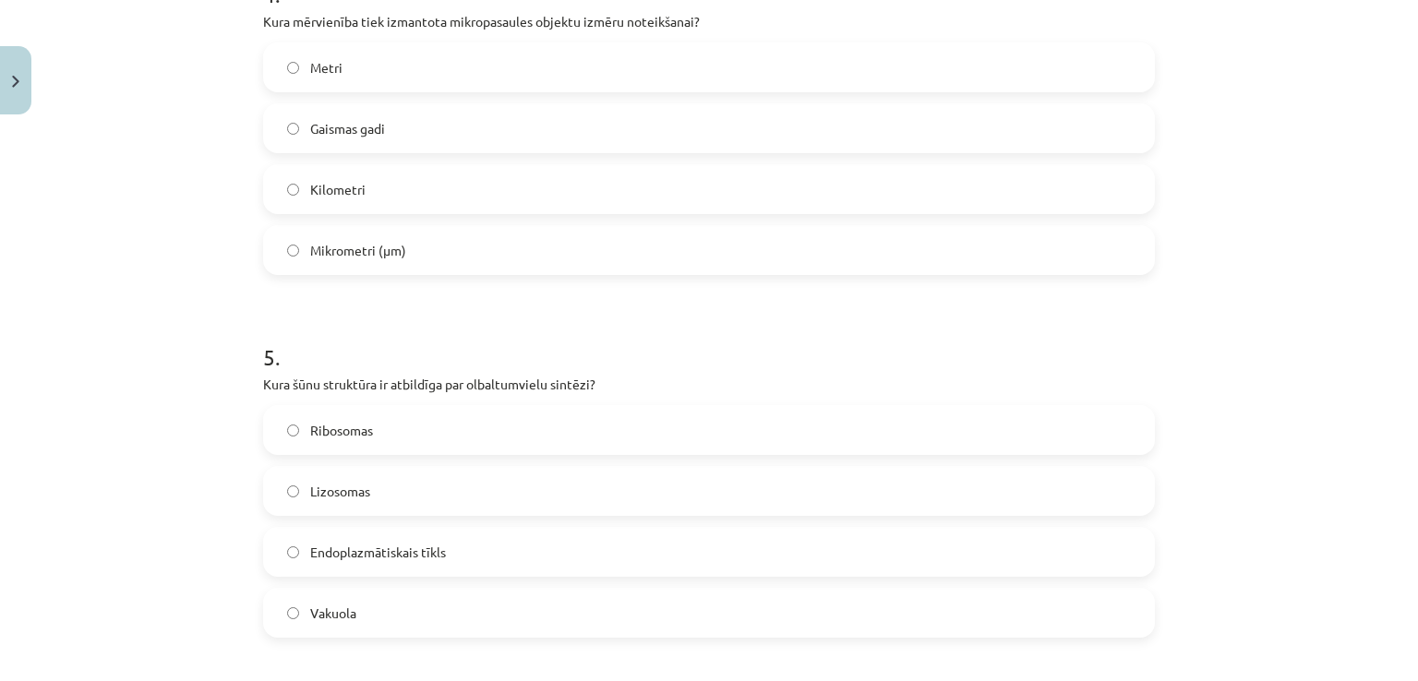
click at [554, 423] on label "Ribosomas" at bounding box center [709, 430] width 888 height 46
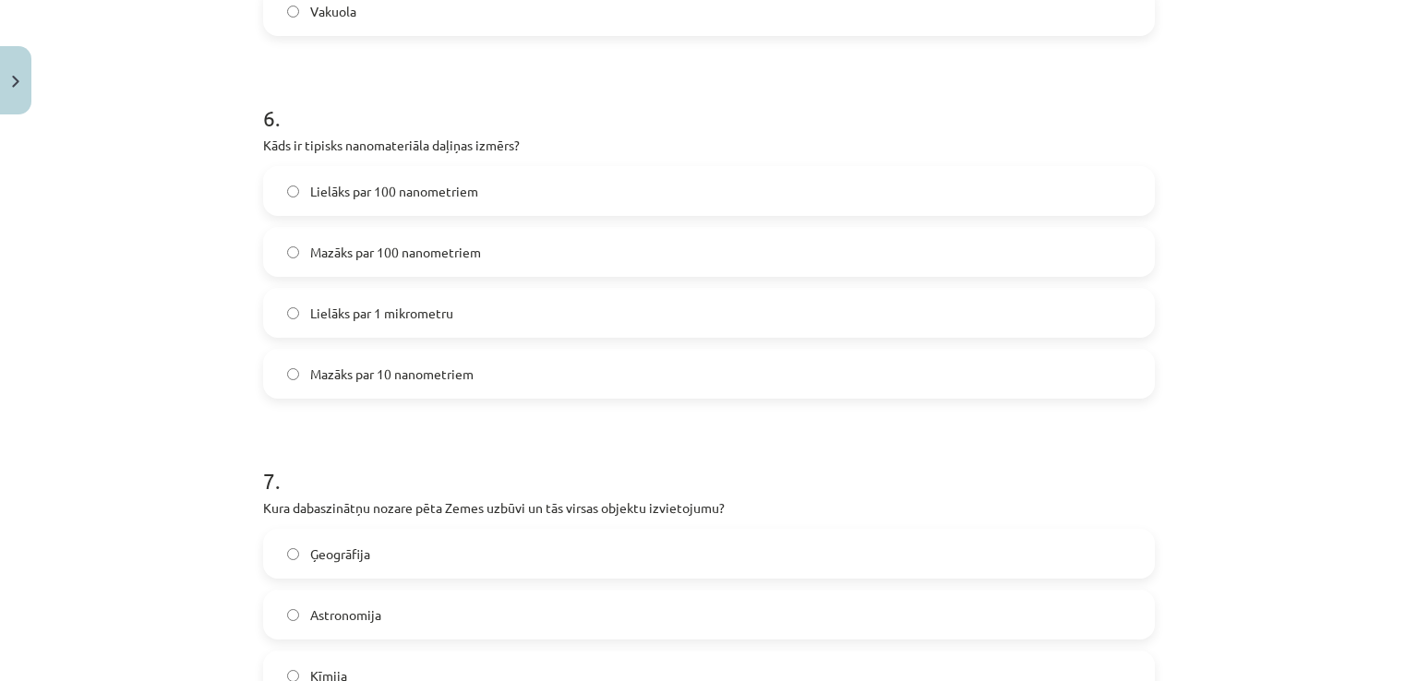
scroll to position [2122, 0]
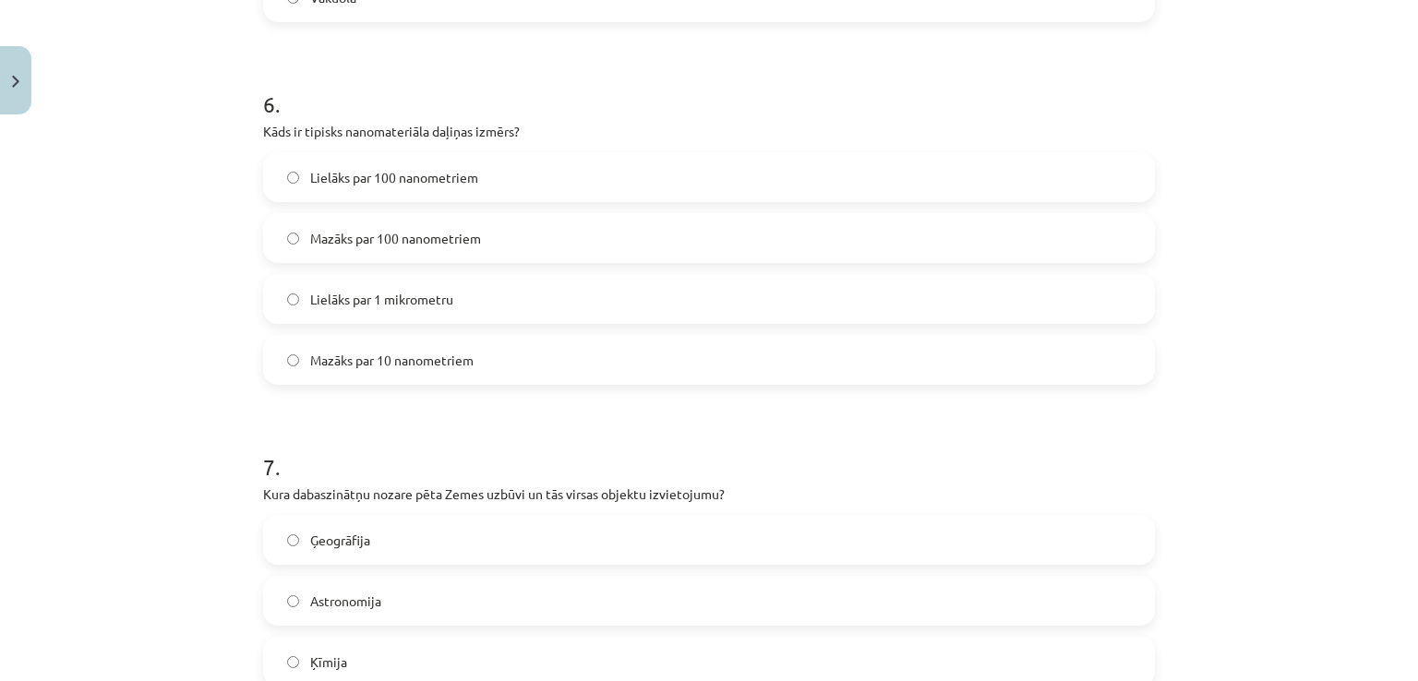
click at [476, 244] on label "Mazāks par 100 nanometriem" at bounding box center [709, 238] width 888 height 46
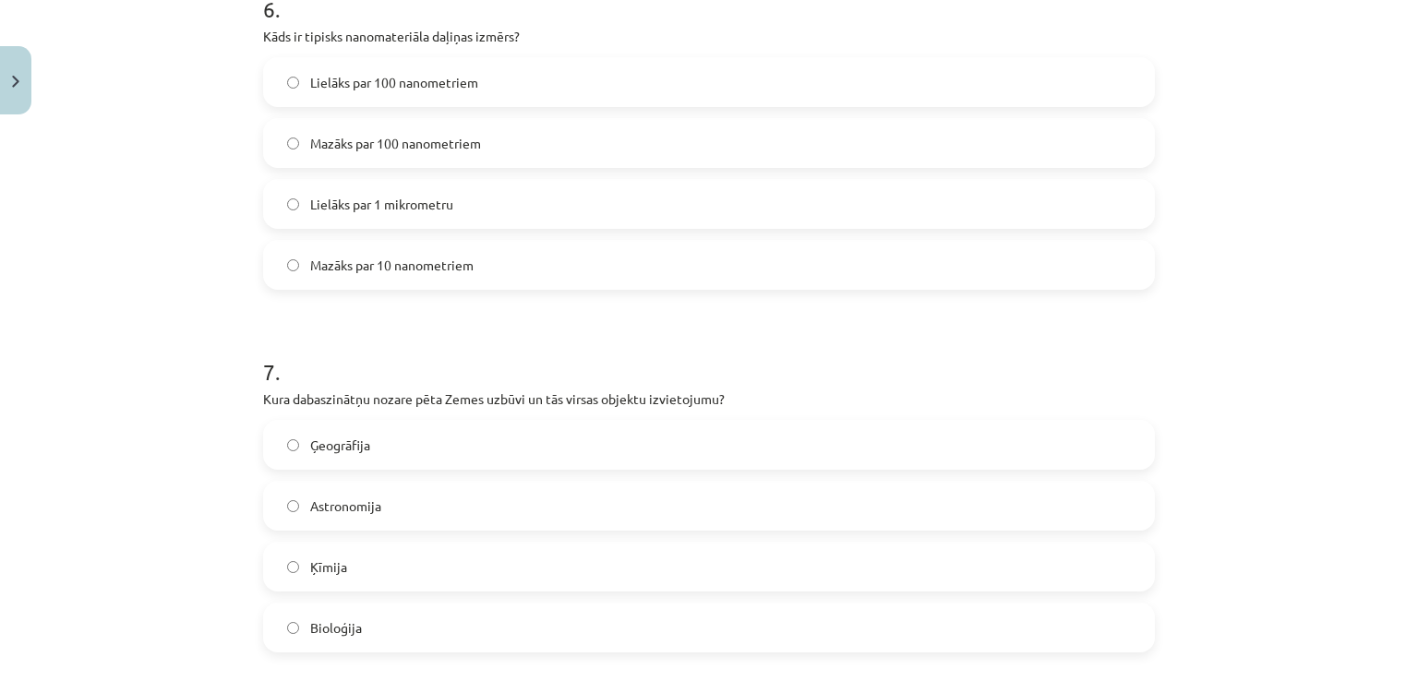
scroll to position [2245, 0]
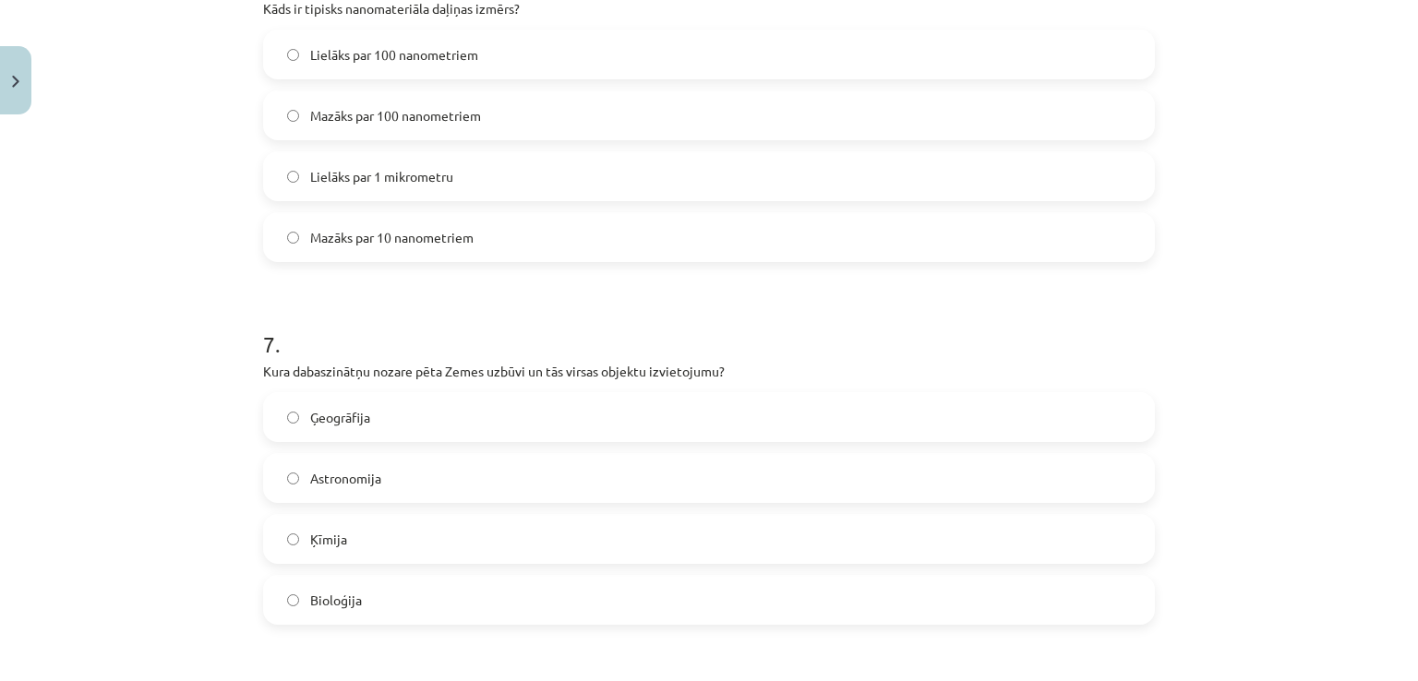
click at [480, 403] on label "Ģeogrāfija" at bounding box center [709, 417] width 888 height 46
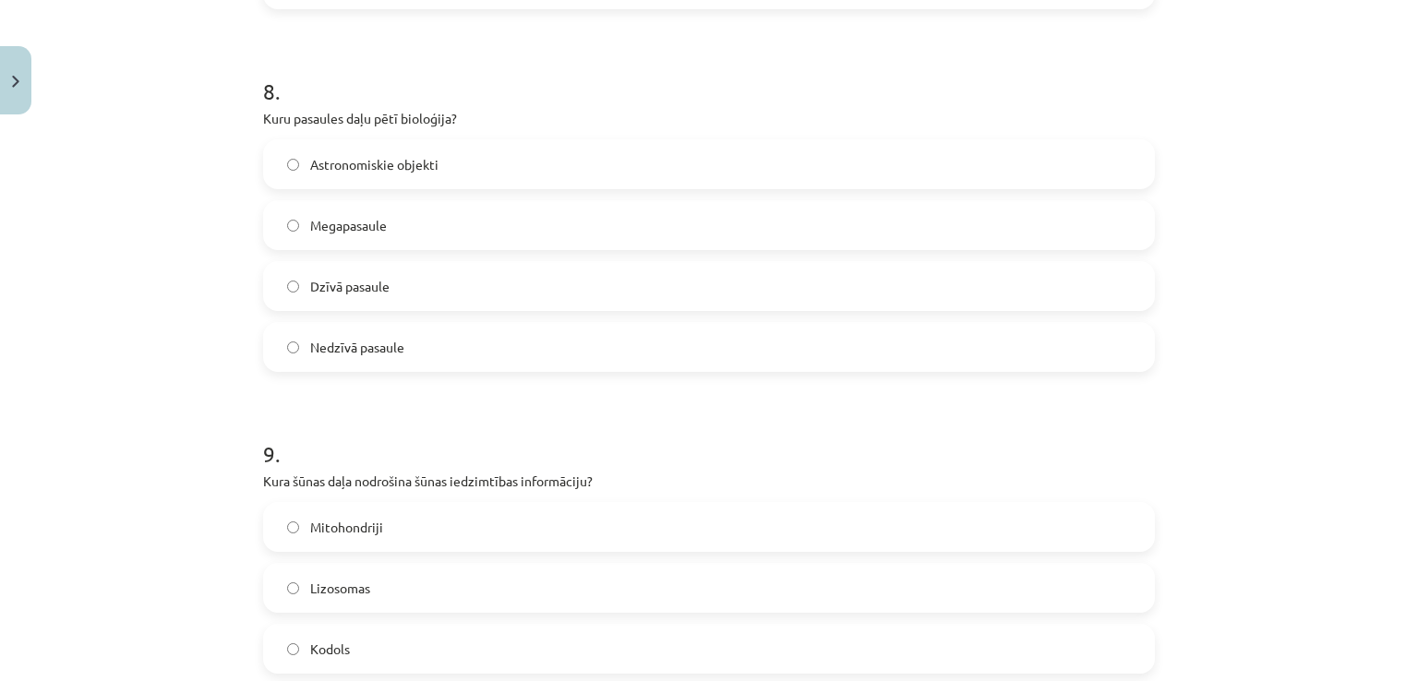
scroll to position [2921, 0]
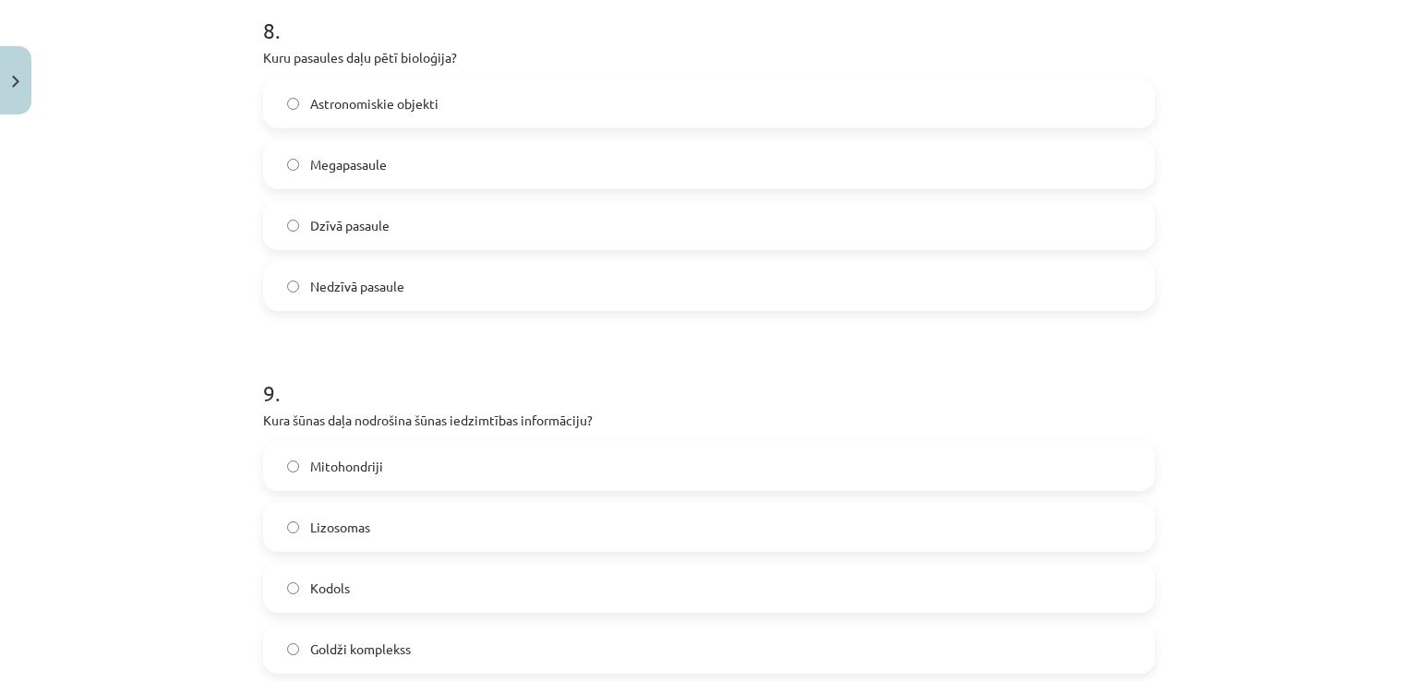
click at [419, 234] on label "Dzīvā pasaule" at bounding box center [709, 225] width 888 height 46
click at [425, 466] on label "Mitohondriji" at bounding box center [709, 466] width 888 height 46
click at [400, 593] on label "Kodols" at bounding box center [709, 588] width 888 height 46
click at [609, 203] on label "Dzīvā pasaule" at bounding box center [709, 225] width 888 height 46
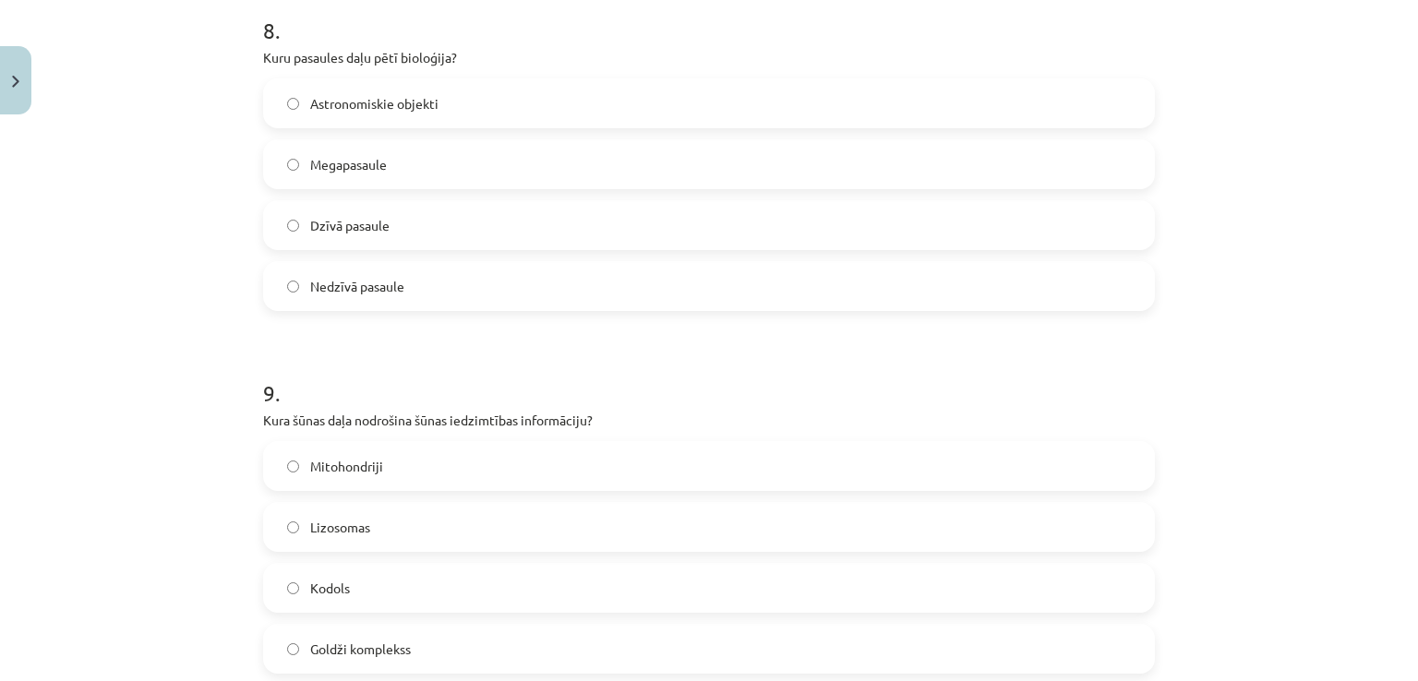
click at [396, 573] on label "Kodols" at bounding box center [709, 588] width 888 height 46
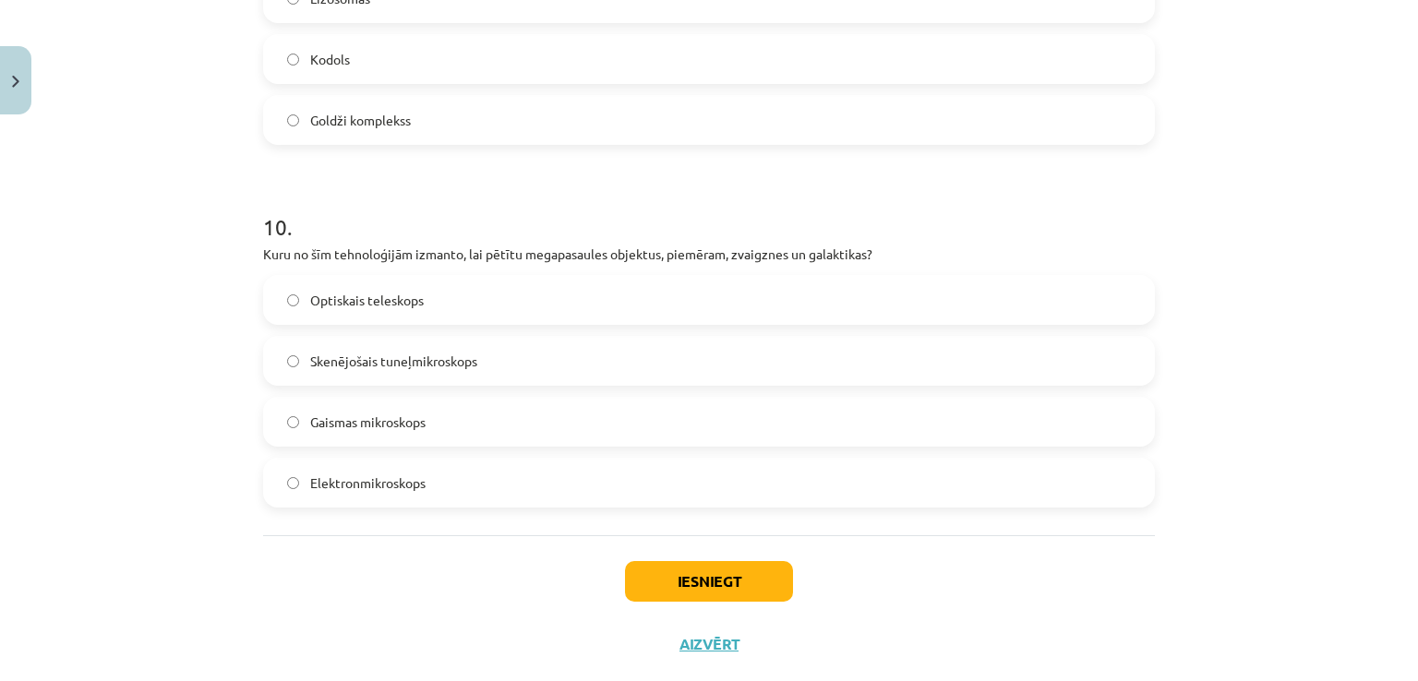
scroll to position [3475, 0]
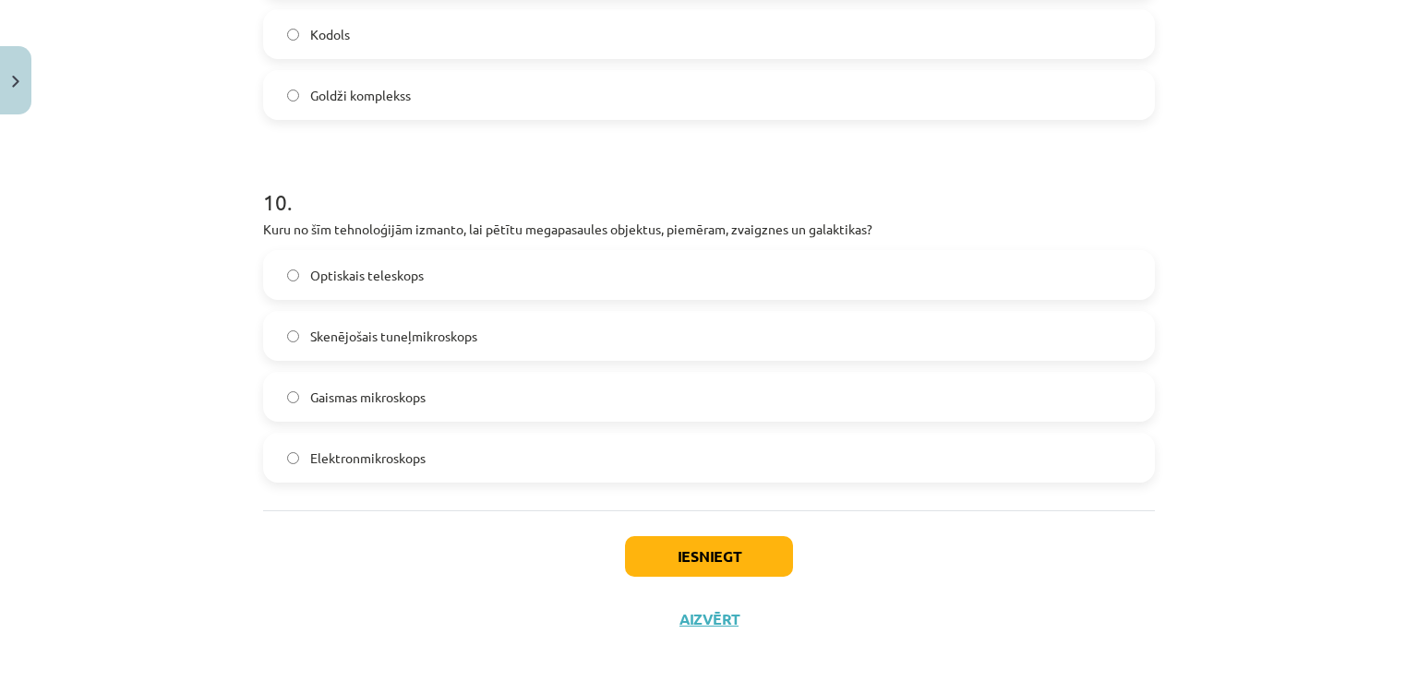
click at [518, 267] on label "Optiskais teleskops" at bounding box center [709, 275] width 888 height 46
click at [717, 560] on button "Iesniegt" at bounding box center [709, 556] width 168 height 41
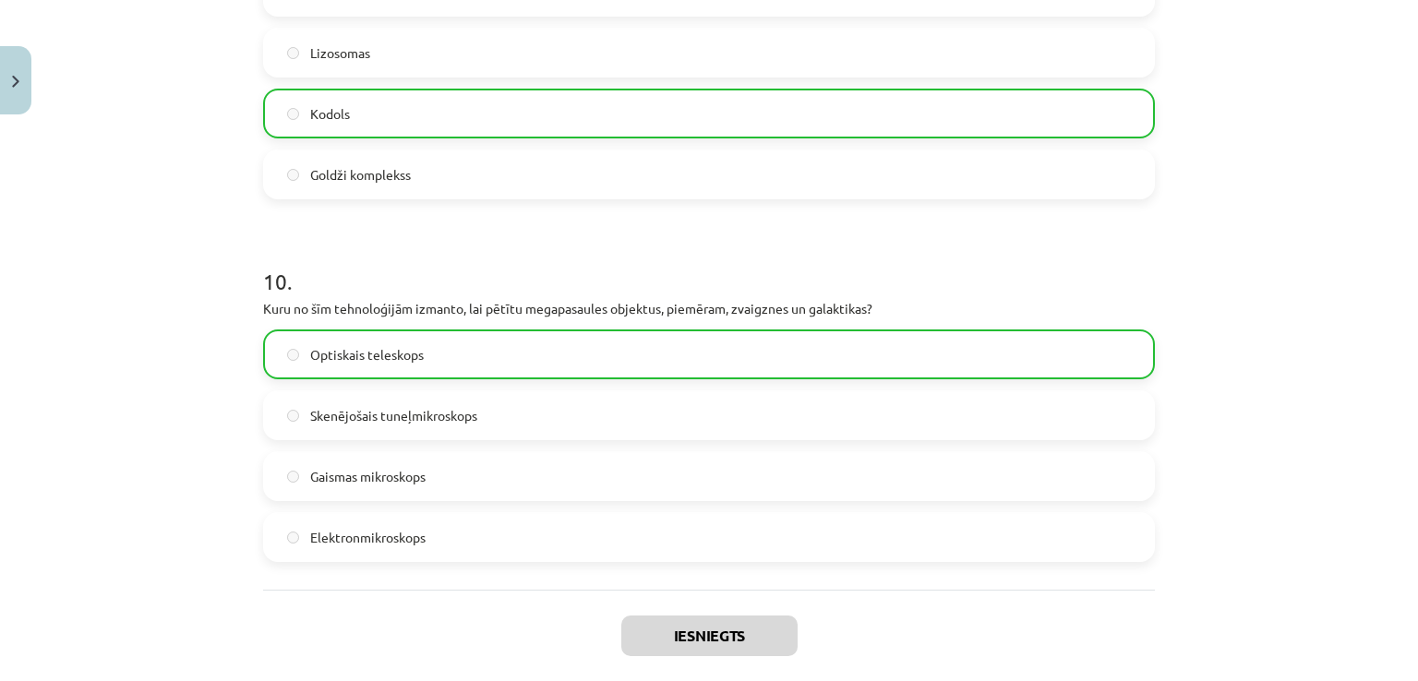
scroll to position [3548, 0]
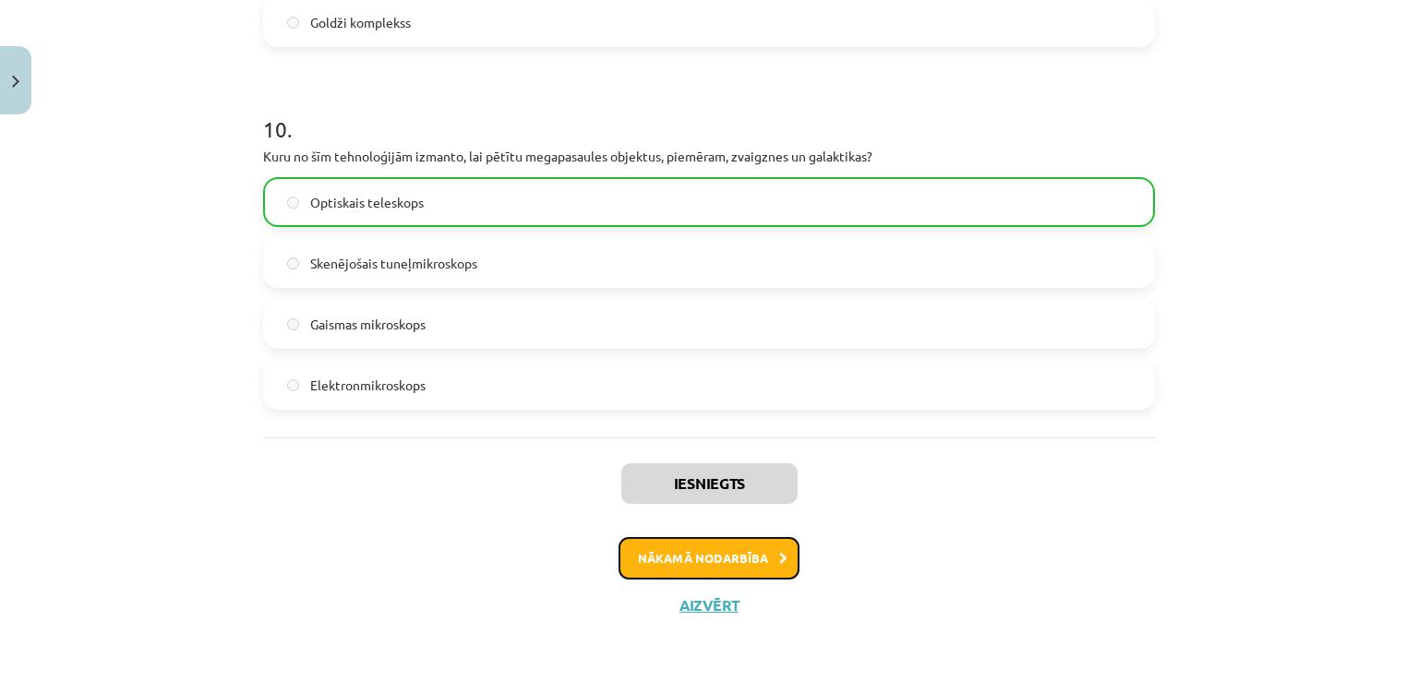
click at [674, 551] on button "Nākamā nodarbība" at bounding box center [708, 558] width 181 height 42
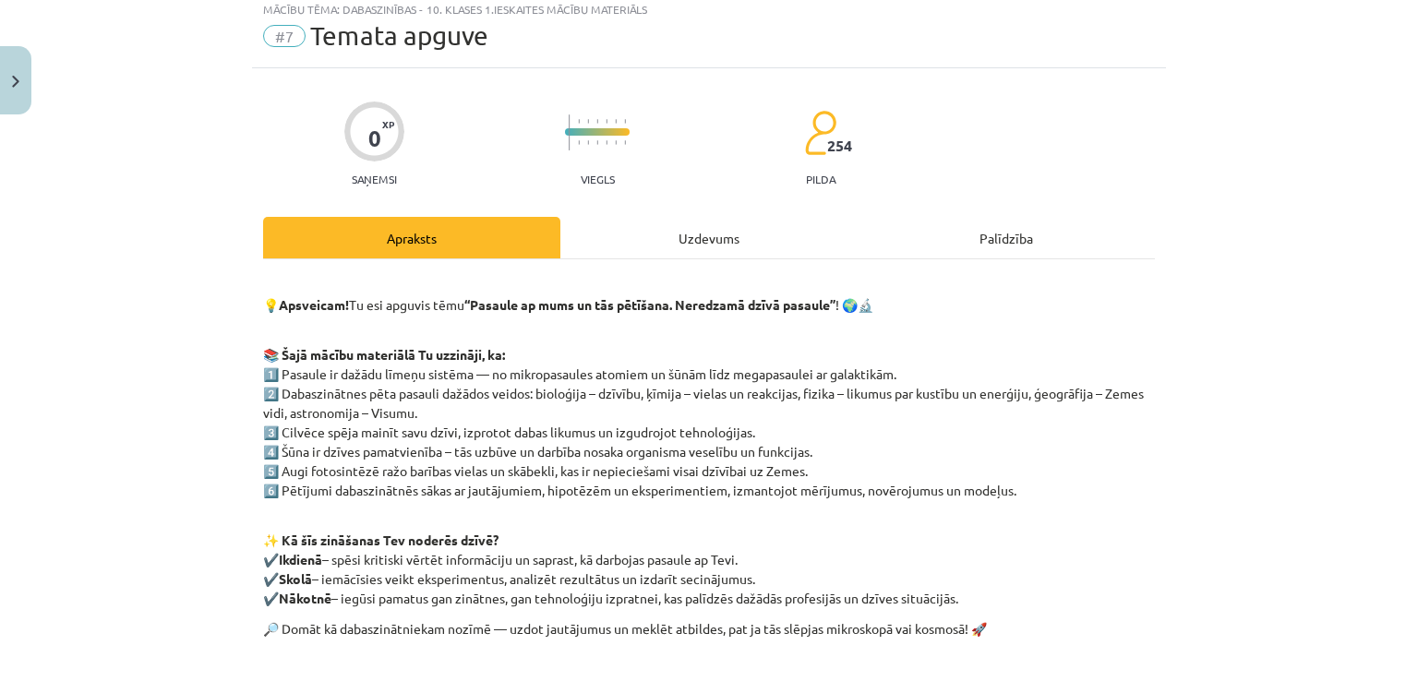
scroll to position [46, 0]
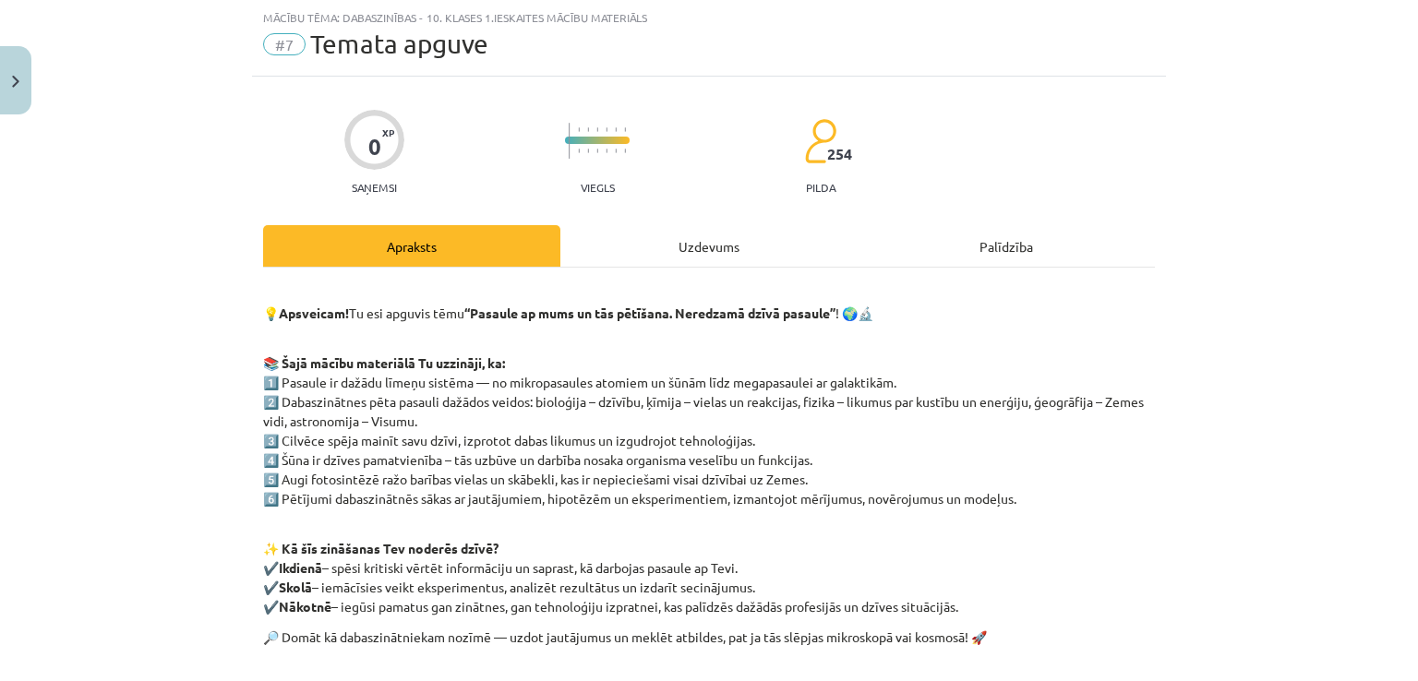
click at [662, 242] on div "Uzdevums" at bounding box center [708, 246] width 297 height 42
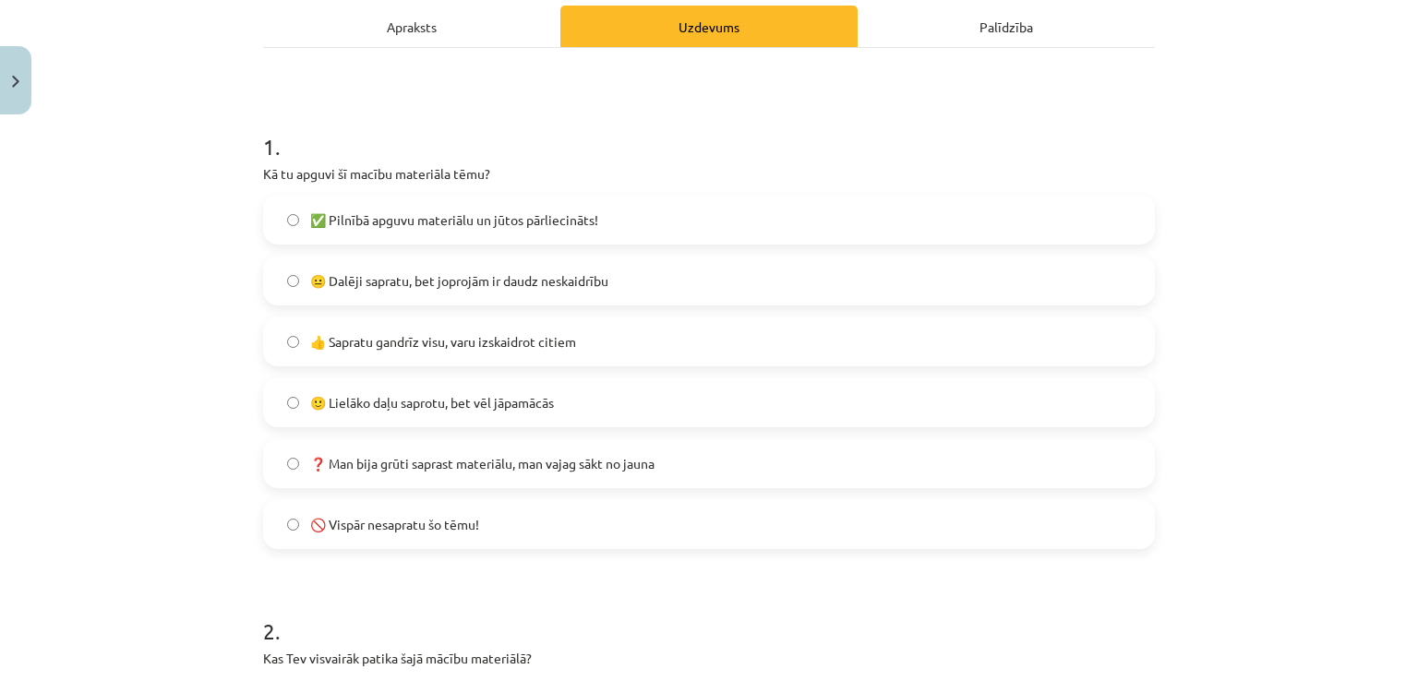
scroll to position [0, 0]
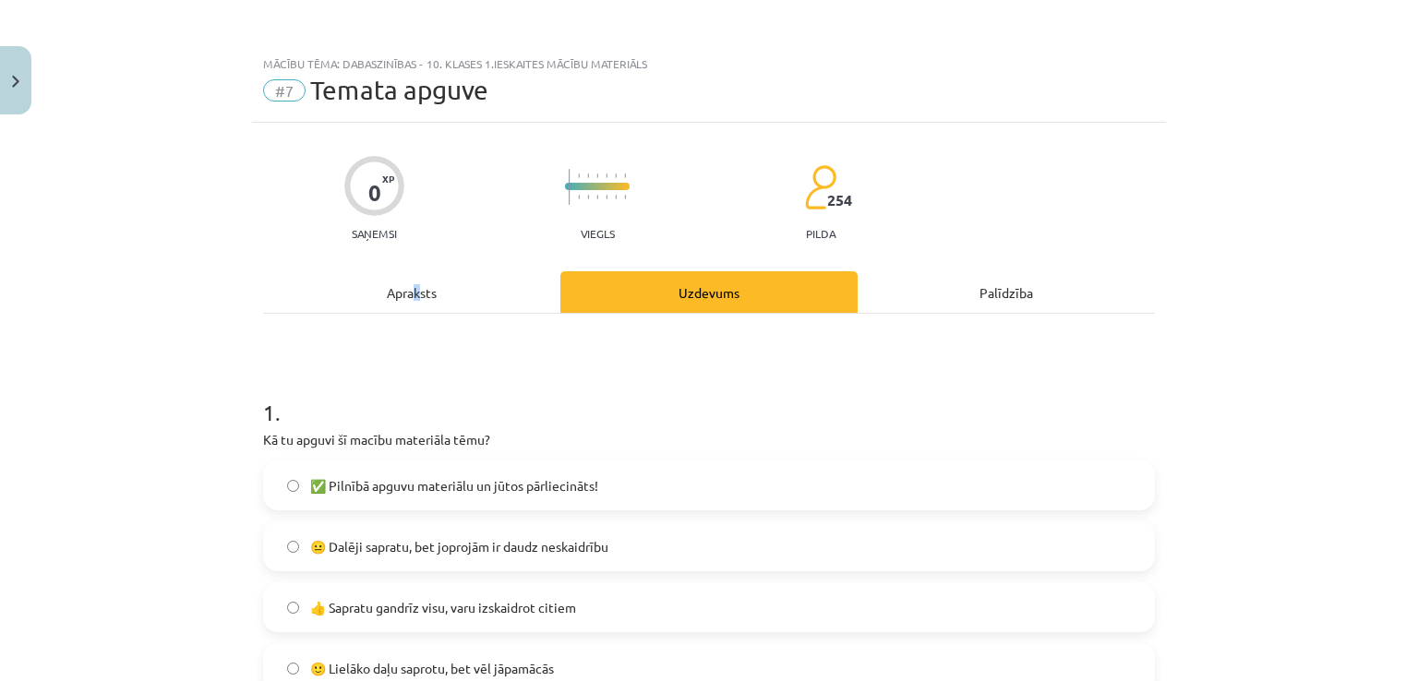
click at [406, 304] on div "Apraksts" at bounding box center [411, 292] width 297 height 42
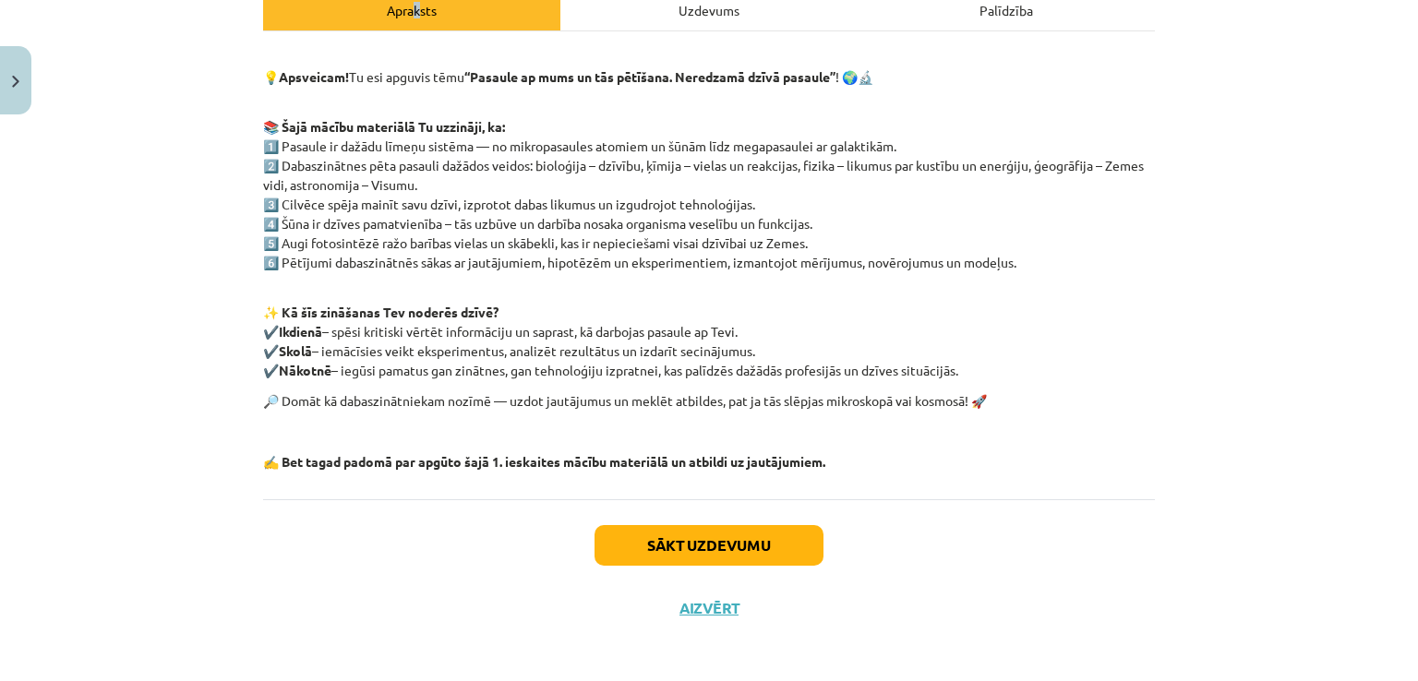
scroll to position [287, 0]
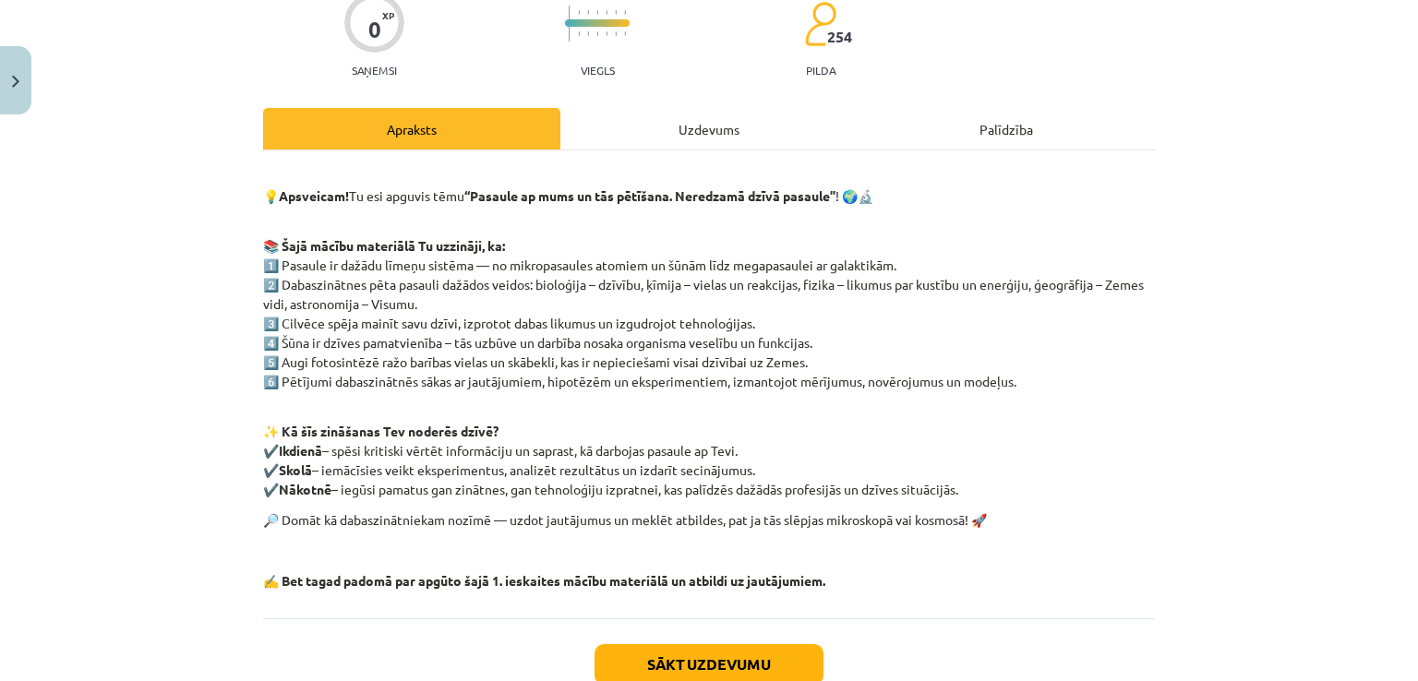
click at [661, 141] on div "Uzdevums" at bounding box center [708, 129] width 297 height 42
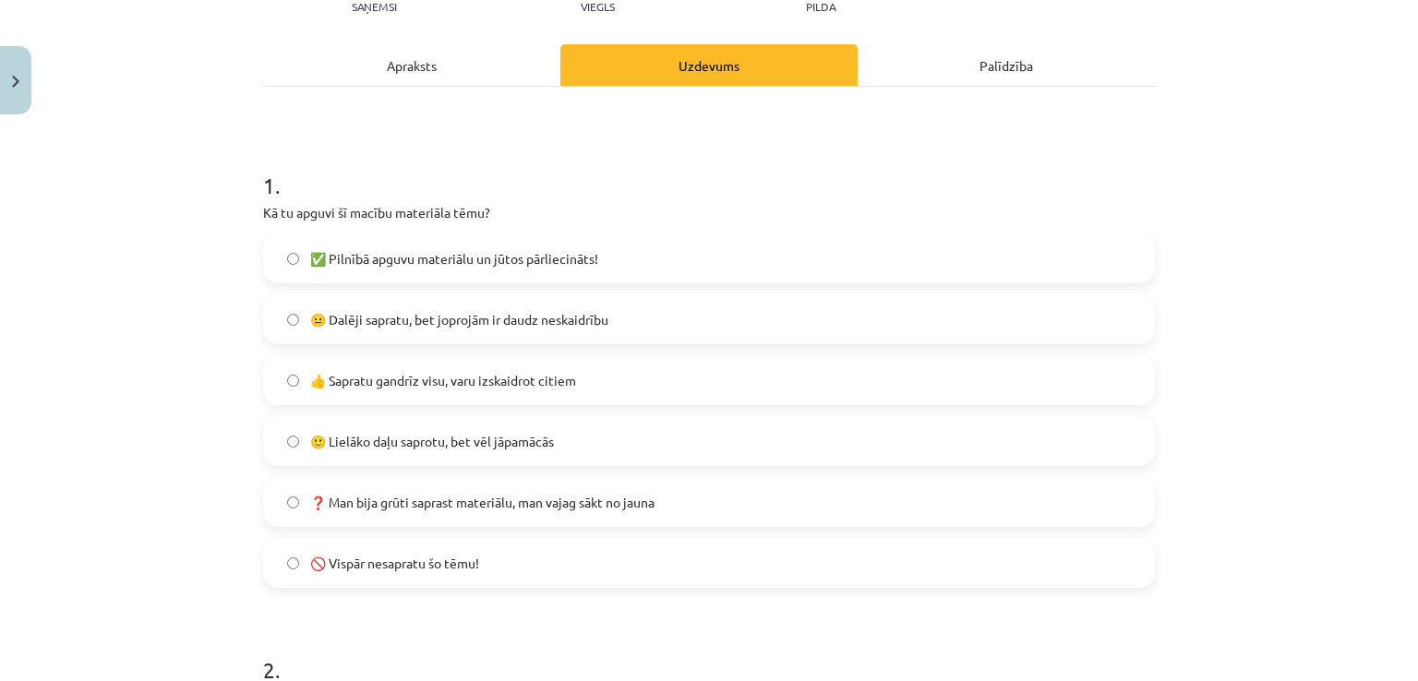
scroll to position [231, 0]
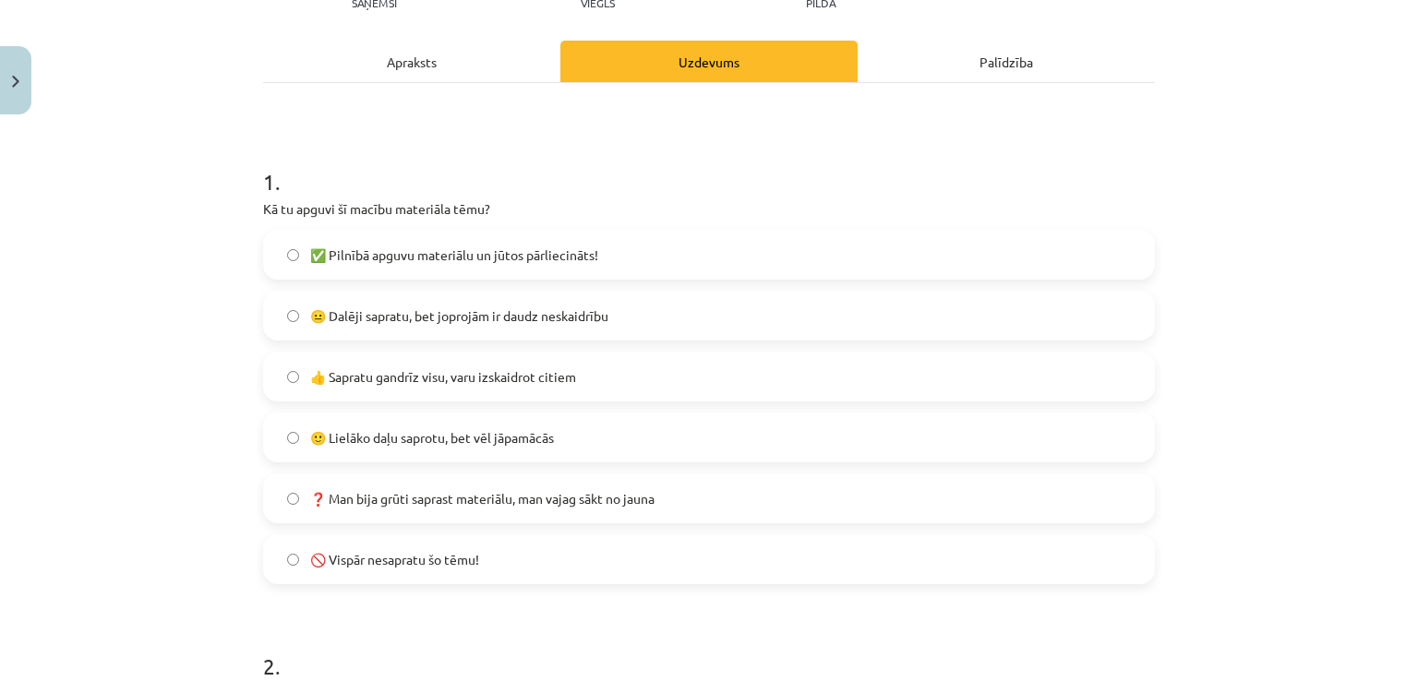
click at [500, 262] on span "✅ Pilnībā apguvu materiālu un jūtos pārliecināts!" at bounding box center [454, 254] width 288 height 19
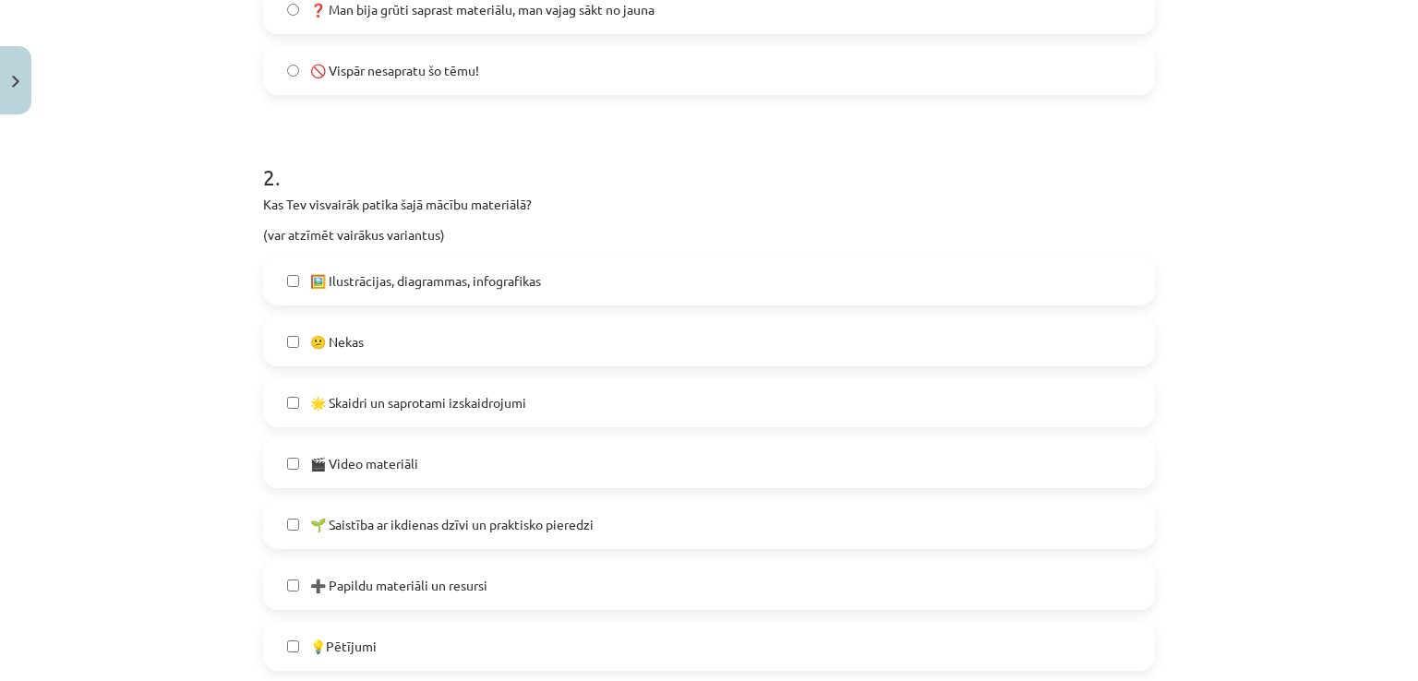
scroll to position [724, 0]
click at [442, 280] on span "🖼️ Ilustrācijas, diagrammas, infografikas" at bounding box center [425, 277] width 231 height 19
click at [454, 273] on span "🖼️ Ilustrācijas, diagrammas, infografikas" at bounding box center [425, 277] width 231 height 19
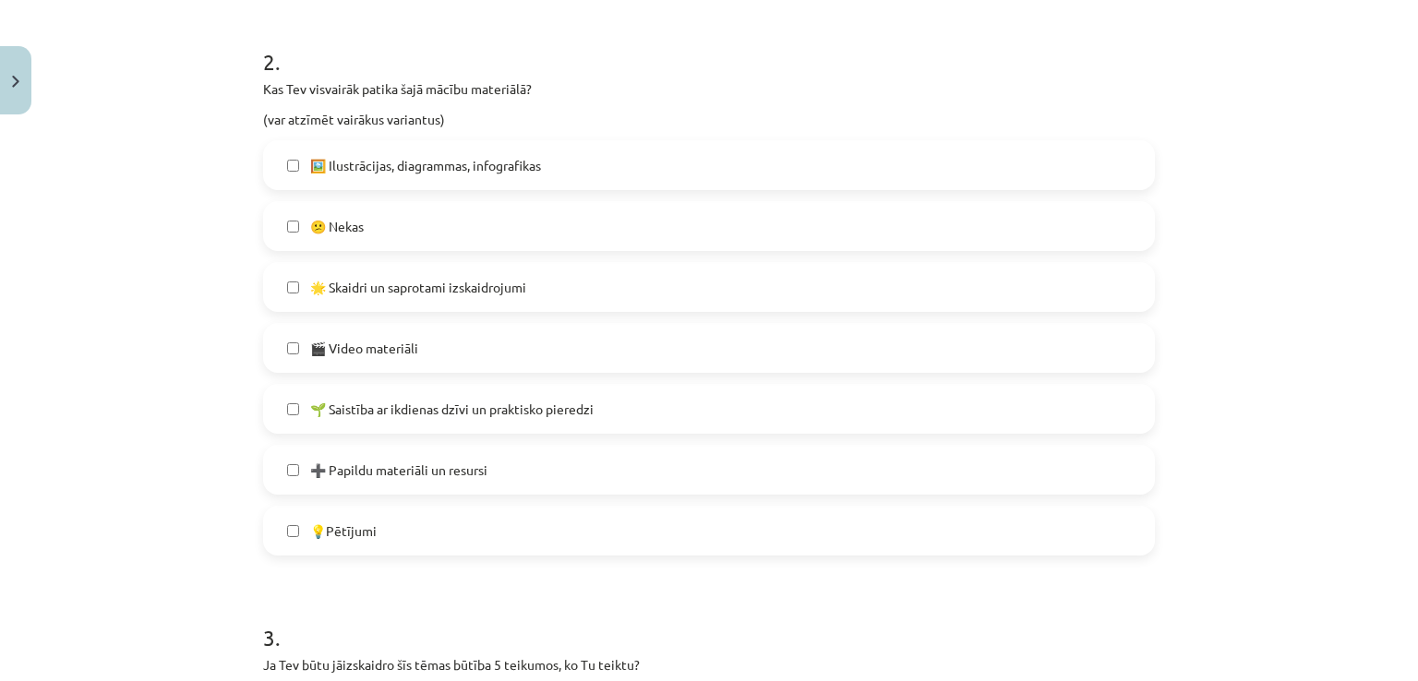
scroll to position [845, 0]
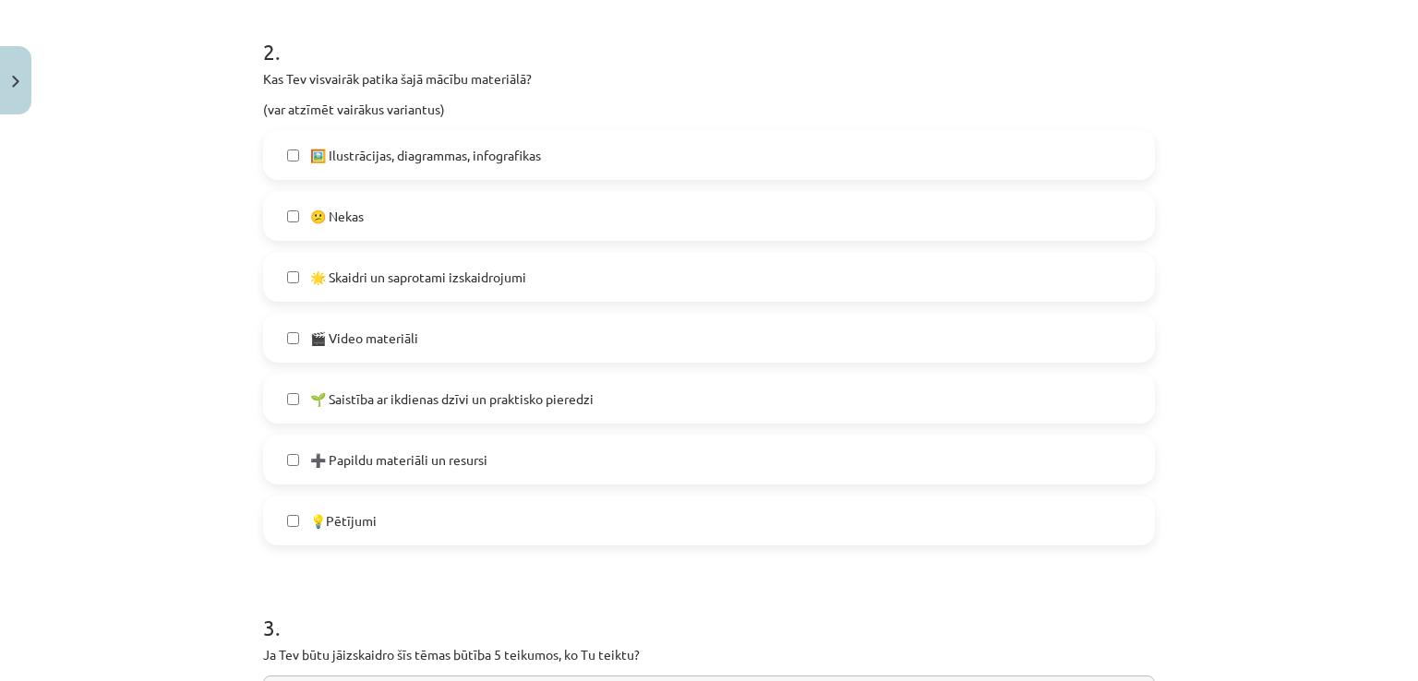
click at [488, 338] on label "🎬 Video materiāli" at bounding box center [709, 338] width 888 height 46
click at [509, 281] on span "🌟 Skaidri un saprotami izskaidrojumi" at bounding box center [418, 277] width 216 height 19
click at [467, 403] on span "🌱 Saistība ar ikdienas dzīvi un praktisko pieredzi" at bounding box center [451, 398] width 283 height 19
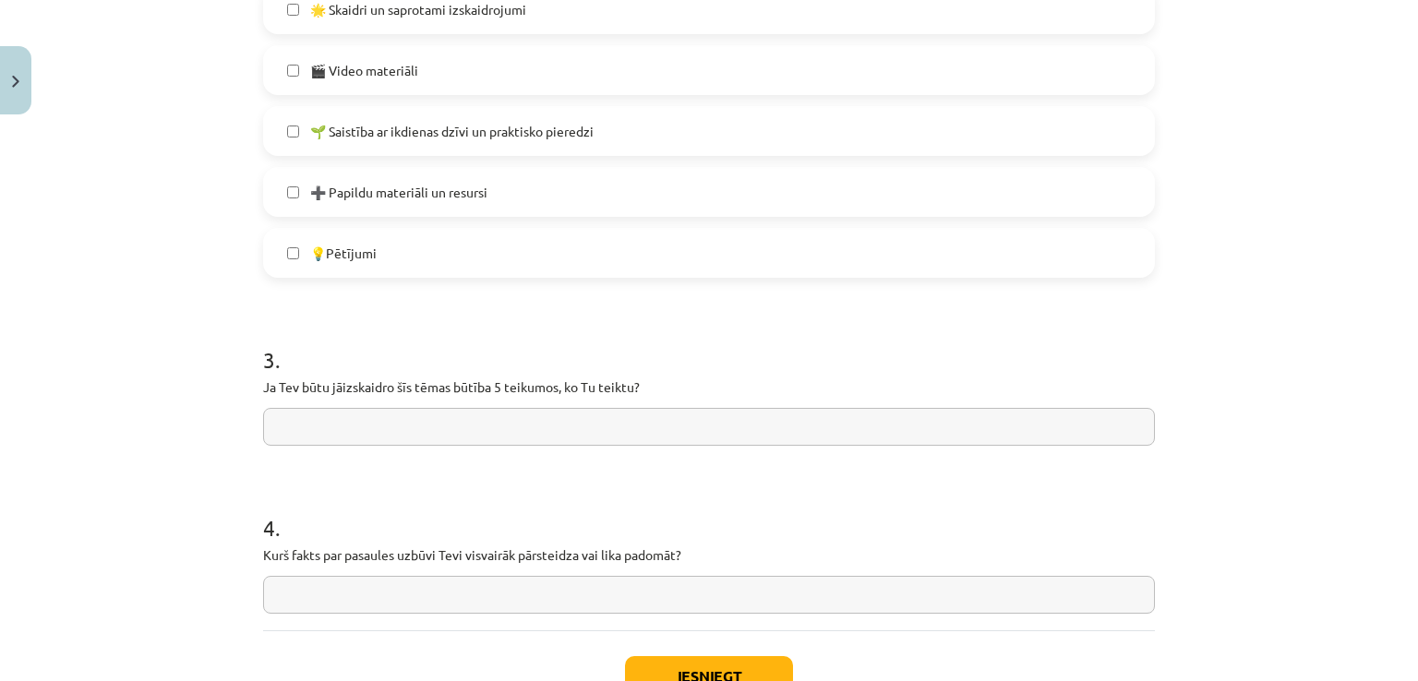
scroll to position [1215, 0]
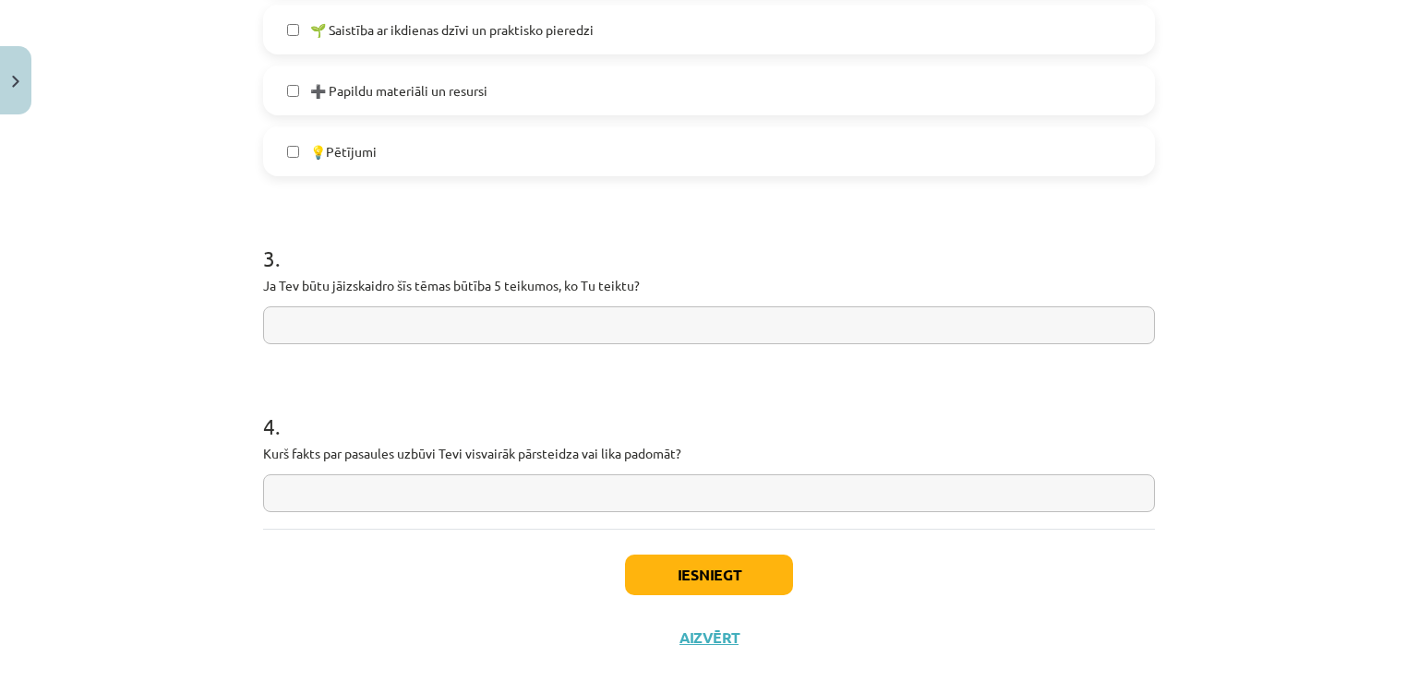
click at [440, 316] on input "text" at bounding box center [709, 325] width 892 height 38
type input "*"
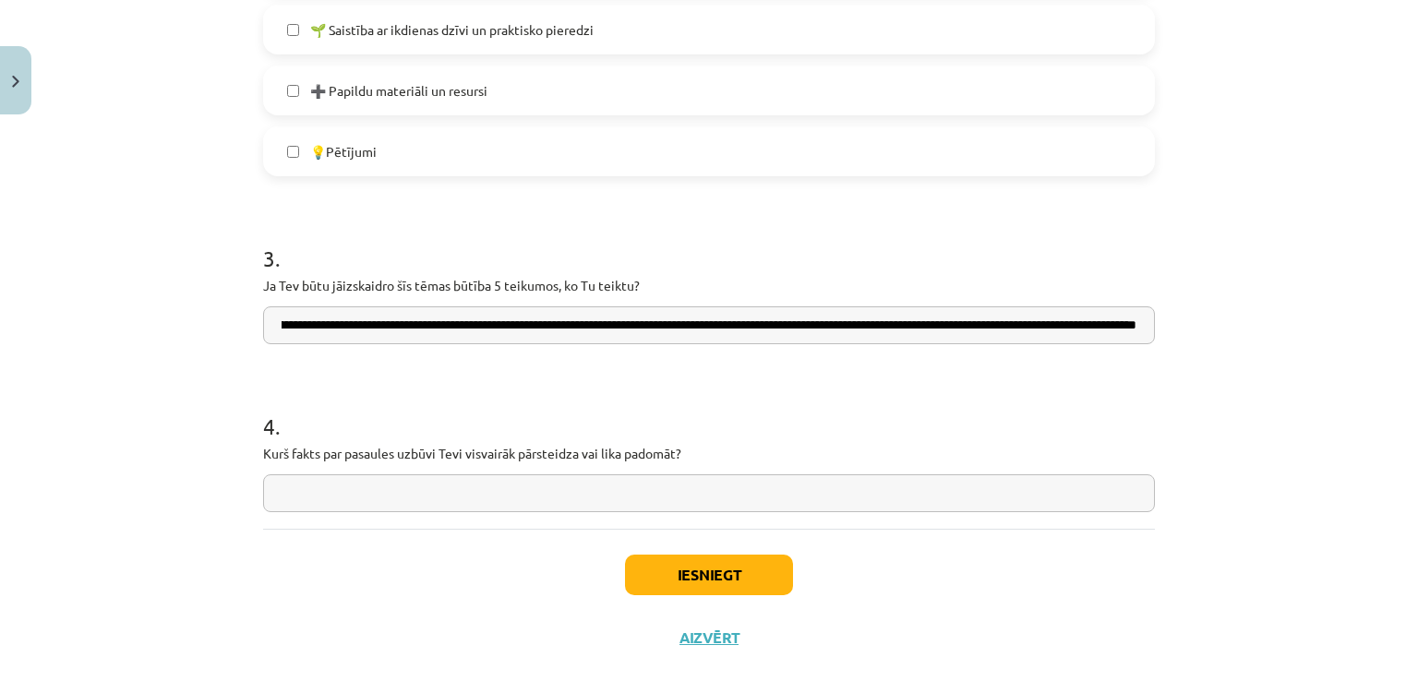
scroll to position [0, 341]
type input "**********"
click at [1006, 485] on input "text" at bounding box center [709, 493] width 892 height 38
type input "**********"
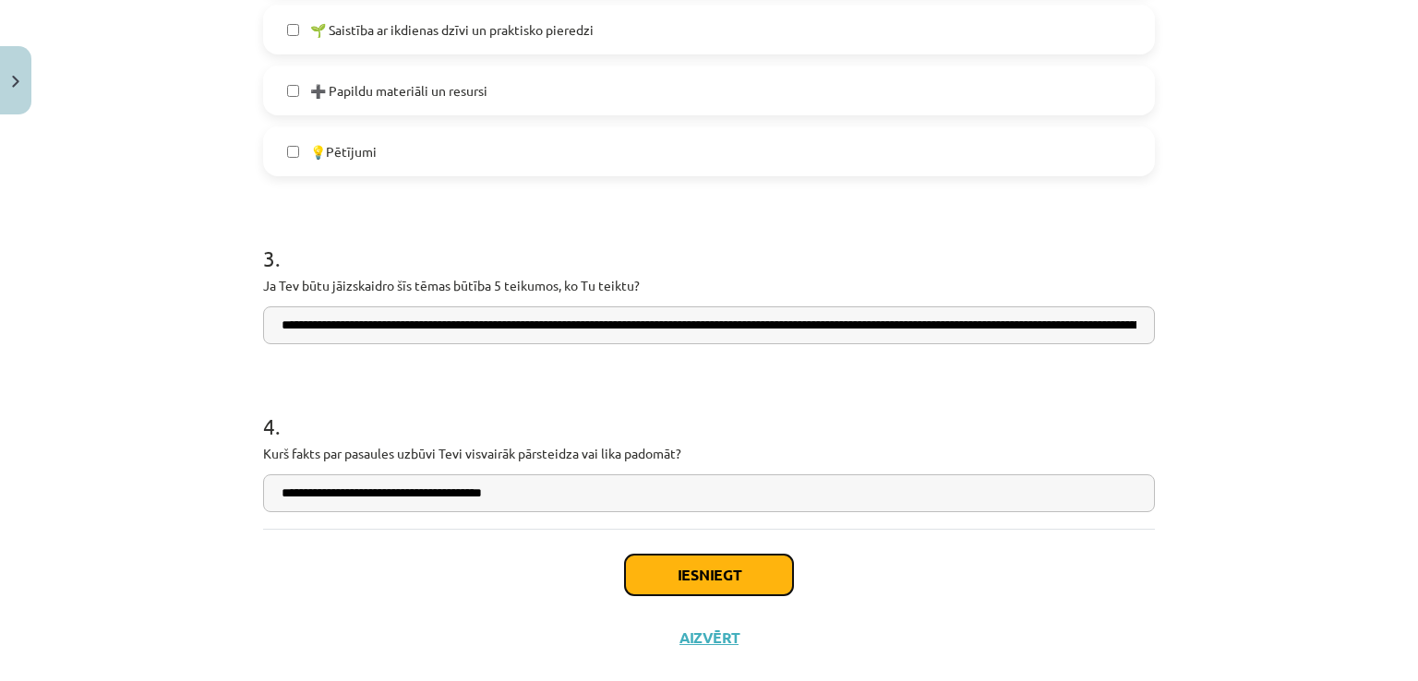
click at [705, 569] on button "Iesniegt" at bounding box center [709, 575] width 168 height 41
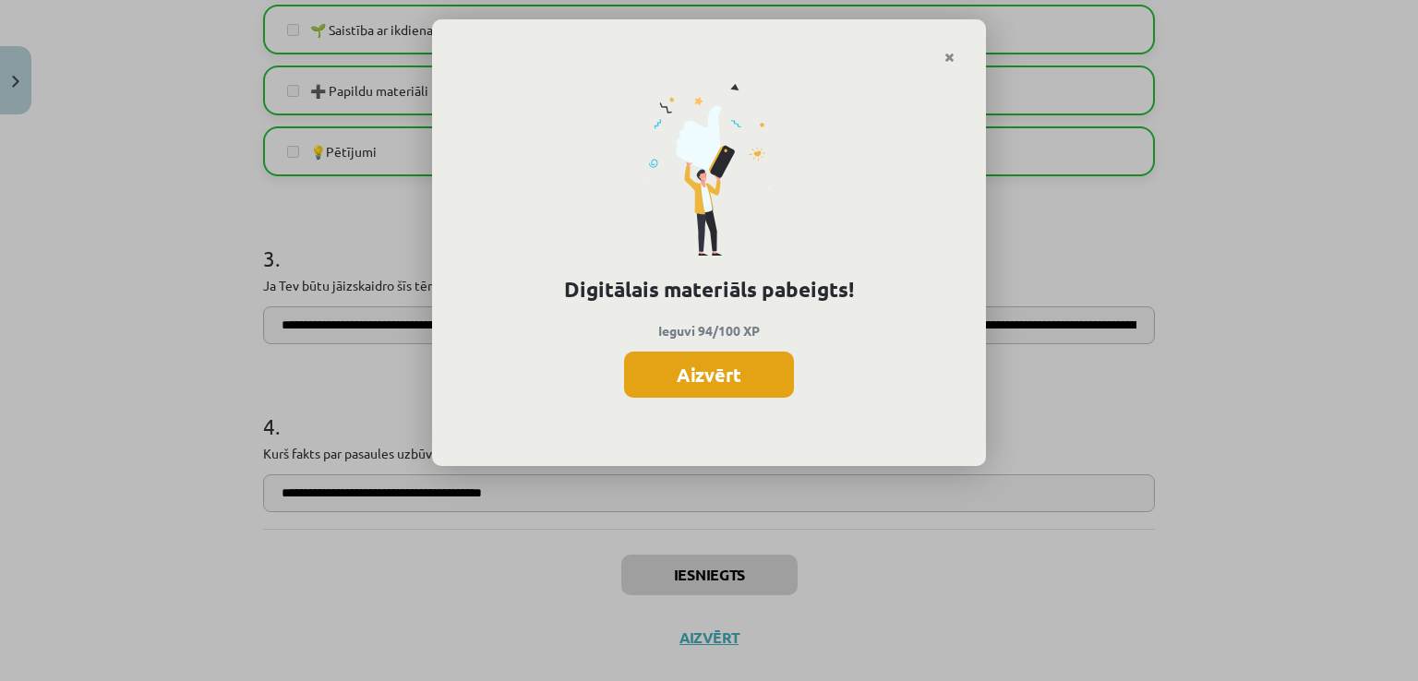
click at [719, 384] on button "Aizvērt" at bounding box center [709, 375] width 170 height 46
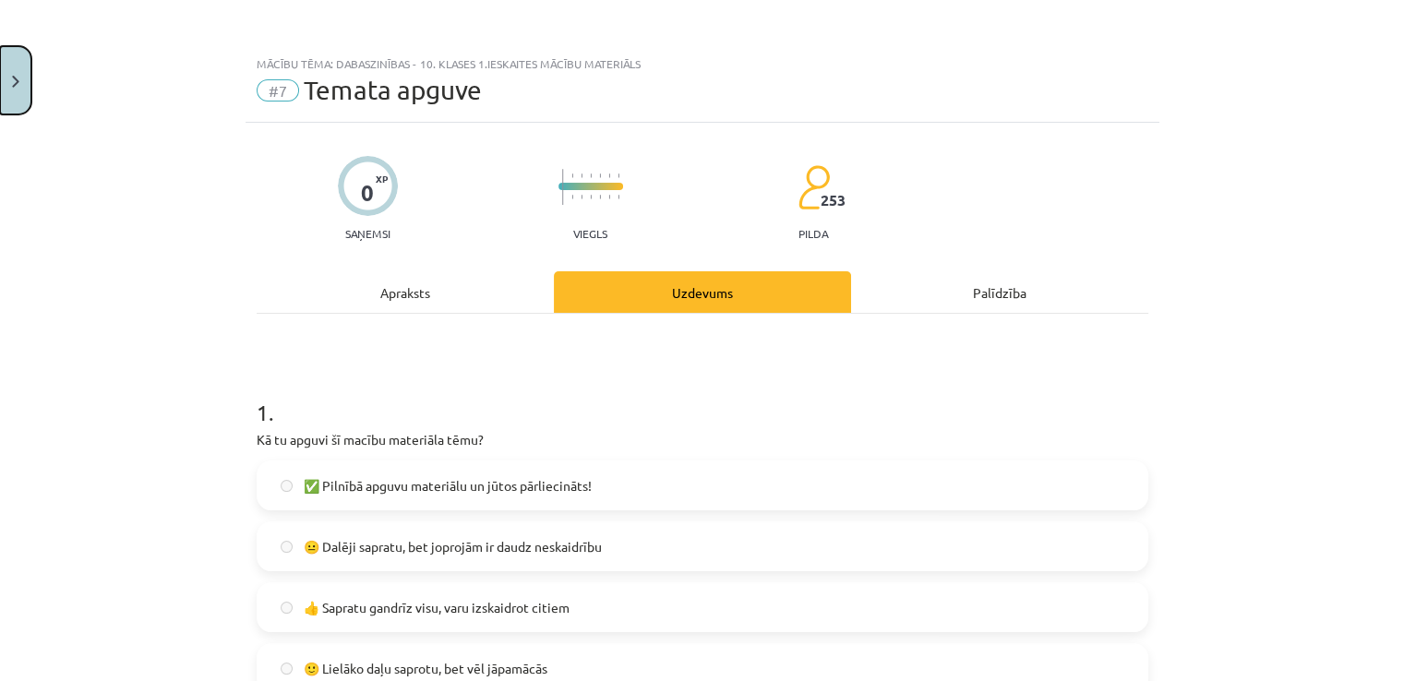
click at [26, 77] on button "Close" at bounding box center [15, 80] width 31 height 68
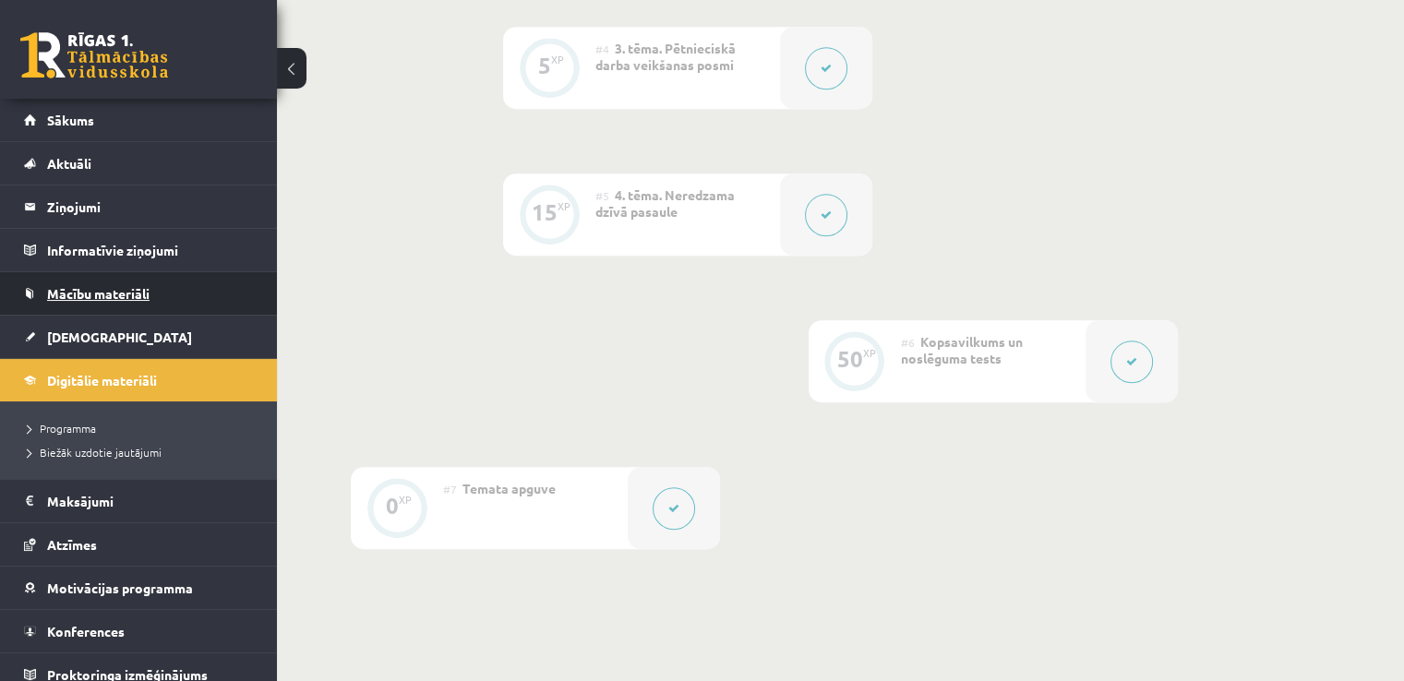
click at [123, 288] on span "Mācību materiāli" at bounding box center [98, 293] width 102 height 17
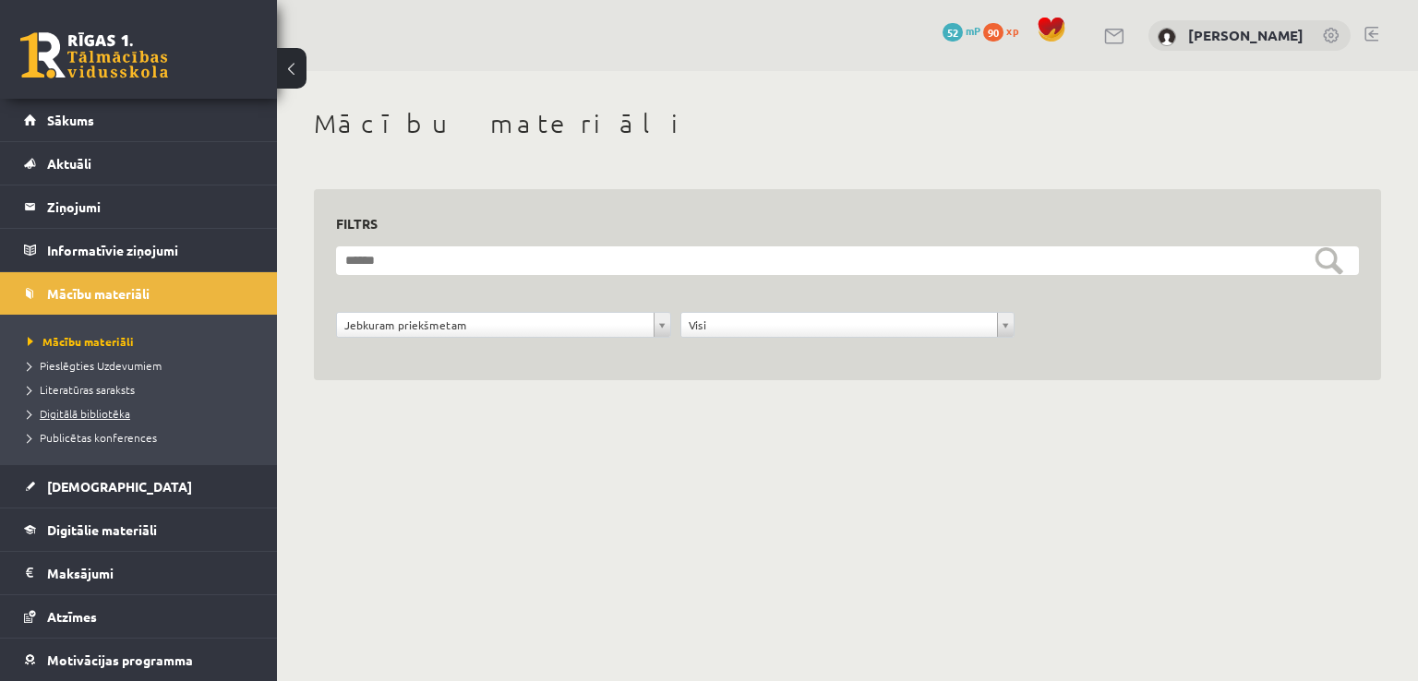
click at [78, 415] on span "Digitālā bibliotēka" at bounding box center [79, 413] width 102 height 15
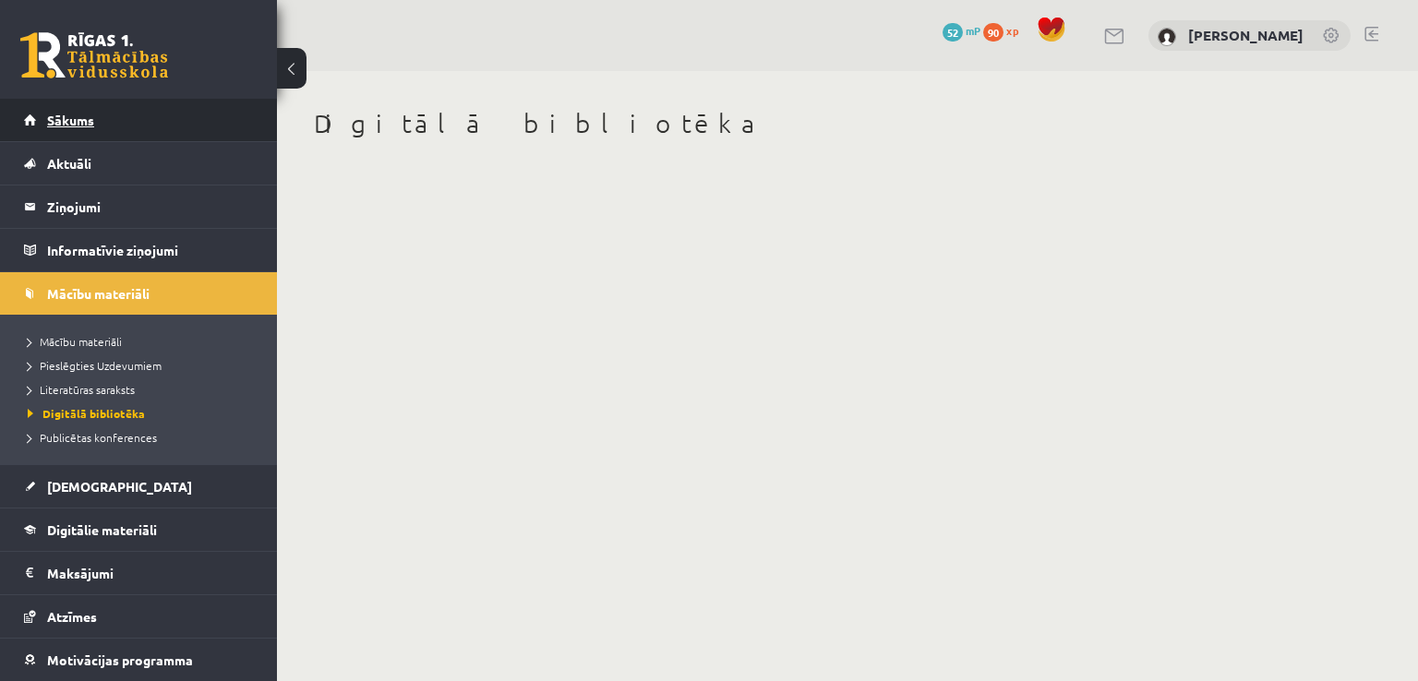
click at [148, 121] on link "Sākums" at bounding box center [139, 120] width 230 height 42
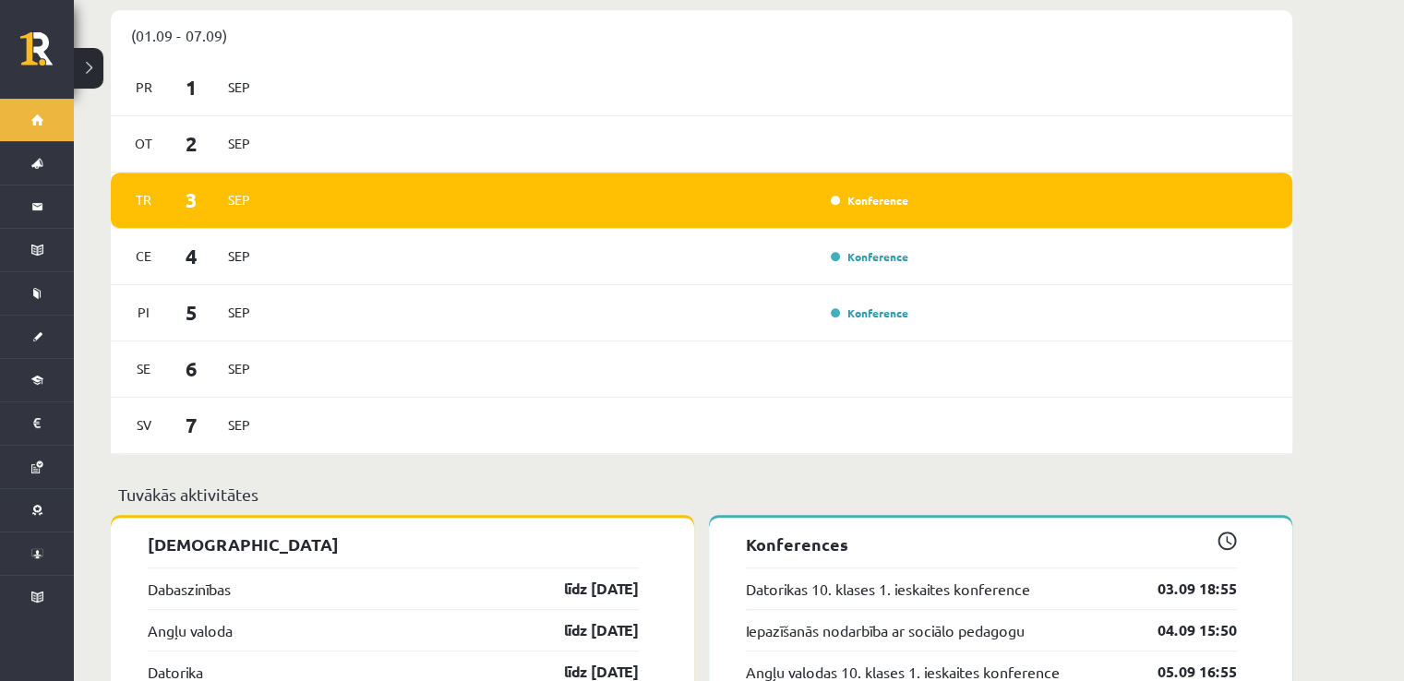
scroll to position [1292, 0]
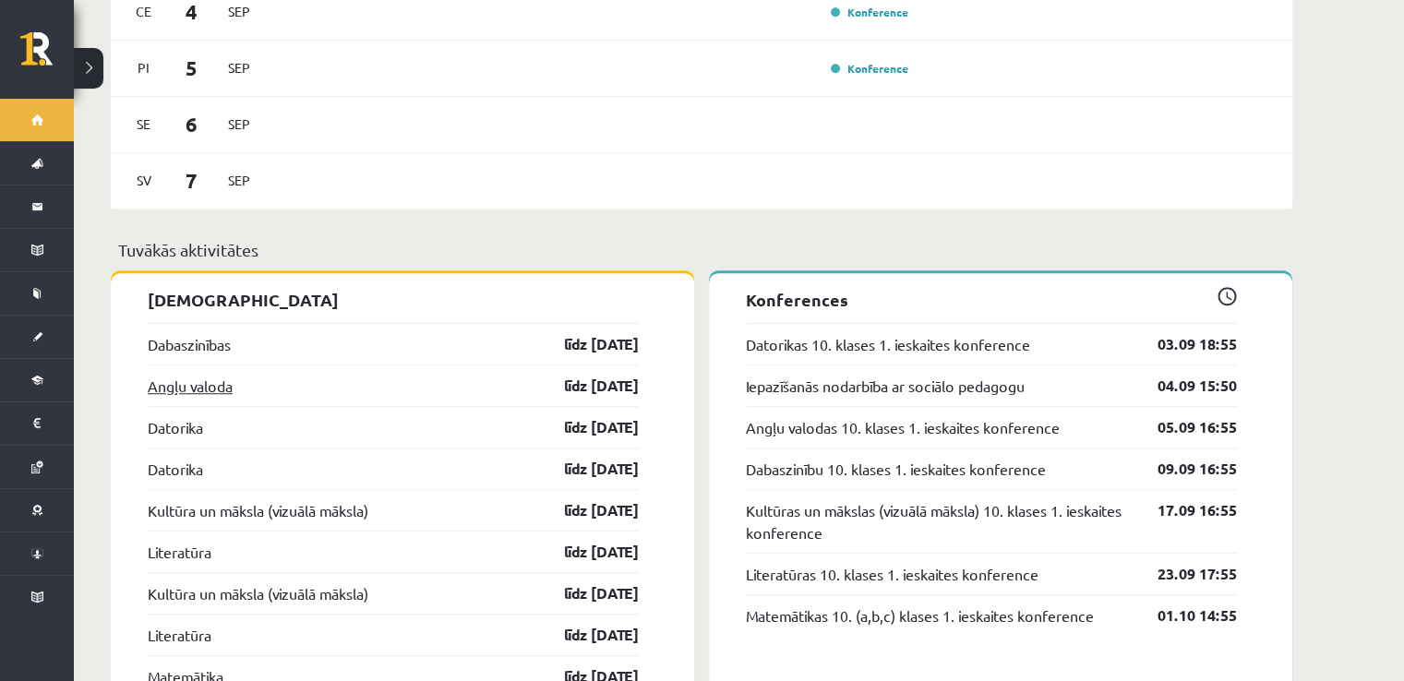
click at [198, 375] on link "Angļu valoda" at bounding box center [190, 386] width 85 height 22
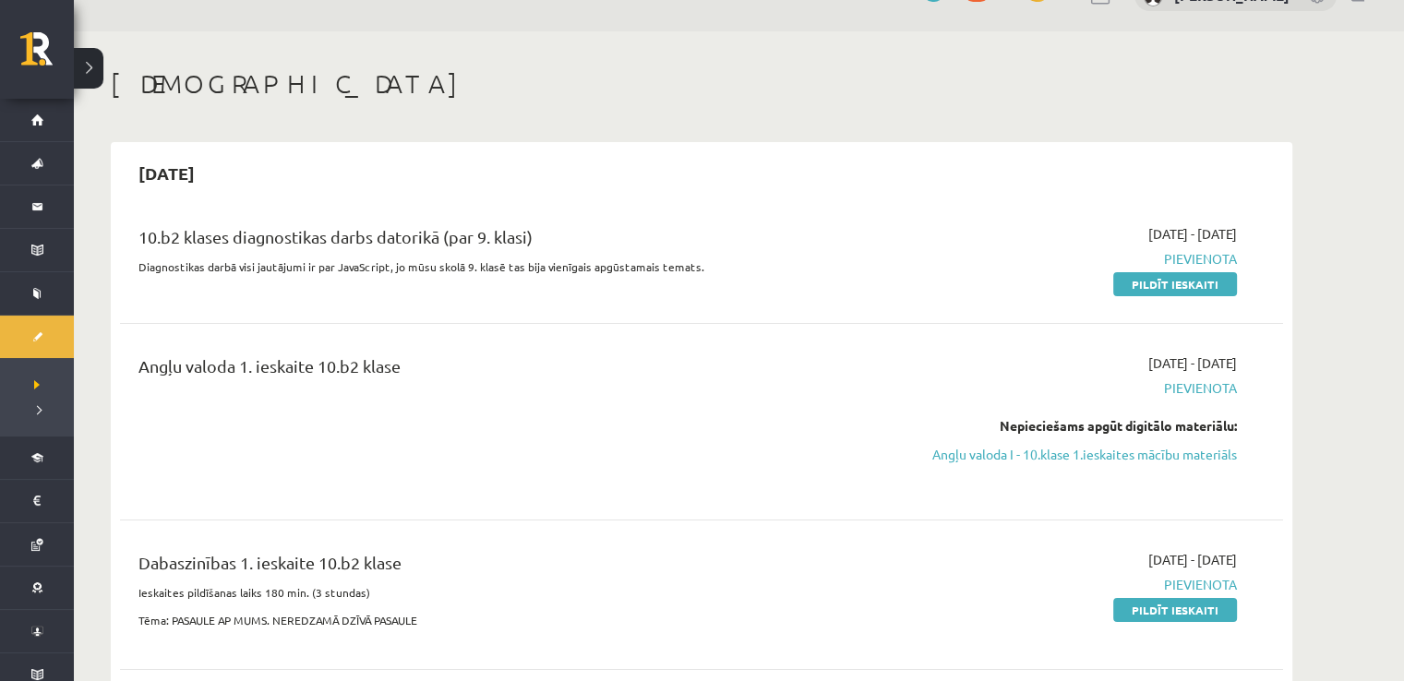
scroll to position [61, 0]
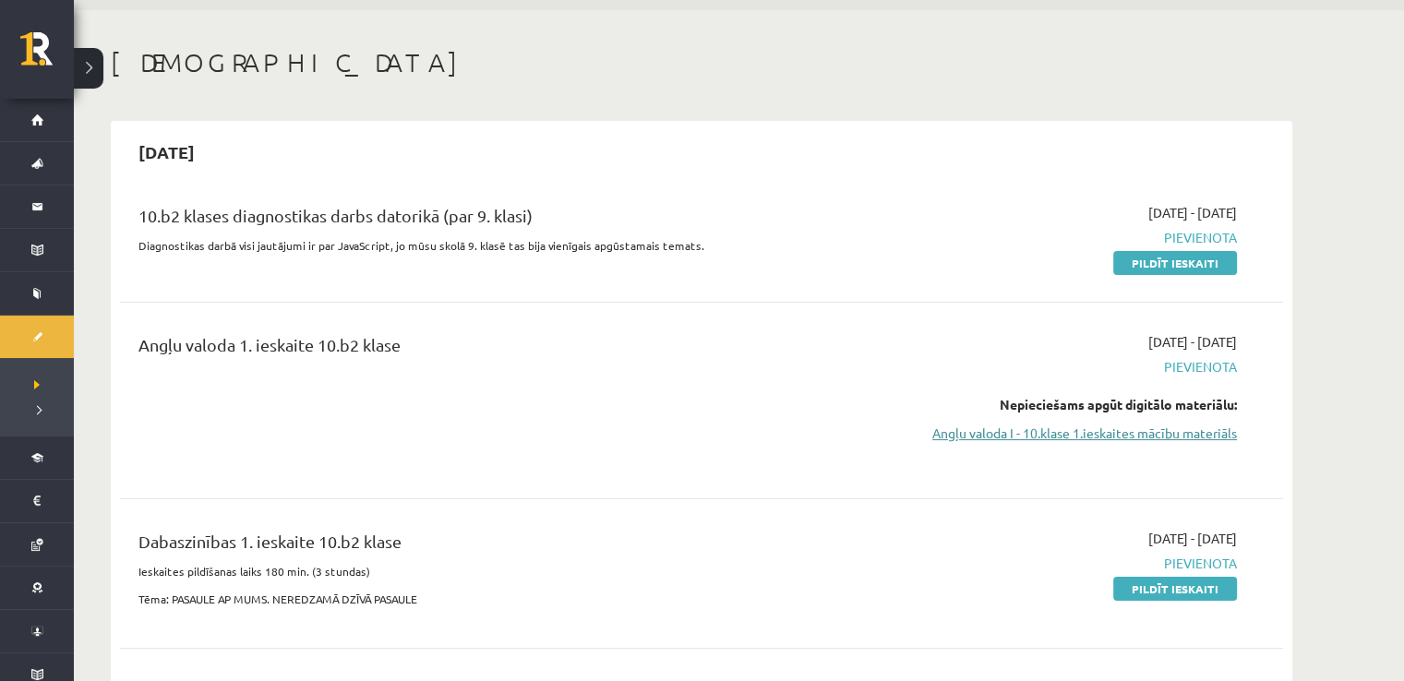
click at [964, 437] on link "Angļu valoda I - 10.klase 1.ieskaites mācību materiāls" at bounding box center [1063, 433] width 348 height 19
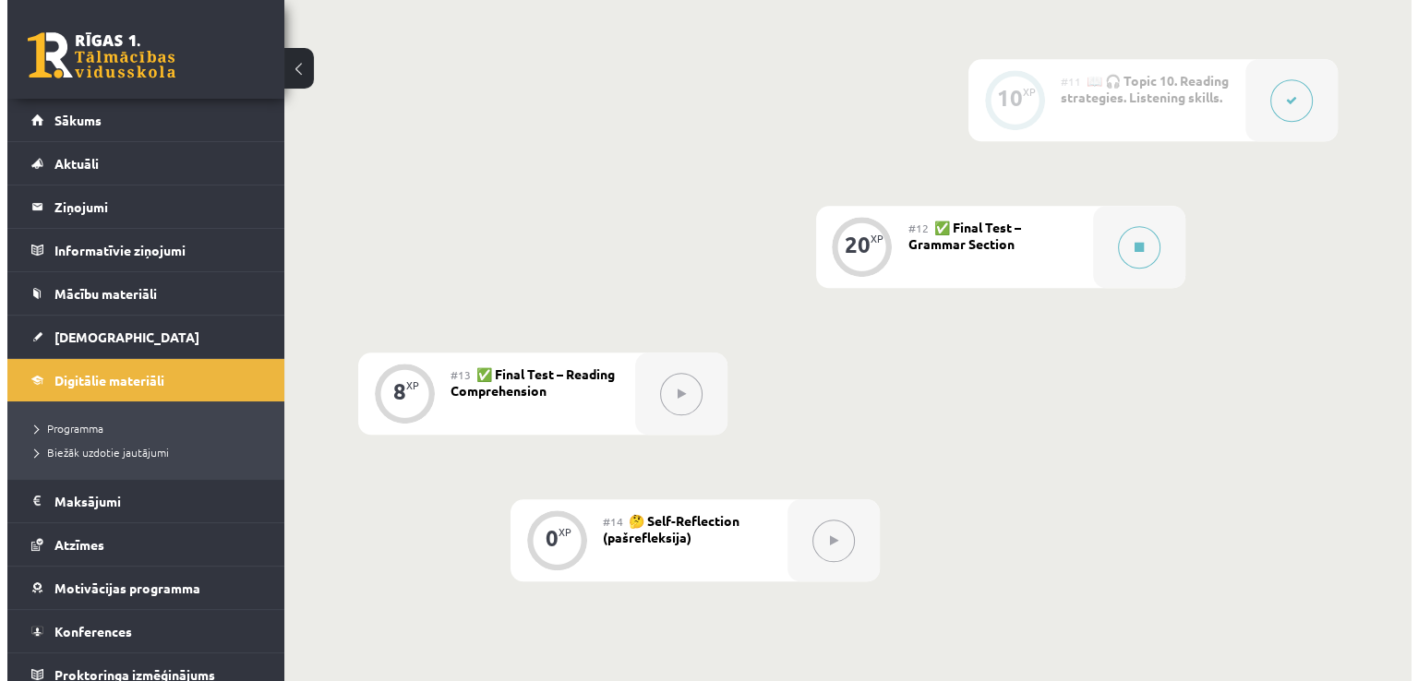
scroll to position [2030, 0]
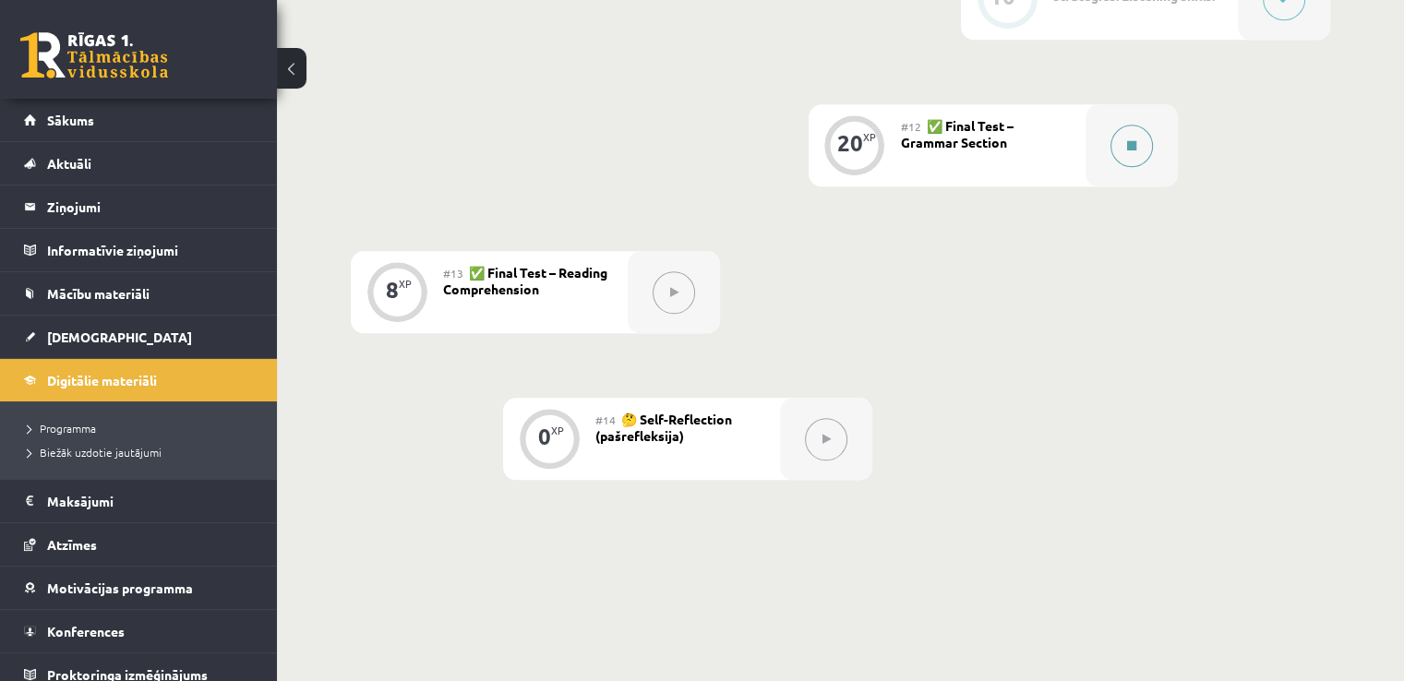
click at [1108, 165] on div at bounding box center [1131, 145] width 92 height 82
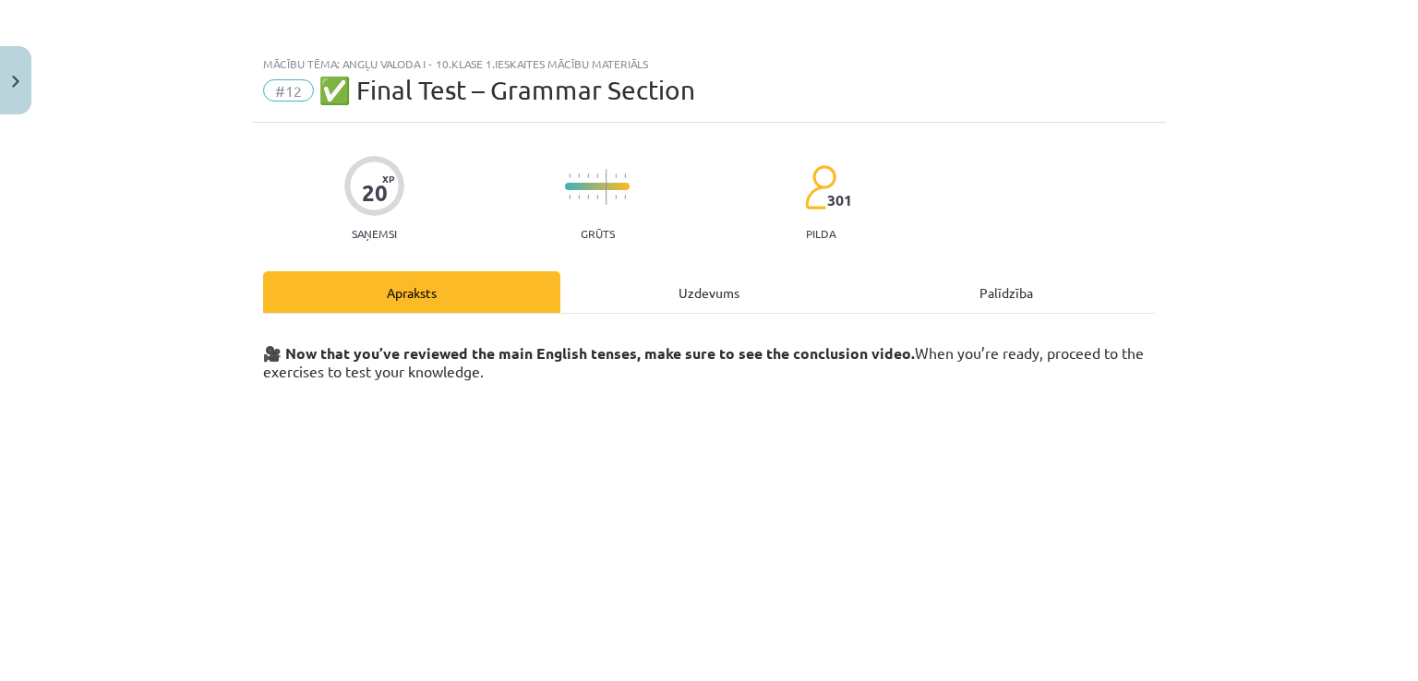
click at [689, 290] on div "Uzdevums" at bounding box center [708, 292] width 297 height 42
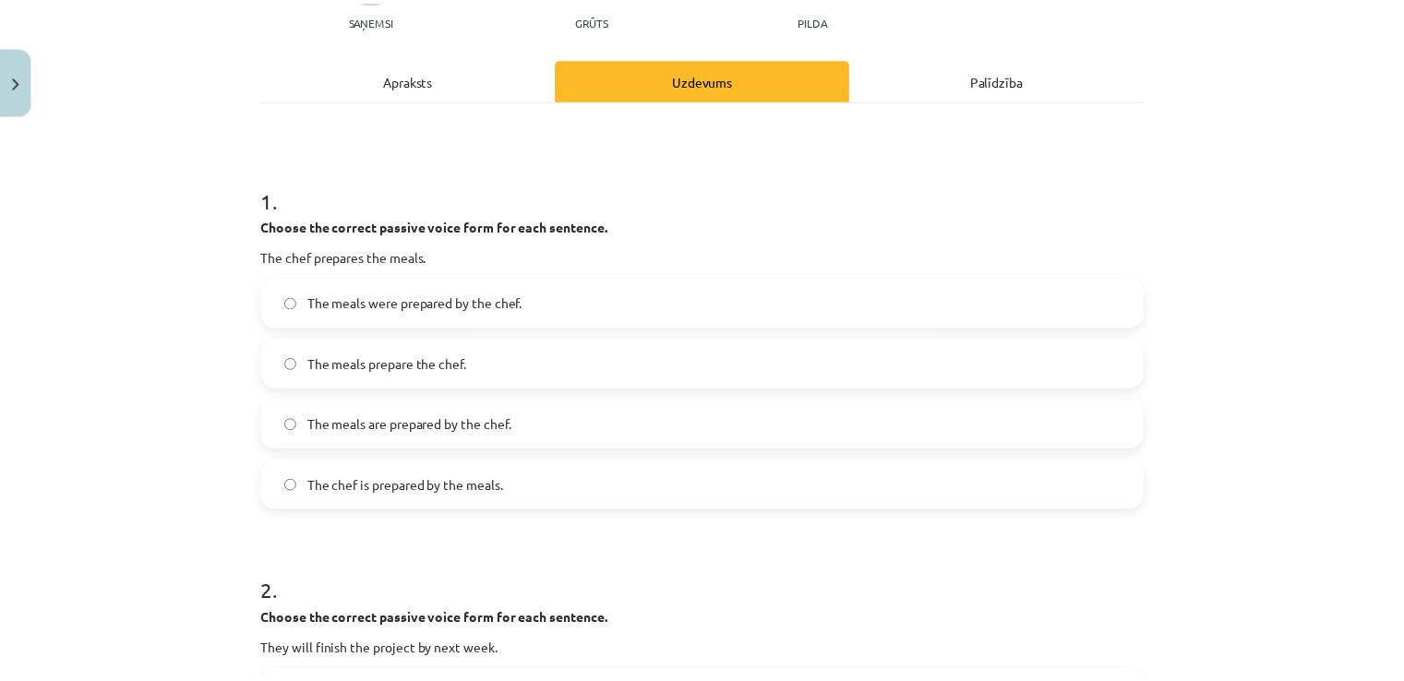
scroll to position [0, 0]
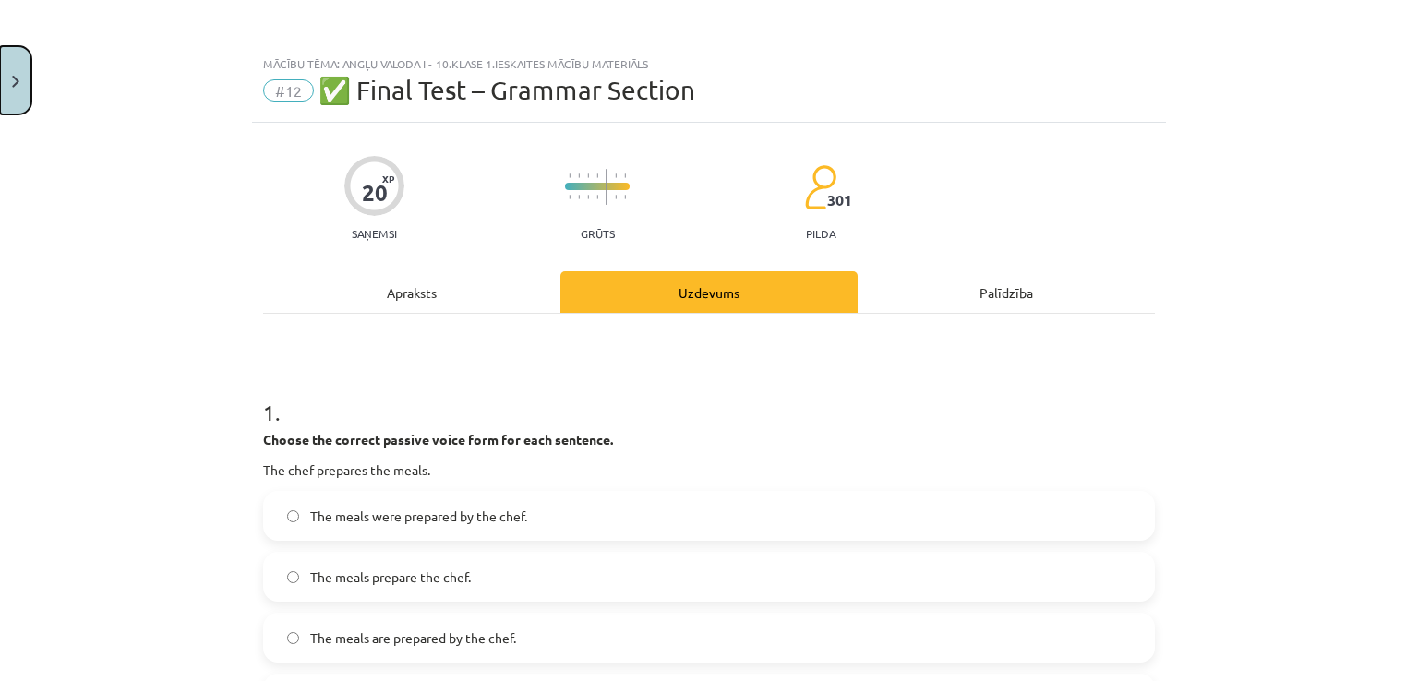
click at [11, 78] on button "Close" at bounding box center [15, 80] width 31 height 68
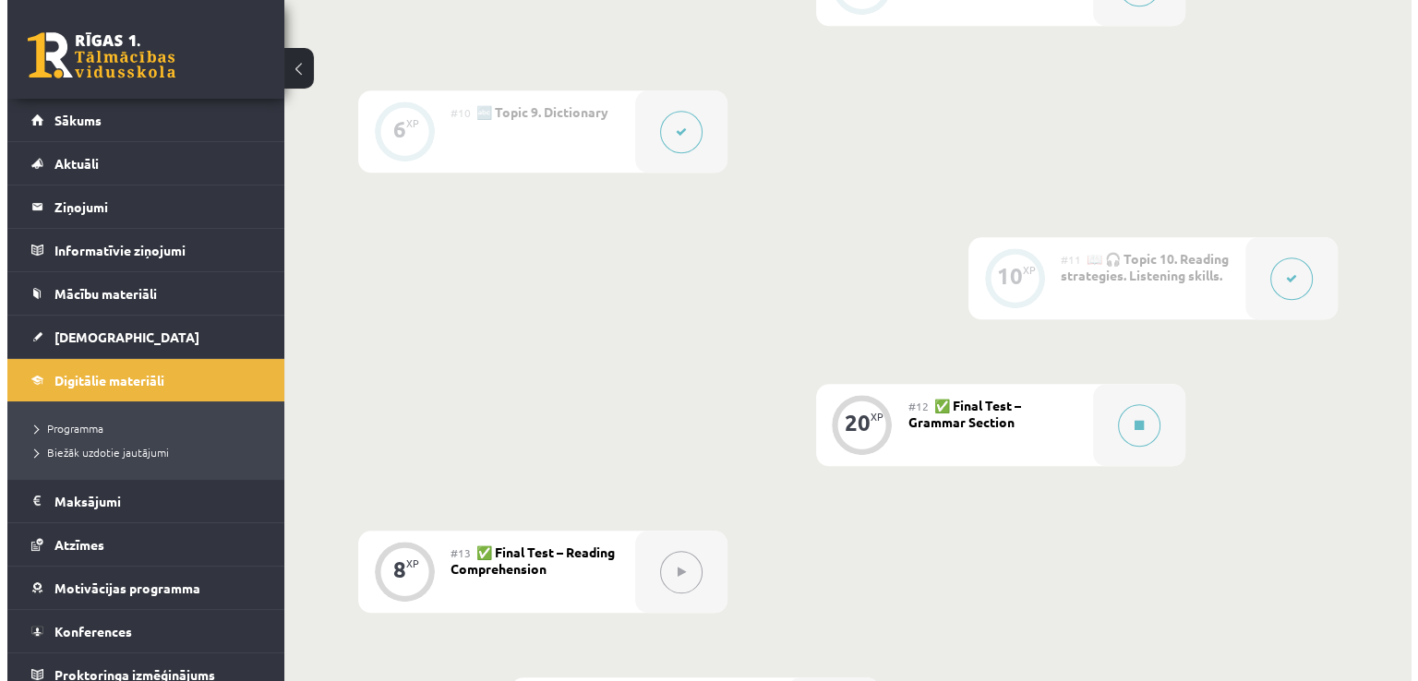
scroll to position [1846, 0]
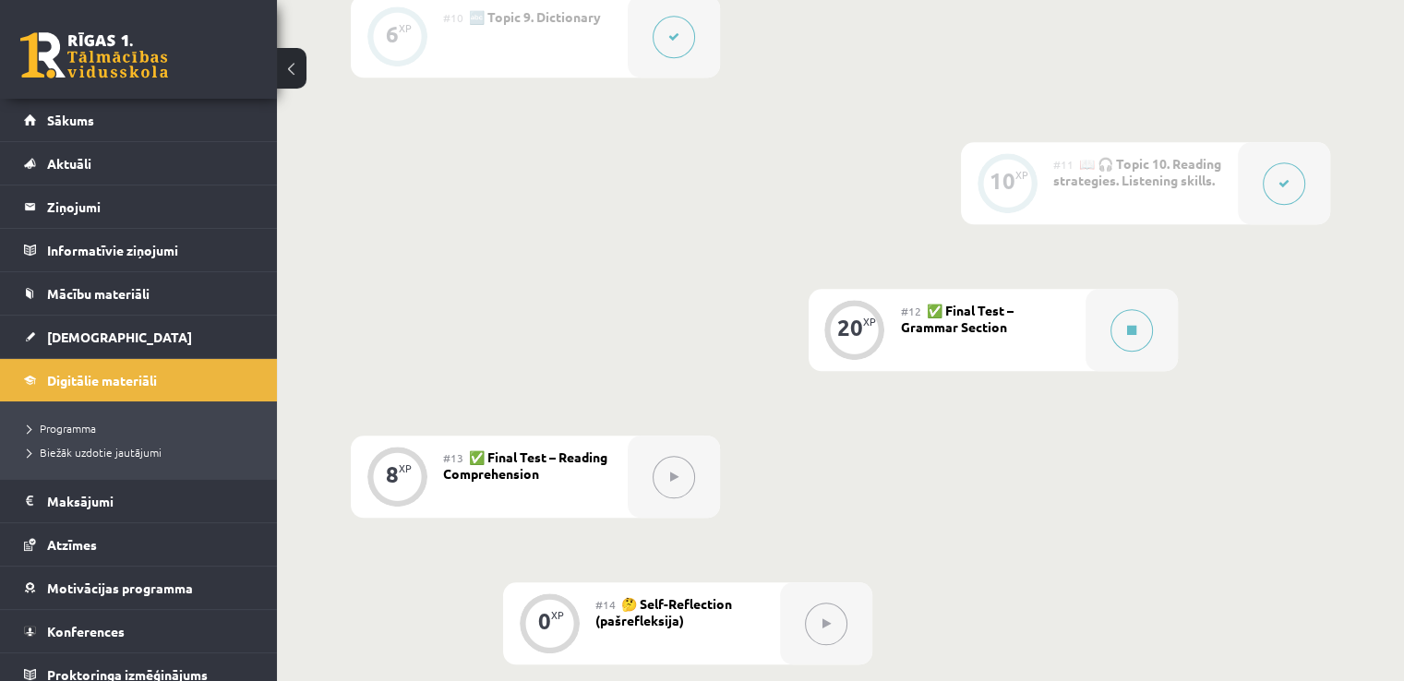
click at [1007, 356] on div "#12 ✅ Final Test – Grammar Section" at bounding box center [993, 330] width 185 height 82
click at [1084, 354] on div "#12 ✅ Final Test – Grammar Section" at bounding box center [993, 330] width 185 height 82
click at [1124, 330] on button at bounding box center [1131, 330] width 42 height 42
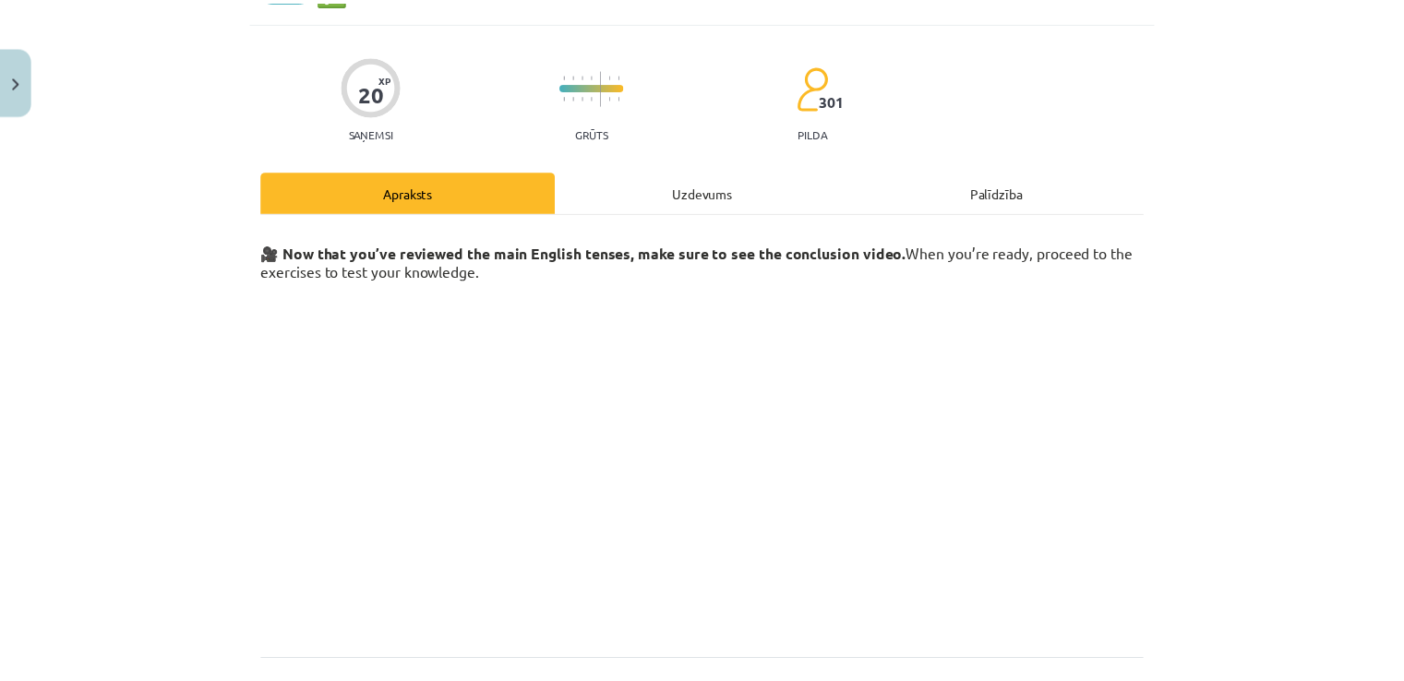
scroll to position [266, 0]
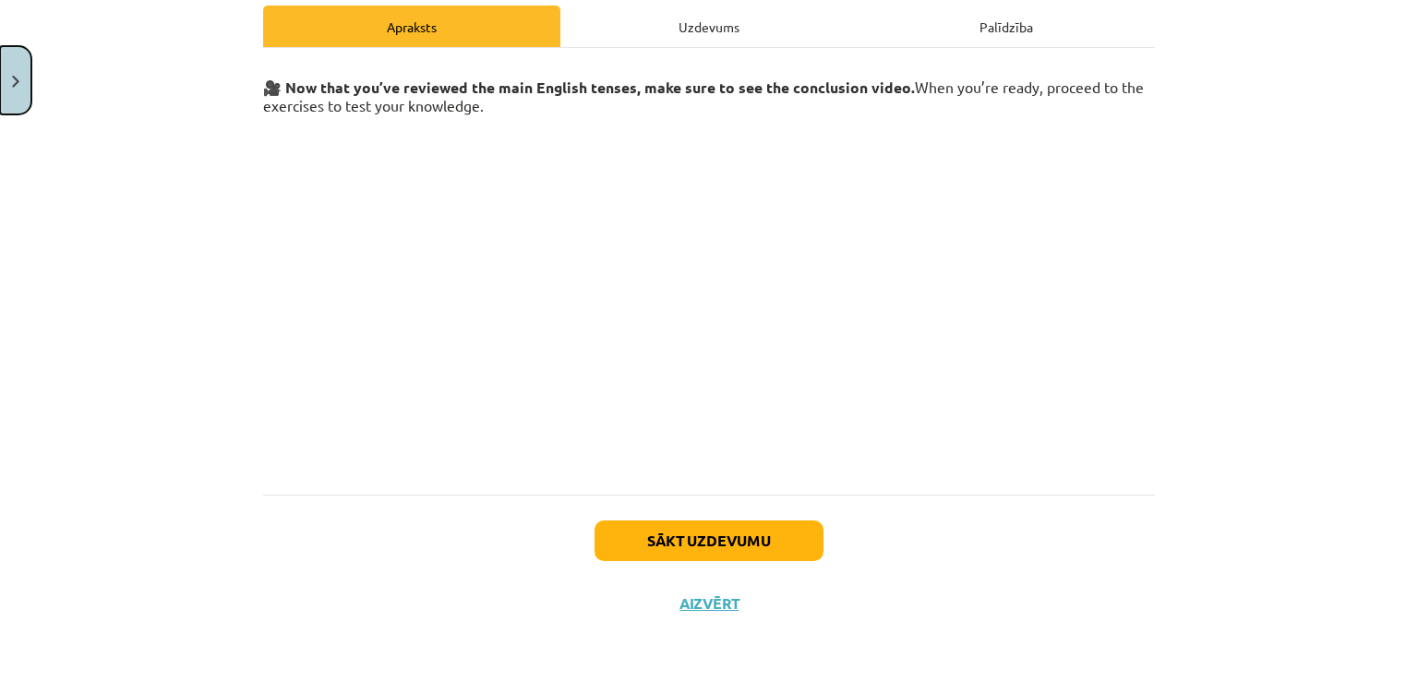
click at [0, 64] on button "Close" at bounding box center [15, 80] width 31 height 68
